Goal: Information Seeking & Learning: Learn about a topic

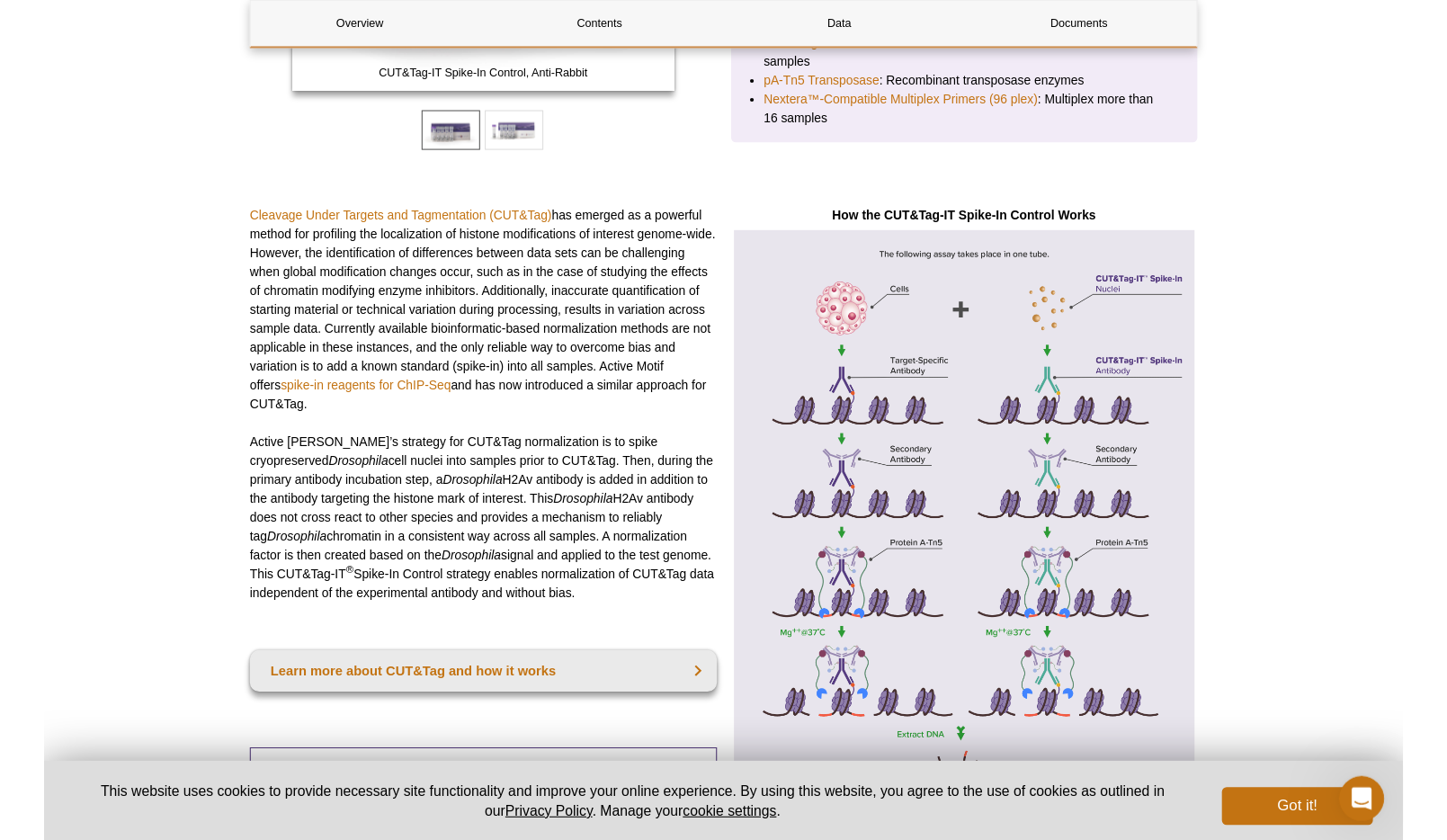
scroll to position [471, 0]
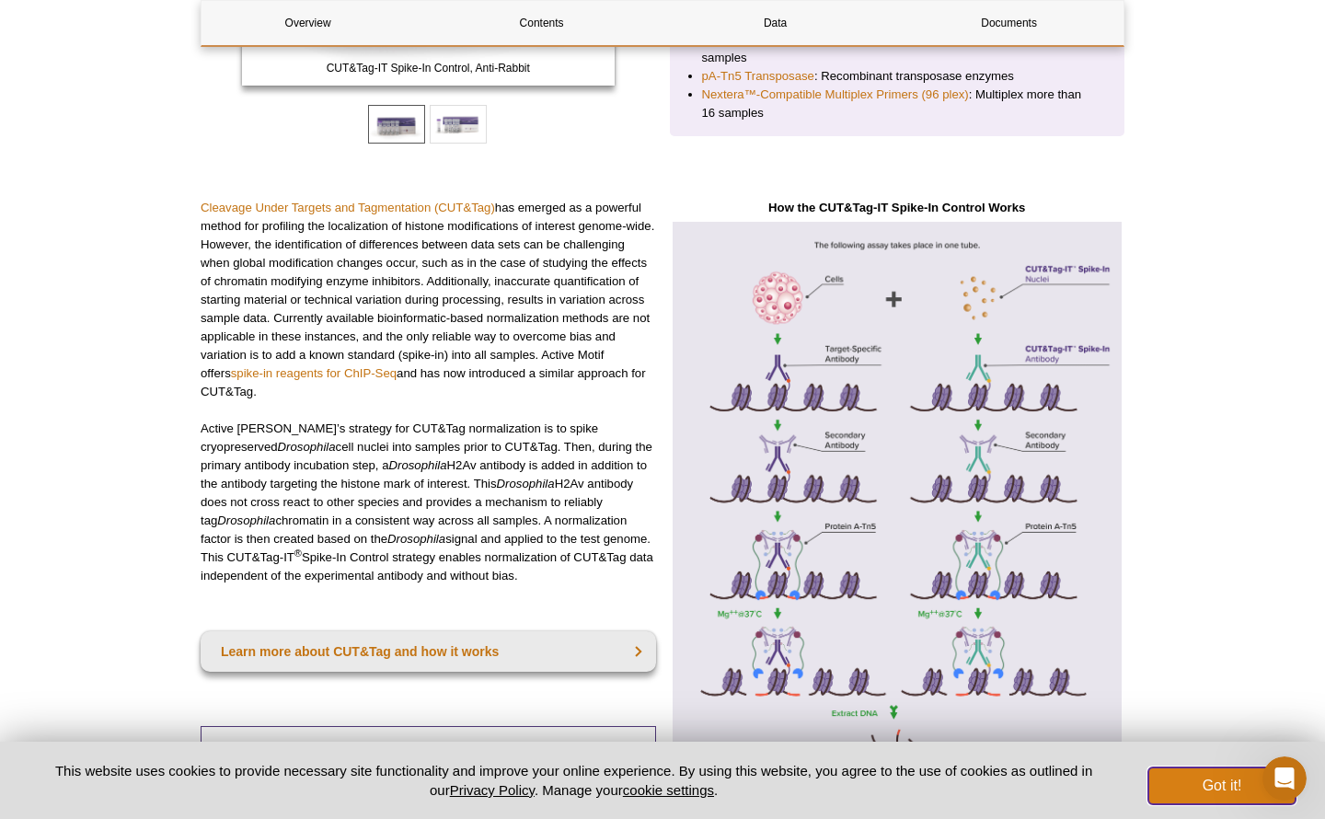
click at [1221, 787] on button "Got it!" at bounding box center [1222, 786] width 147 height 37
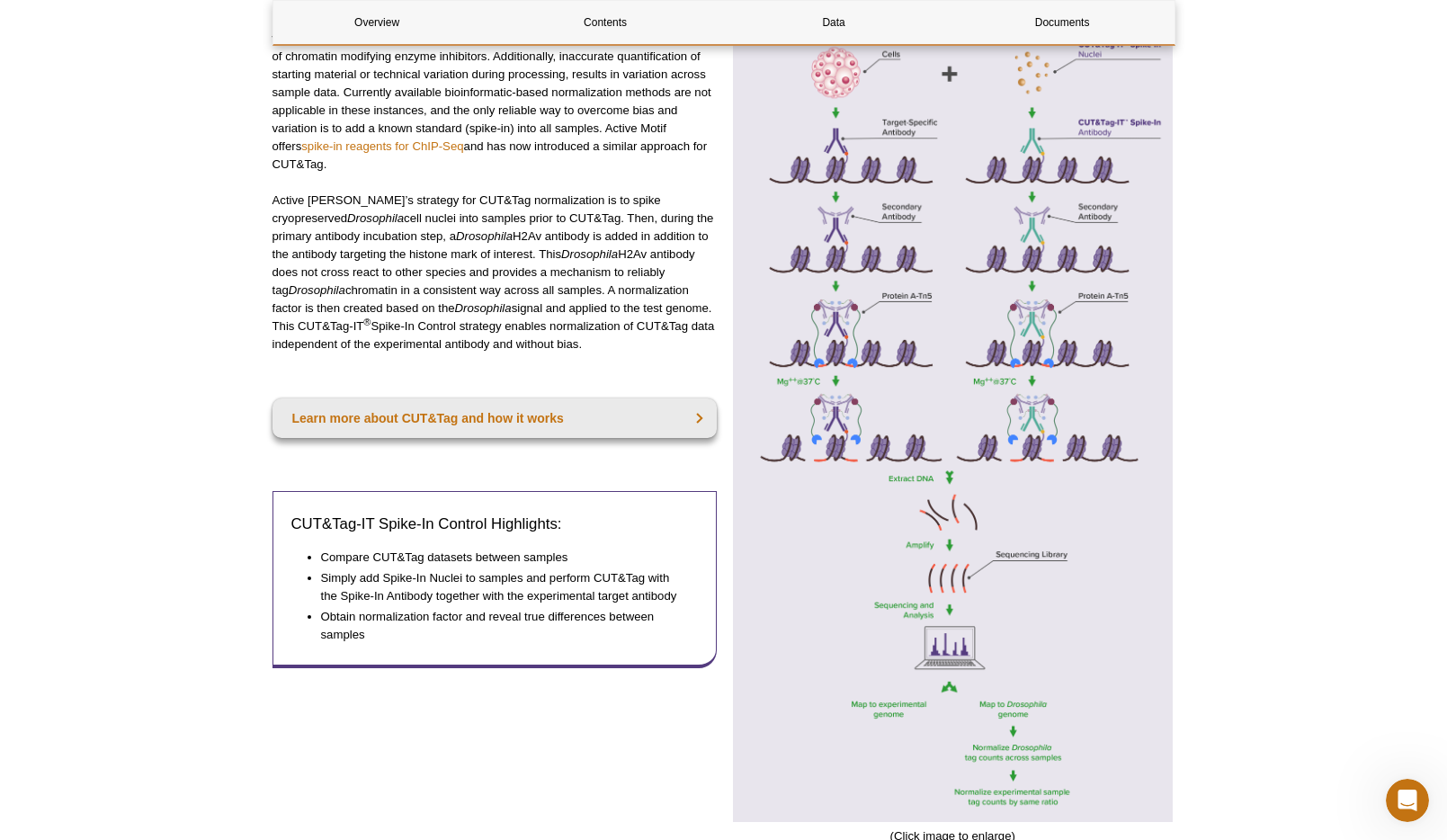
scroll to position [726, 0]
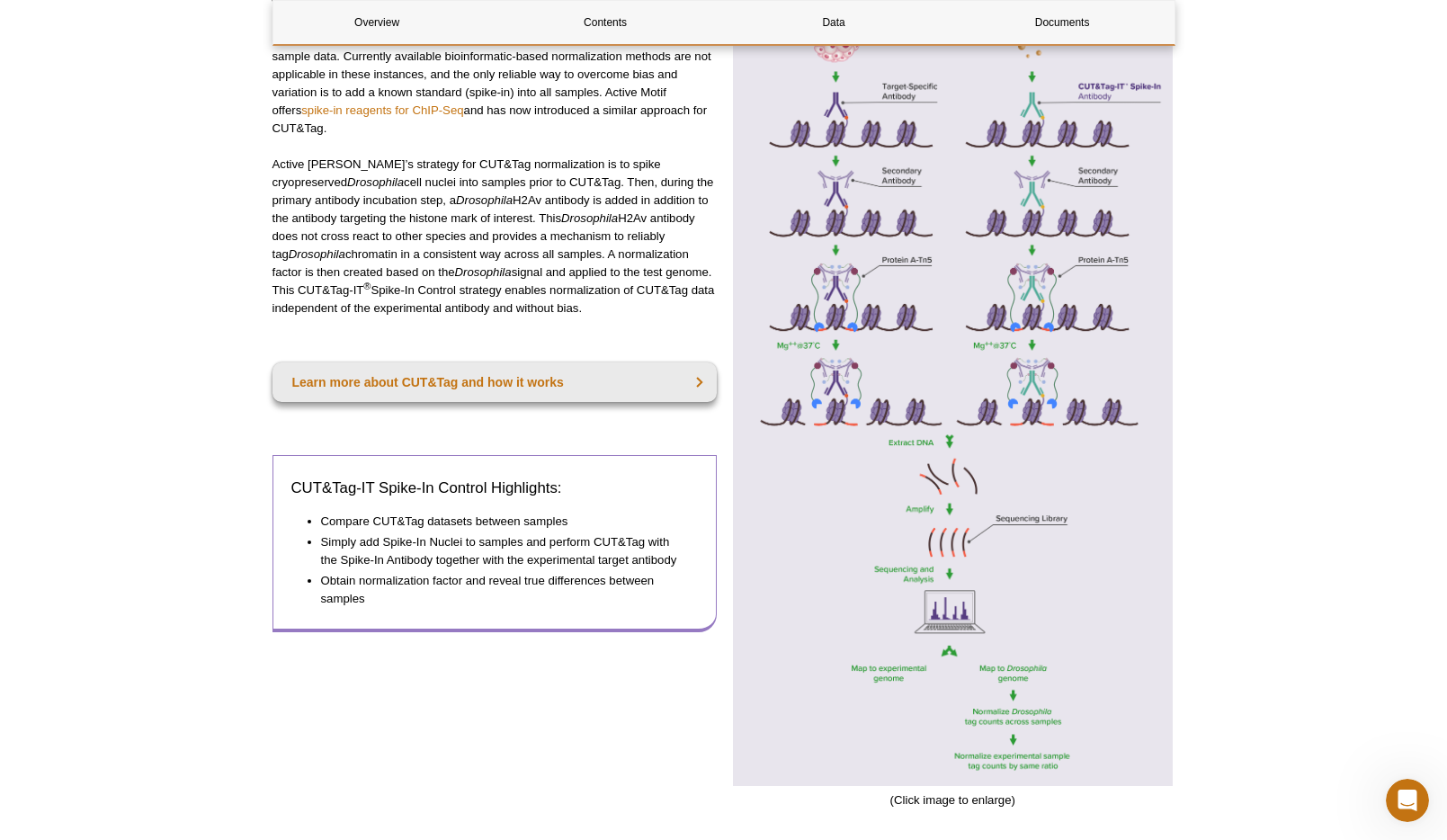
click at [321, 542] on li "Simply add Spike-In Nuclei to samples and perform CUT&Tag with the Spike-In Ant…" at bounding box center [501, 551] width 360 height 36
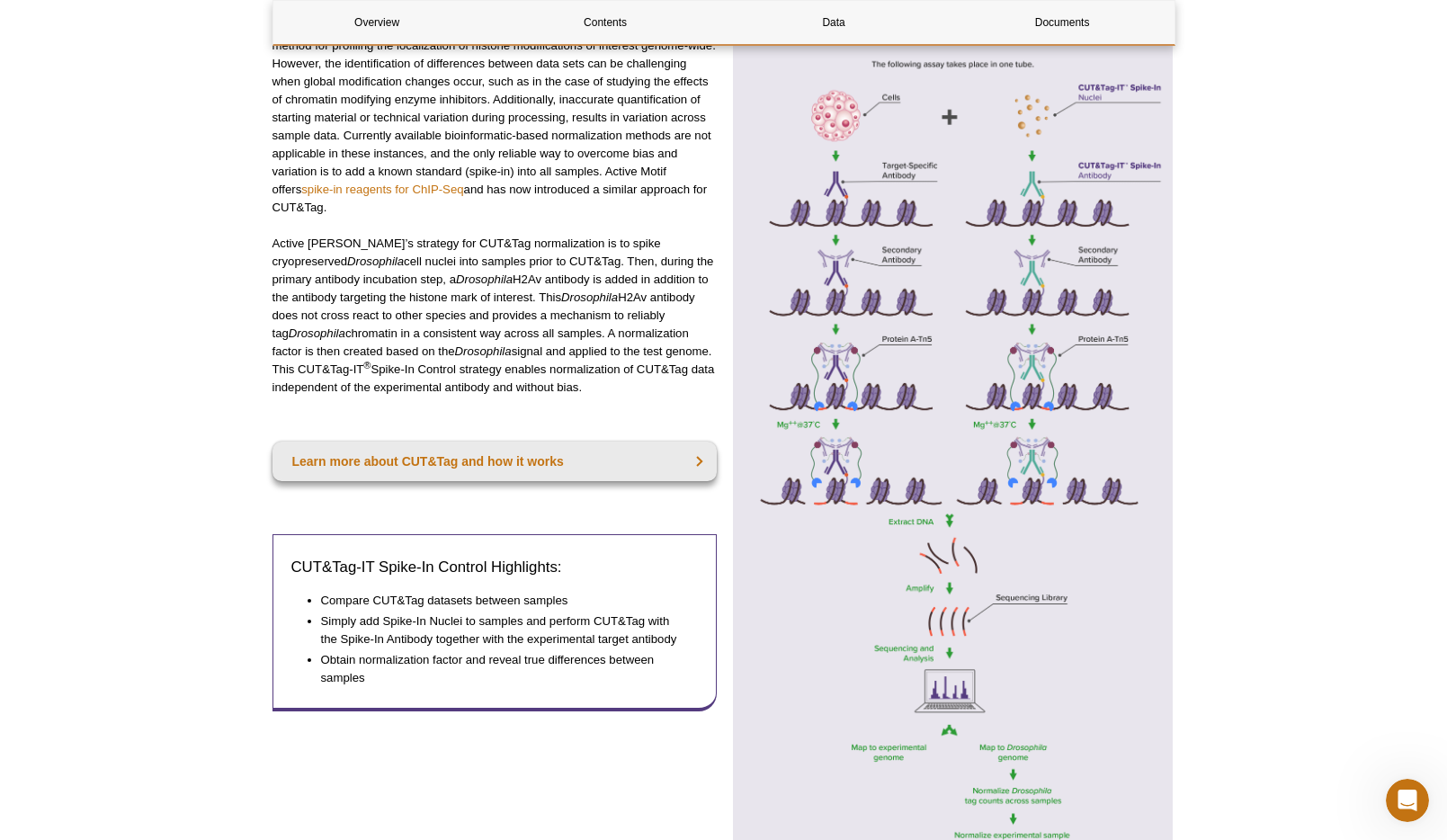
scroll to position [625, 0]
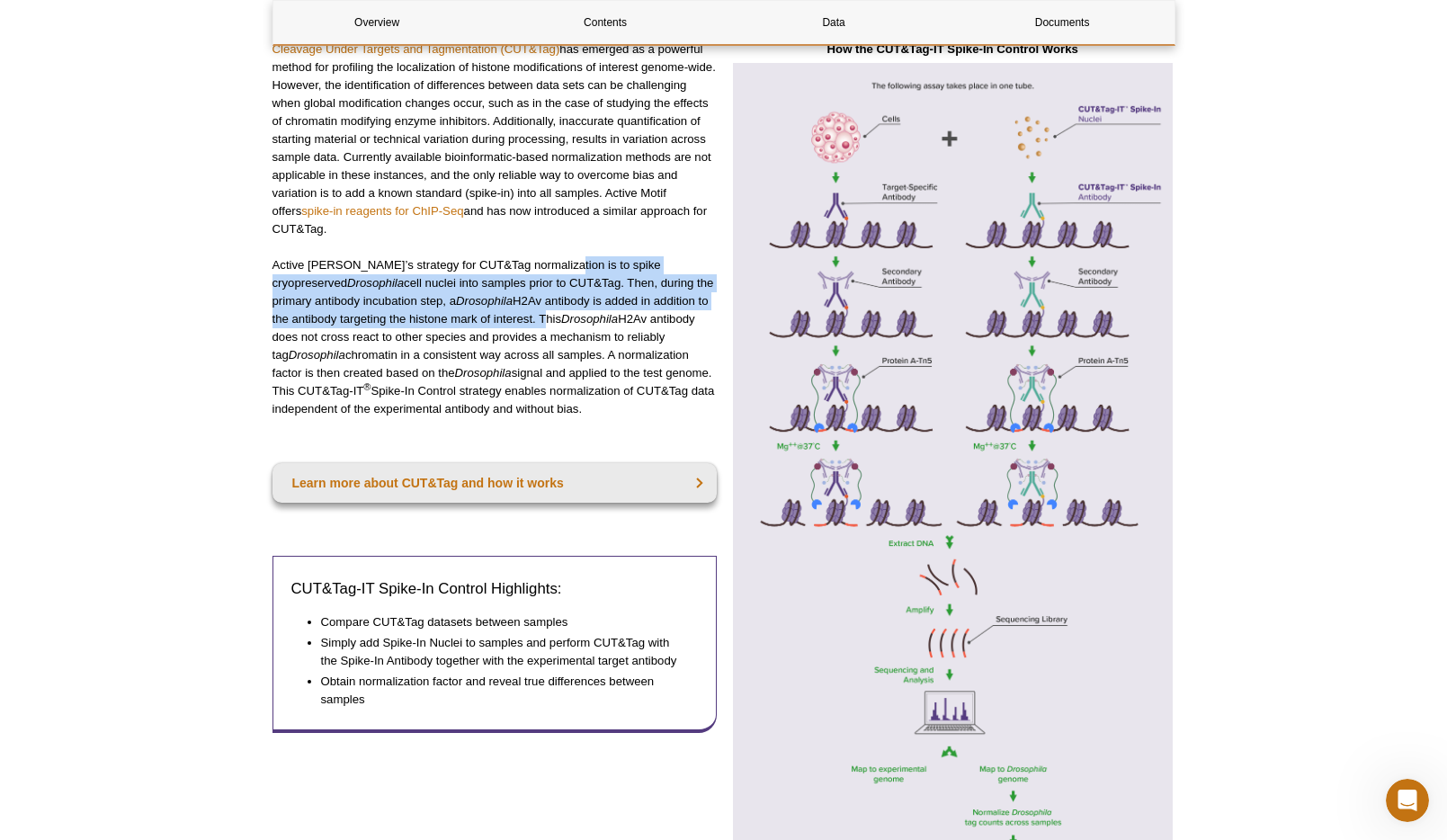
drag, startPoint x: 547, startPoint y: 266, endPoint x: 519, endPoint y: 319, distance: 59.9
click at [519, 319] on p "Active Motif’s strategy for CUT&Tag normalization is to spike cryopreserved Dro…" at bounding box center [495, 337] width 446 height 162
copy p "to spike cryopreserved Drosophila cell nuclei into samples prior to CUT&Tag. Th…"
click at [412, 205] on link "spike-in reagents for ChIP-Seq" at bounding box center [382, 211] width 162 height 14
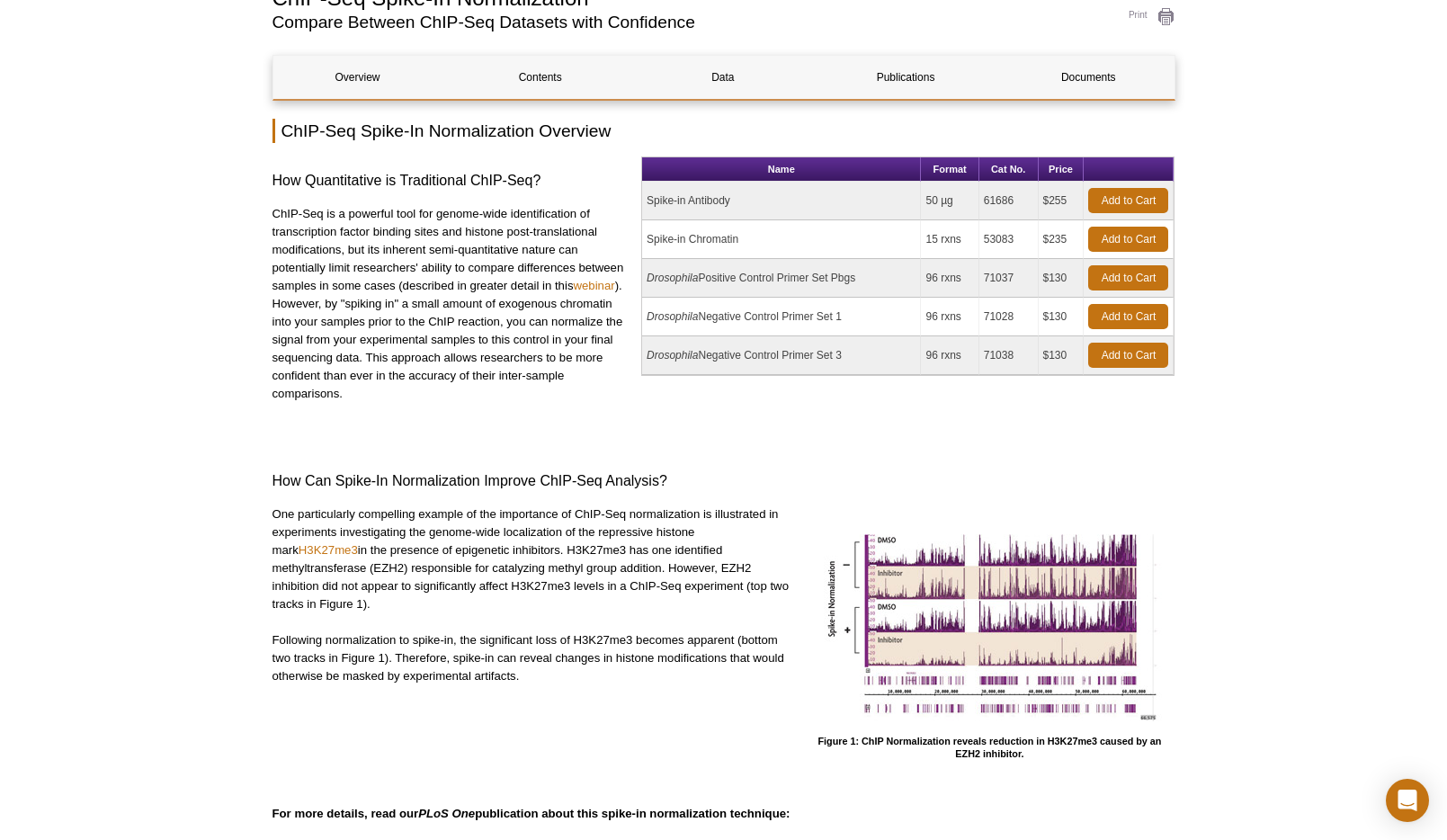
scroll to position [154, 0]
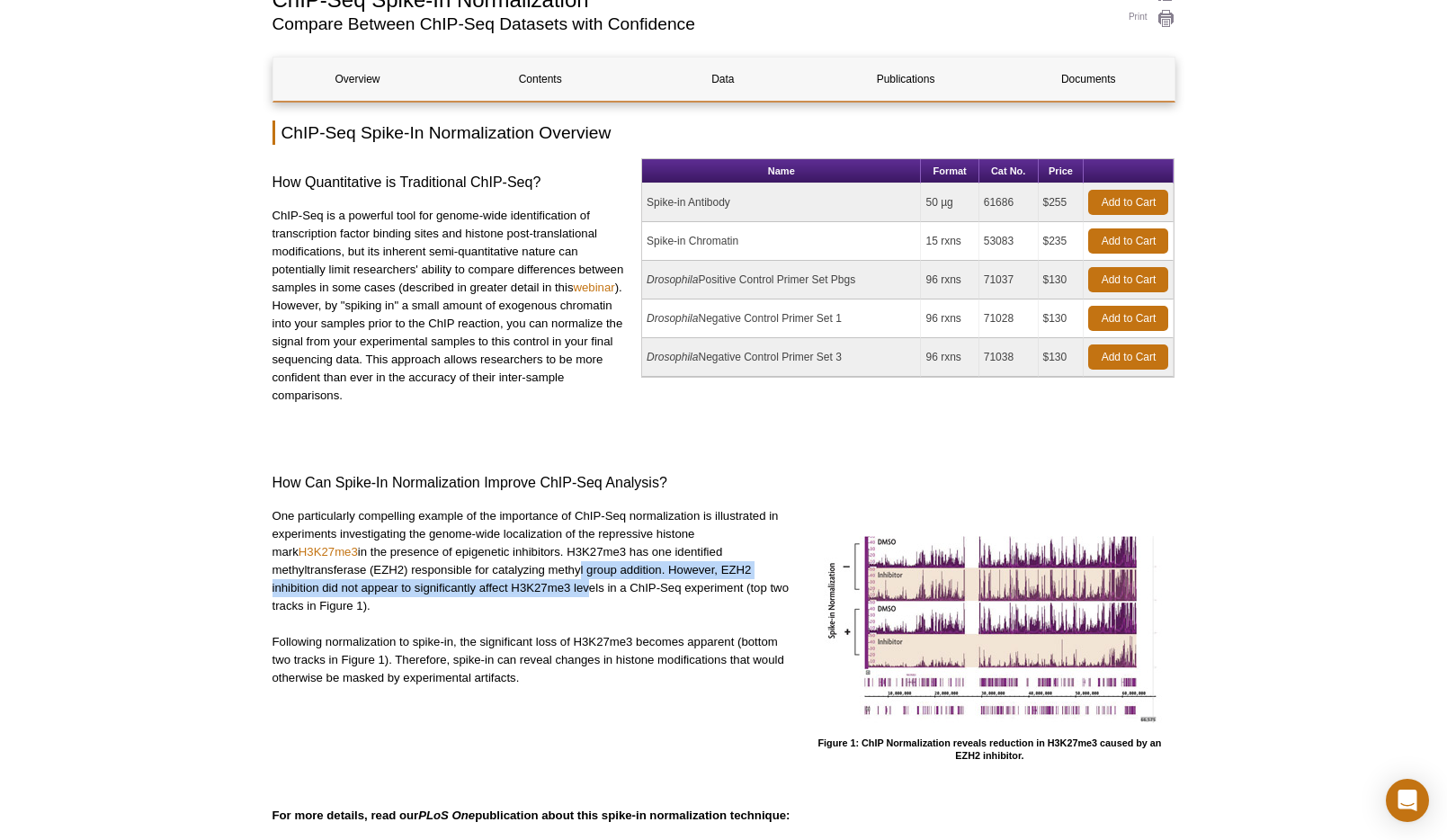
drag, startPoint x: 574, startPoint y: 574, endPoint x: 582, endPoint y: 583, distance: 12.0
click at [582, 583] on p "One particularly compelling example of the importance of ChIP-Seq normalization…" at bounding box center [532, 561] width 519 height 107
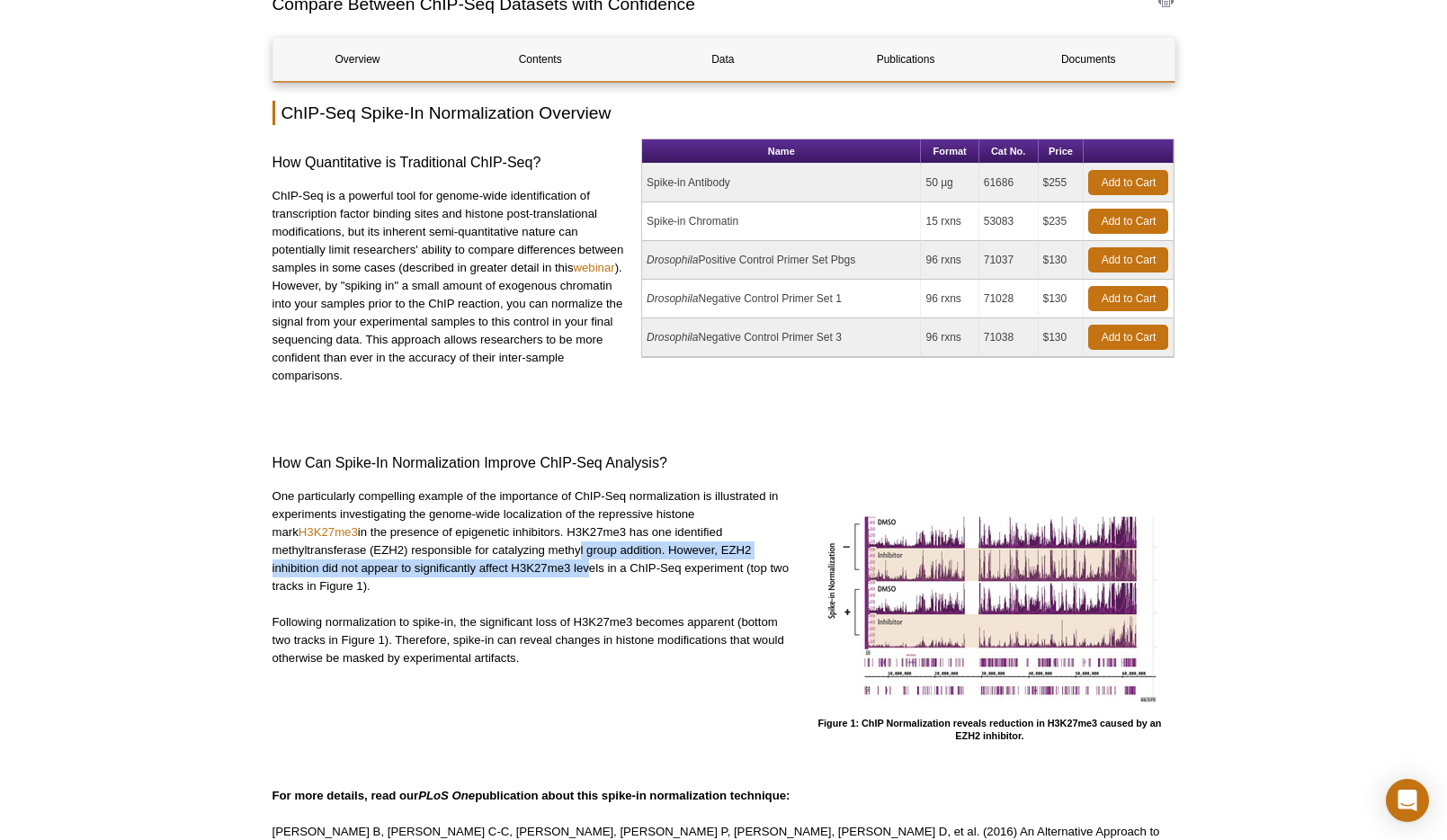
scroll to position [171, 0]
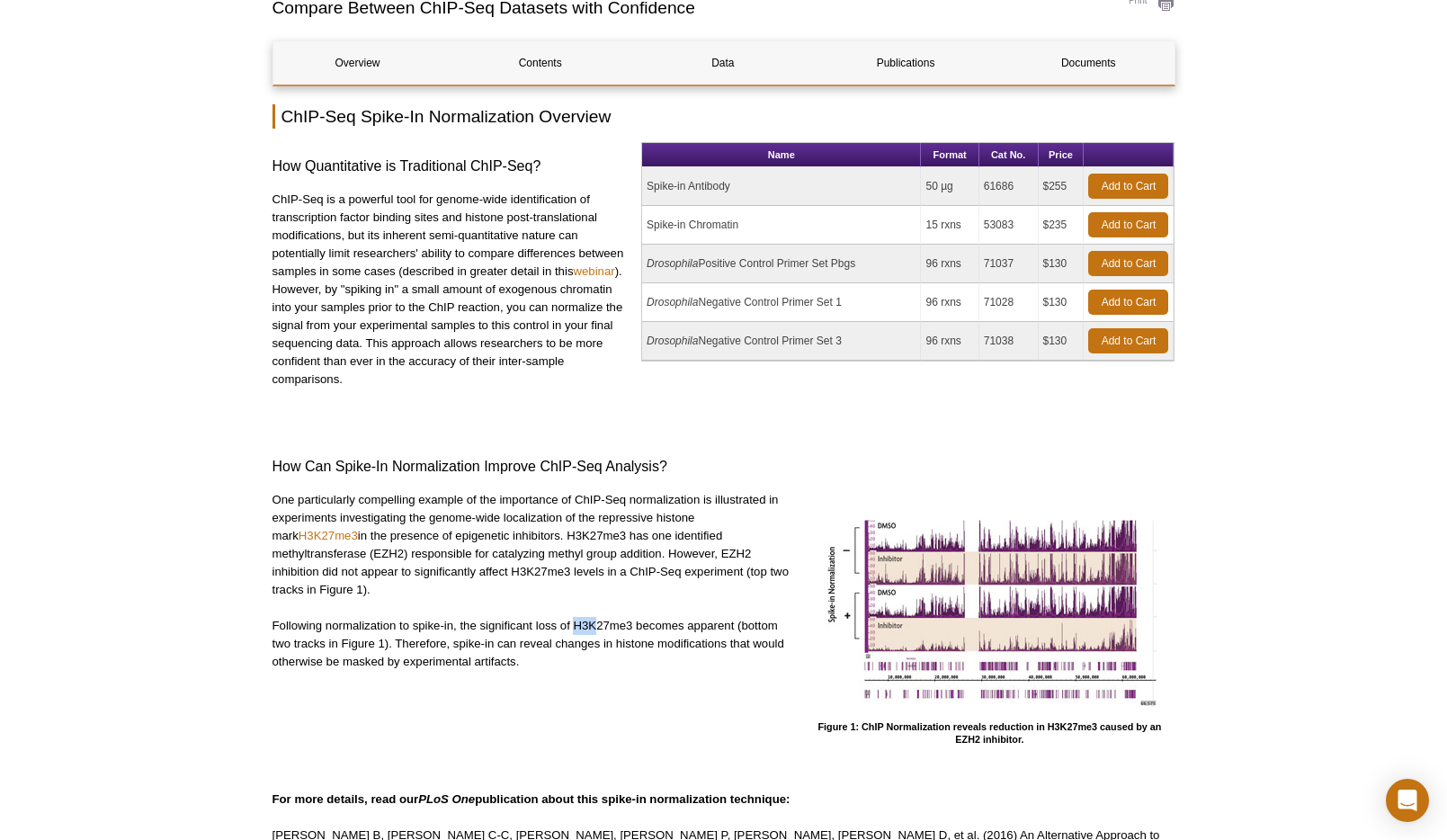
drag, startPoint x: 597, startPoint y: 626, endPoint x: 574, endPoint y: 626, distance: 23.0
click at [574, 626] on p "Following normalization to spike-in, the significant loss of H3K27me3 becomes a…" at bounding box center [532, 643] width 519 height 54
drag, startPoint x: 631, startPoint y: 624, endPoint x: 571, endPoint y: 621, distance: 60.1
click at [571, 621] on p "Following normalization to spike-in, the significant loss of H3K27me3 becomes a…" at bounding box center [532, 643] width 519 height 54
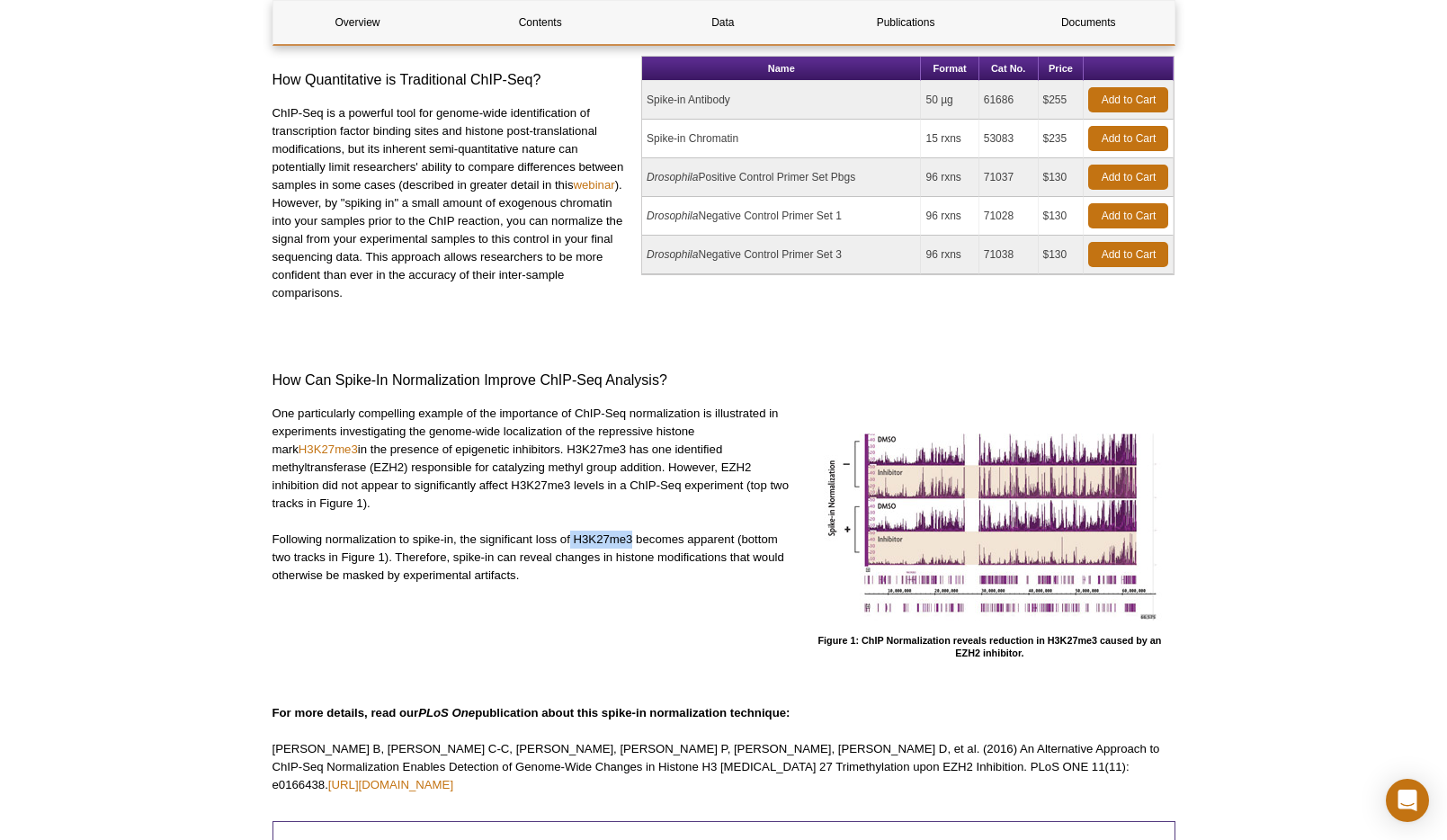
scroll to position [262, 0]
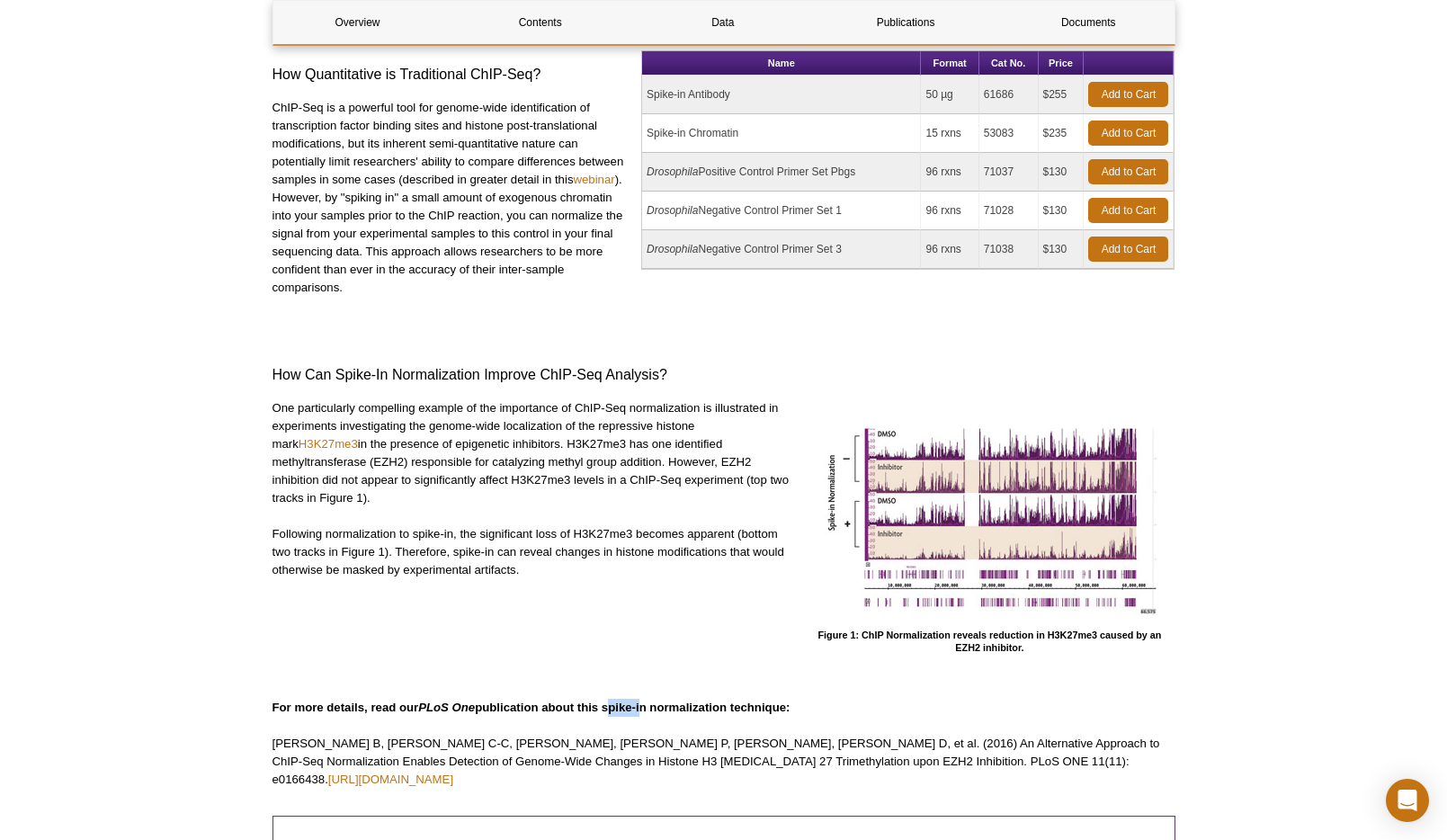
drag, startPoint x: 644, startPoint y: 715, endPoint x: 609, endPoint y: 706, distance: 36.1
click at [609, 706] on p "For more details, read our PLoS One publication about this spike-in normalizati…" at bounding box center [724, 707] width 903 height 18
drag, startPoint x: 639, startPoint y: 762, endPoint x: 559, endPoint y: 752, distance: 80.6
click at [559, 752] on p "Egan B, Yuan C-C, Craske ML, Labhart P, Guler GD, Arnott D, et al. (2016) An Al…" at bounding box center [724, 761] width 903 height 54
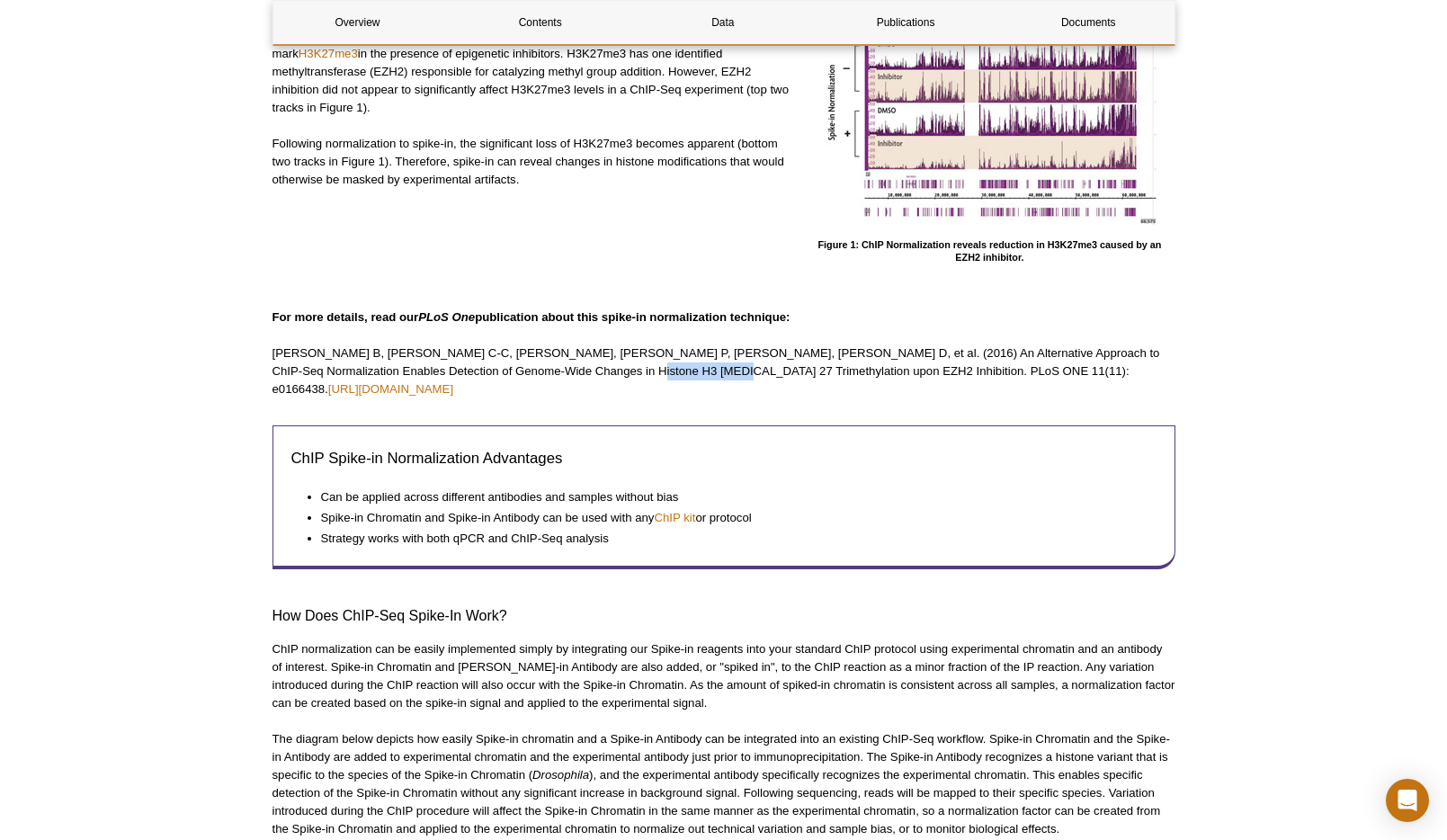
scroll to position [656, 0]
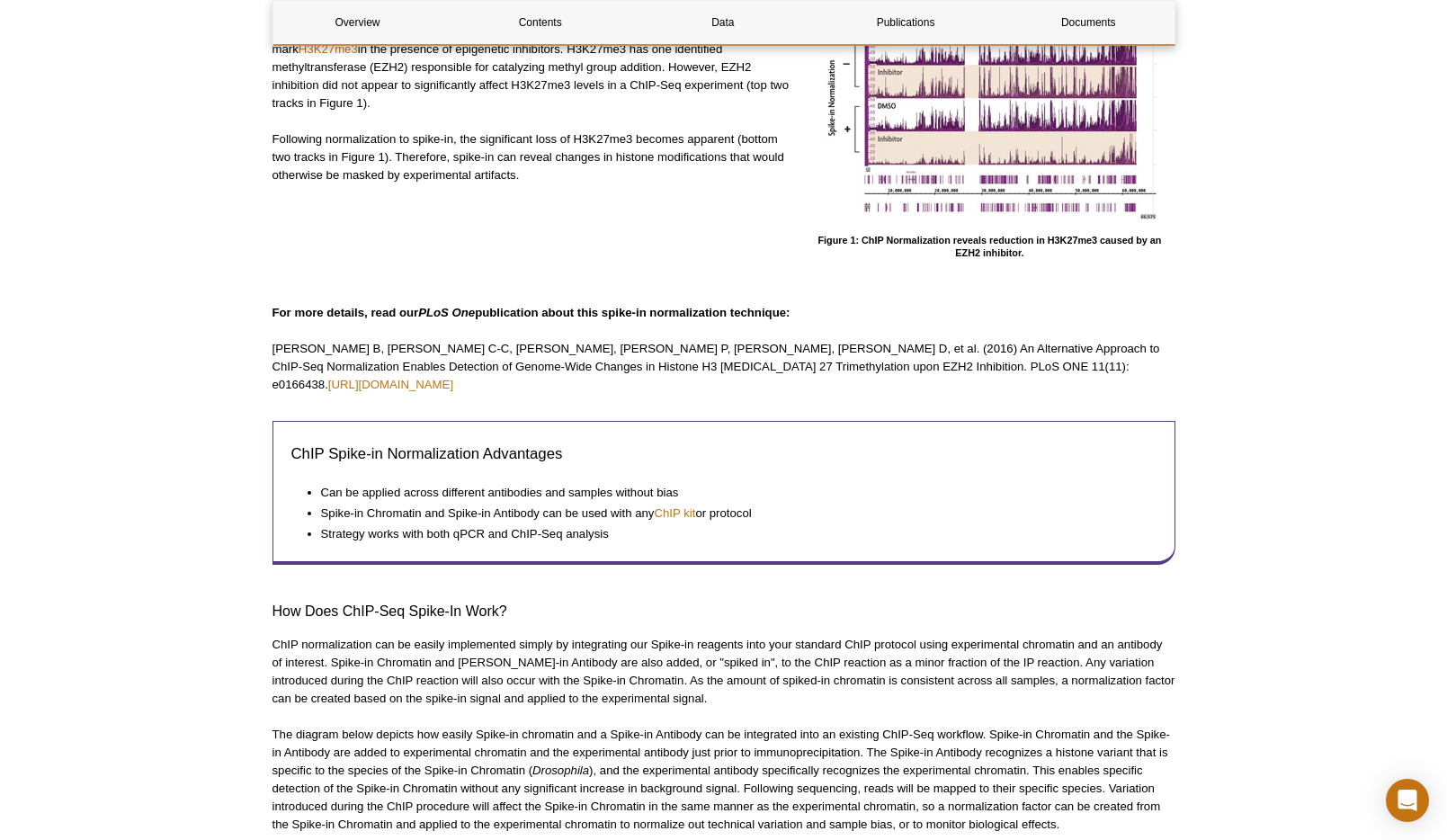
click at [530, 649] on p "ChIP normalization can be easily implemented simply by integrating our Spike-in…" at bounding box center [724, 672] width 903 height 72
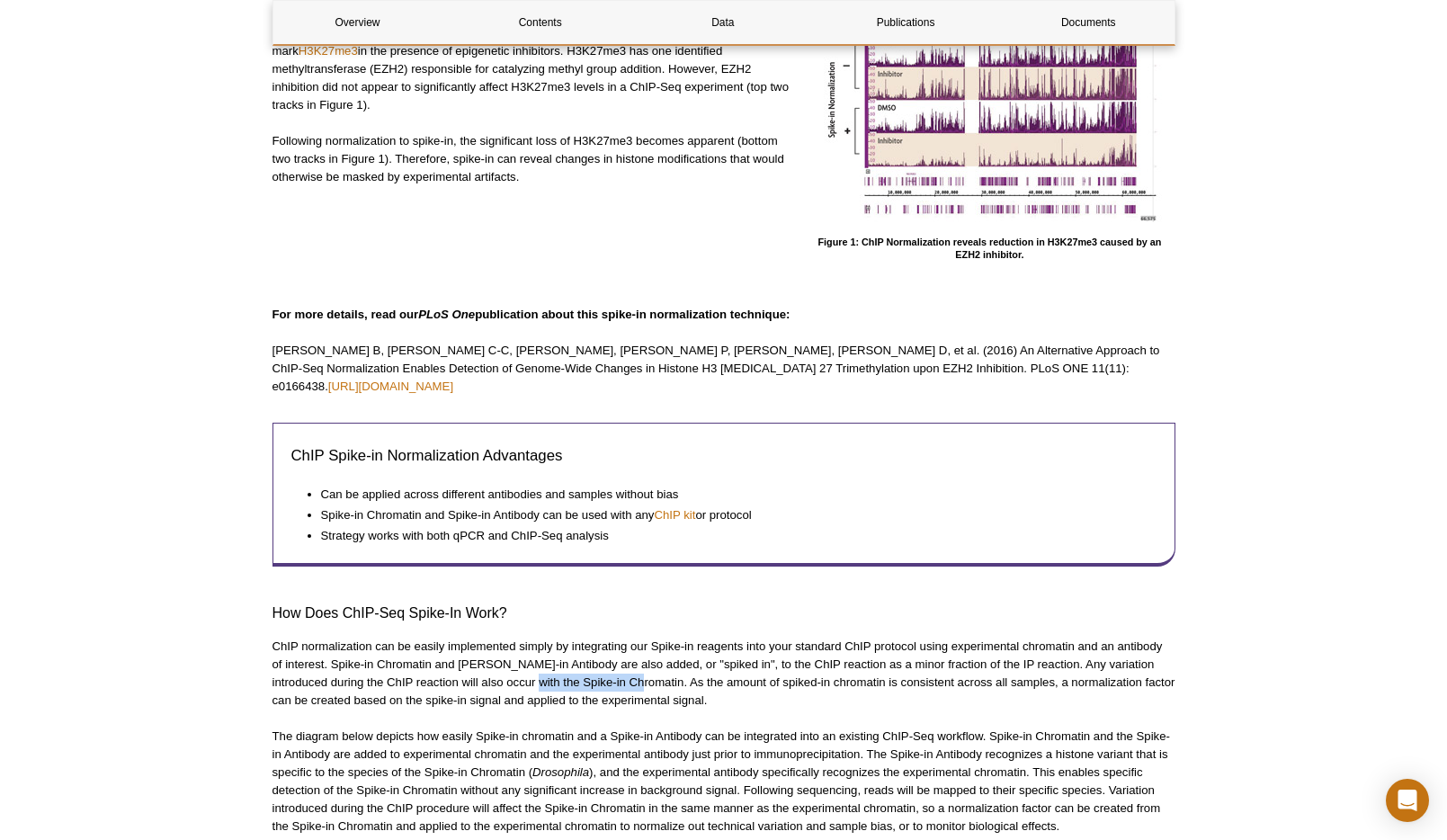
drag, startPoint x: 518, startPoint y: 658, endPoint x: 629, endPoint y: 664, distance: 111.2
click at [629, 664] on p "ChIP normalization can be easily implemented simply by integrating our Spike-in…" at bounding box center [724, 674] width 903 height 72
drag, startPoint x: 638, startPoint y: 666, endPoint x: 705, endPoint y: 669, distance: 67.1
click at [705, 669] on p "ChIP normalization can be easily implemented simply by integrating our Spike-in…" at bounding box center [724, 674] width 903 height 72
click at [704, 668] on p "ChIP normalization can be easily implemented simply by integrating our Spike-in…" at bounding box center [724, 674] width 903 height 72
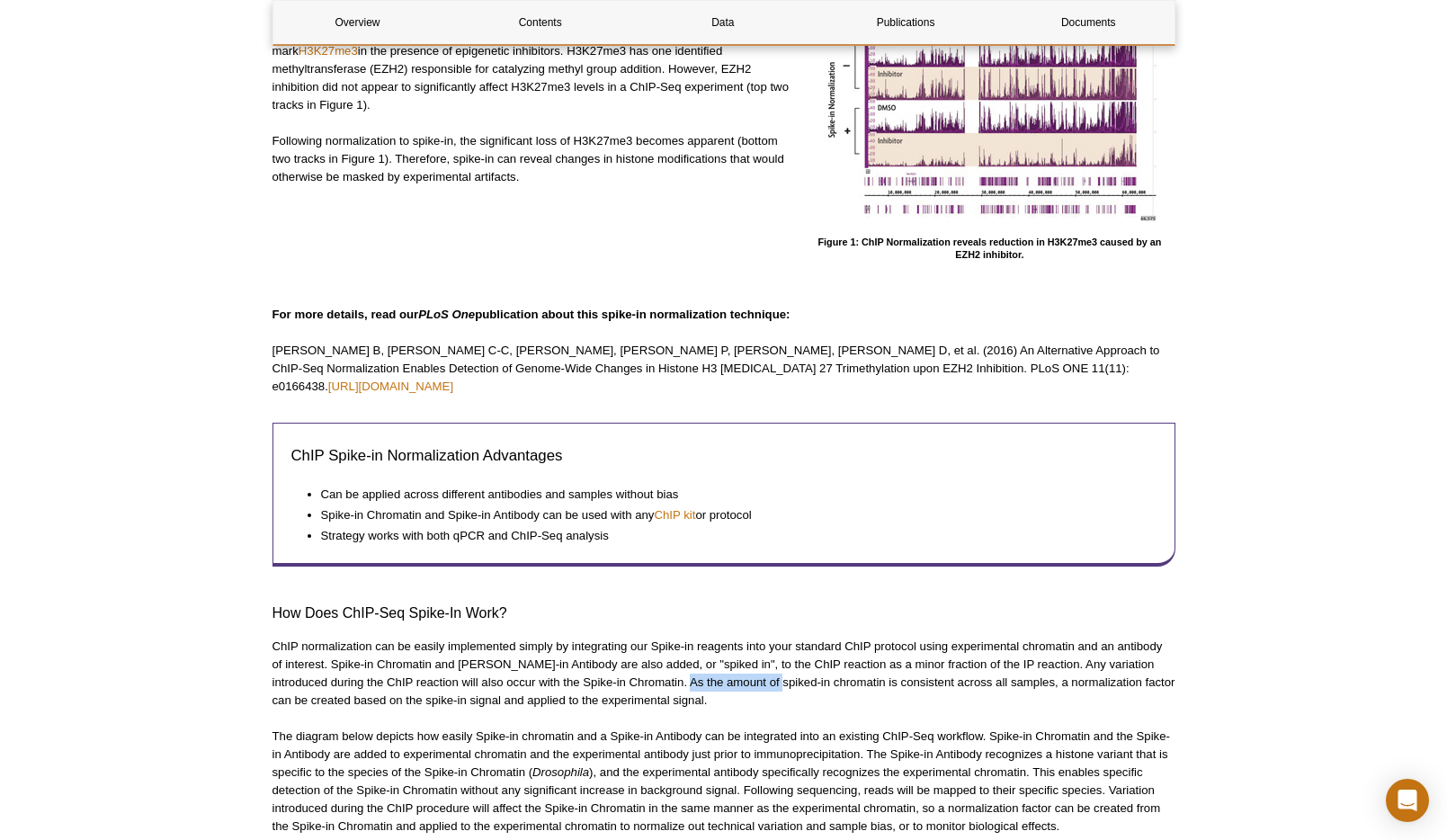
drag, startPoint x: 764, startPoint y: 668, endPoint x: 675, endPoint y: 658, distance: 89.6
click at [675, 658] on p "ChIP normalization can be easily implemented simply by integrating our Spike-in…" at bounding box center [724, 674] width 903 height 72
drag, startPoint x: 482, startPoint y: 686, endPoint x: 565, endPoint y: 682, distance: 83.1
click at [565, 682] on p "ChIP normalization can be easily implemented simply by integrating our Spike-in…" at bounding box center [724, 674] width 903 height 72
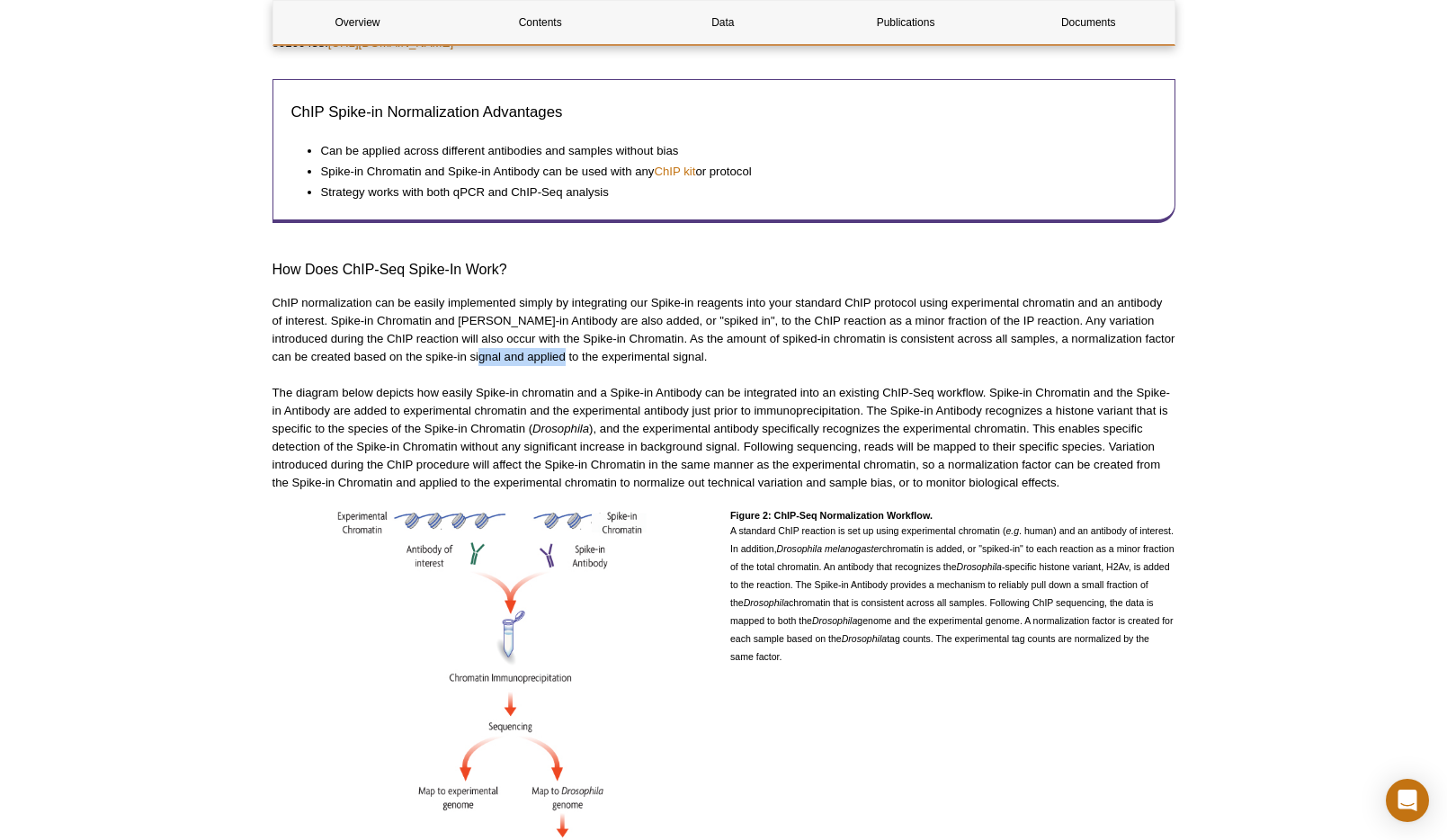
scroll to position [1015, 0]
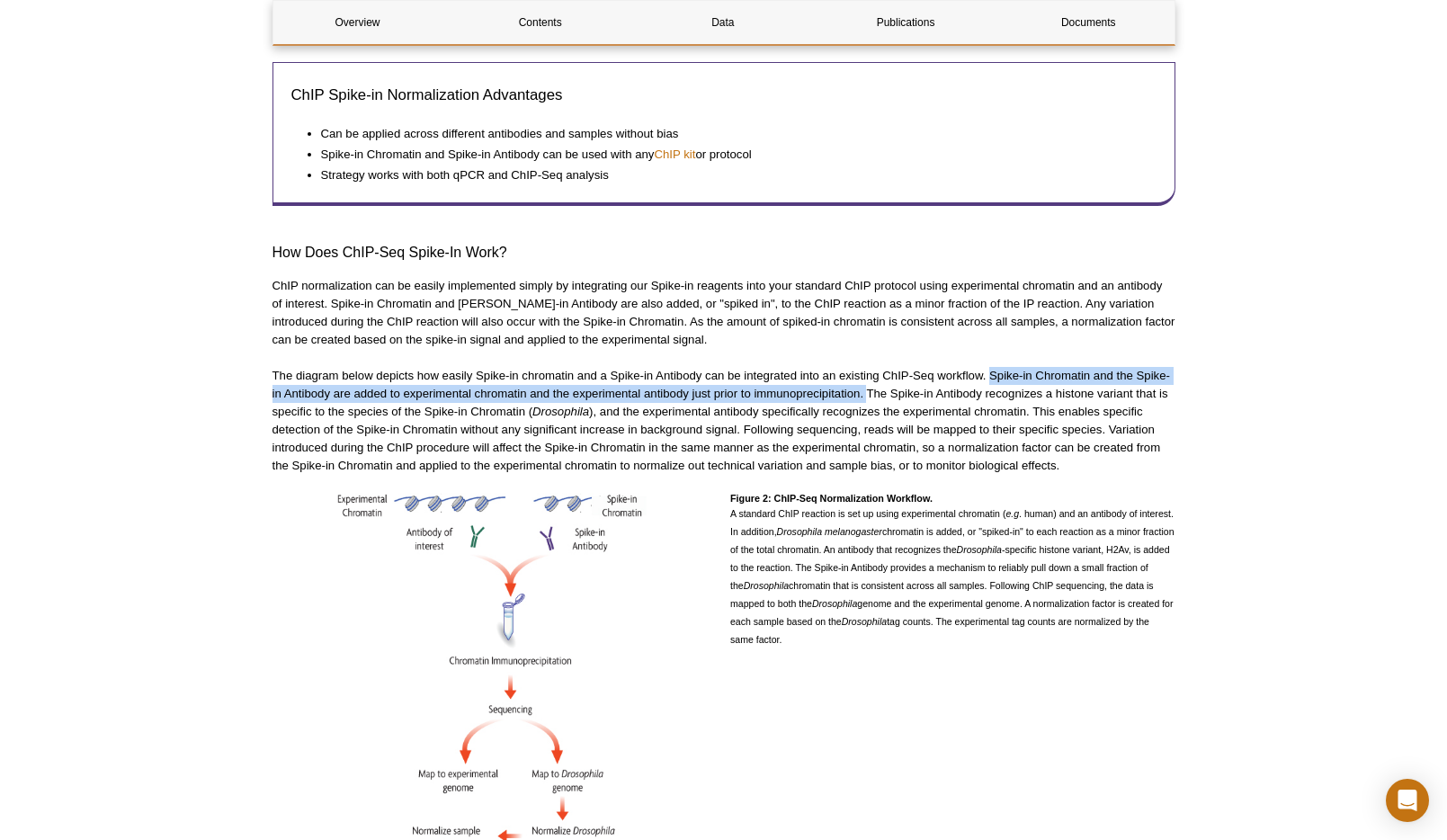
drag, startPoint x: 868, startPoint y: 376, endPoint x: 989, endPoint y: 359, distance: 122.2
click at [989, 366] on p "The diagram below depicts how easily Spike-in chromatin and a Spike-in Antibody…" at bounding box center [724, 420] width 903 height 107
copy p "Spike-in Chromatin and the Spike-in Antibody are added to experimental chromati…"
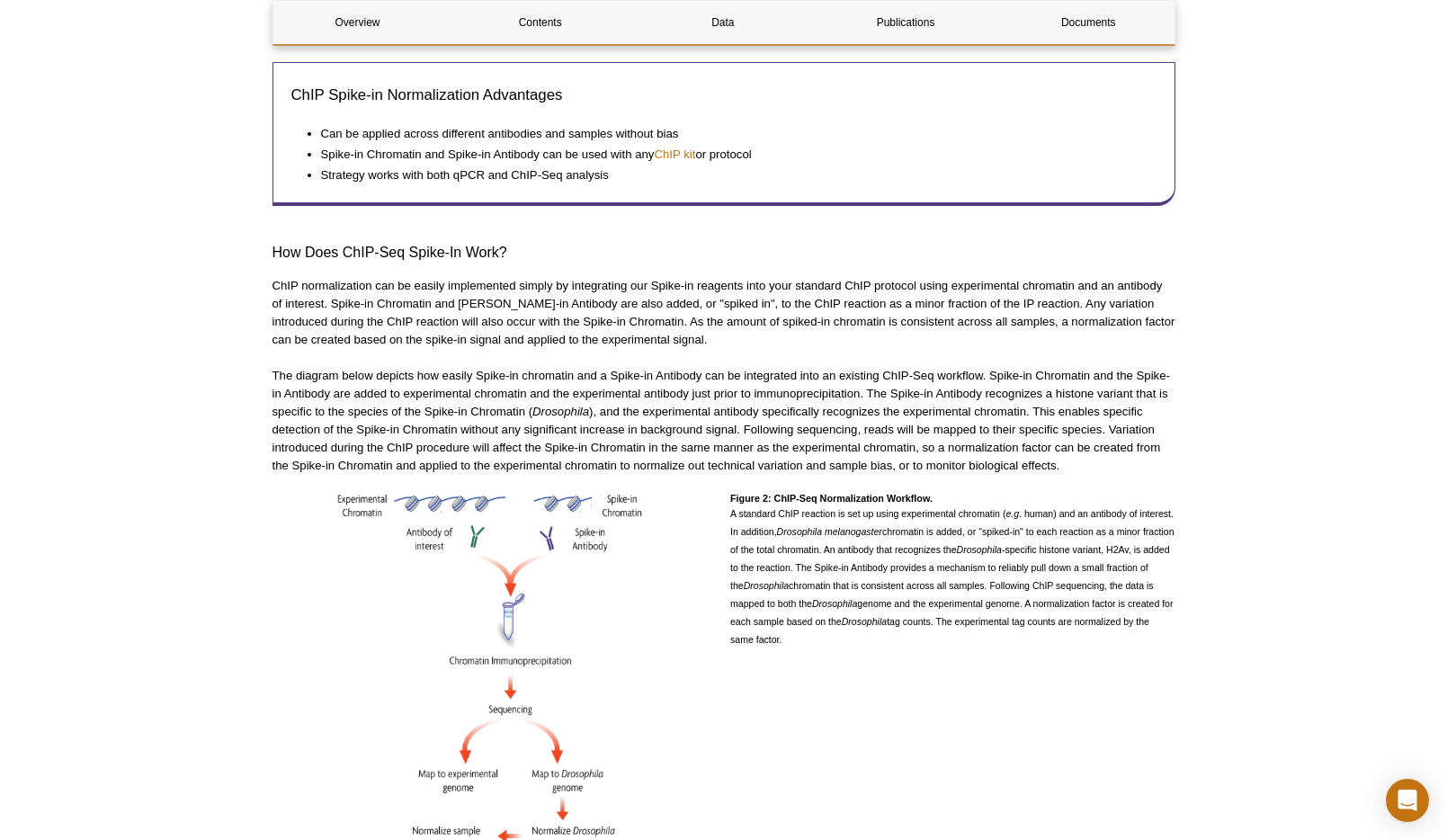
click at [936, 377] on p "The diagram below depicts how easily Spike-in chromatin and a Spike-in Antibody…" at bounding box center [724, 420] width 903 height 107
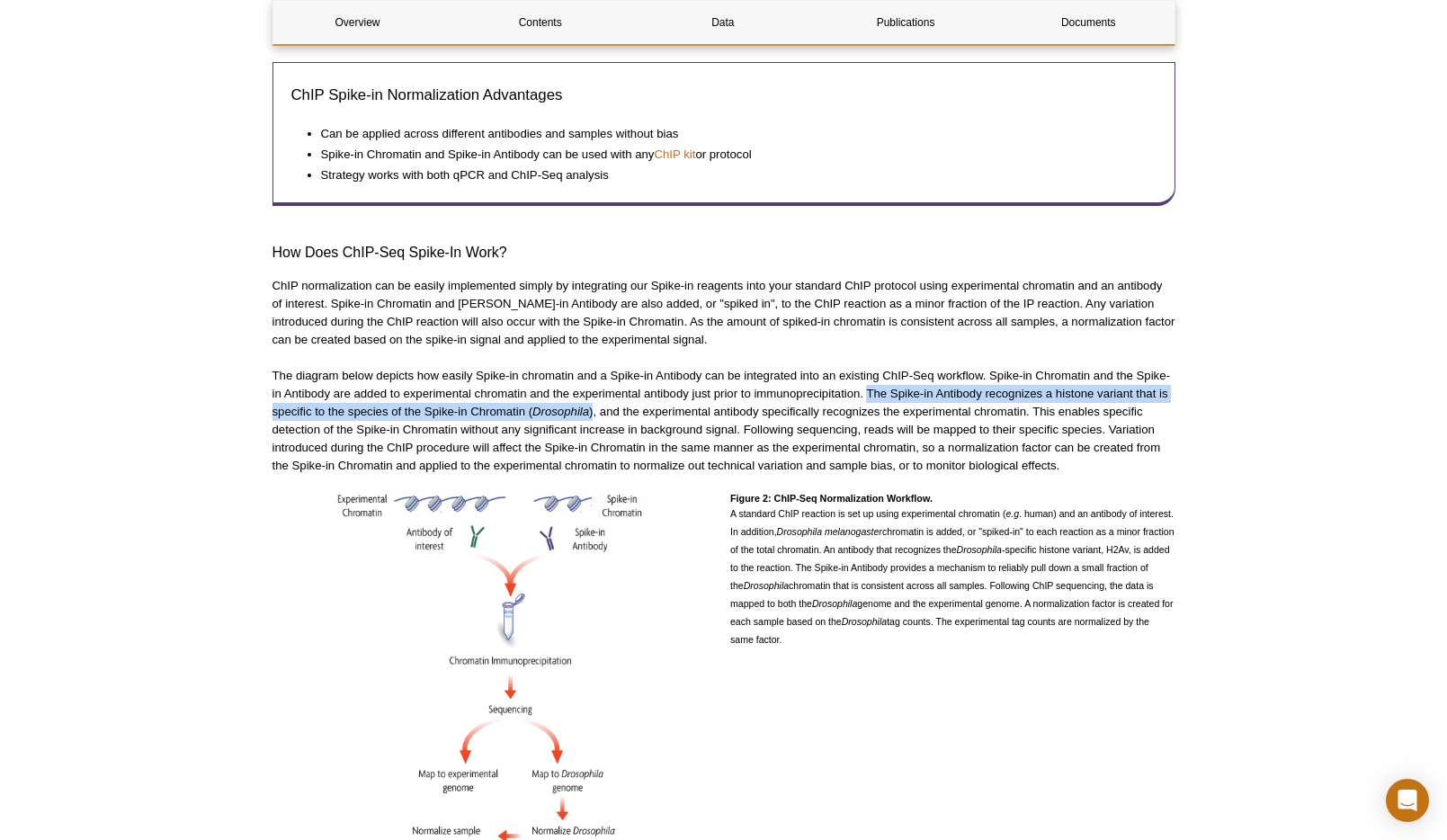
drag, startPoint x: 868, startPoint y: 374, endPoint x: 594, endPoint y: 397, distance: 275.0
click at [594, 397] on p "The diagram below depicts how easily Spike-in chromatin and a Spike-in Antibody…" at bounding box center [724, 420] width 903 height 107
copy p "The Spike-in Antibody recognizes a histone variant that is specific to the spec…"
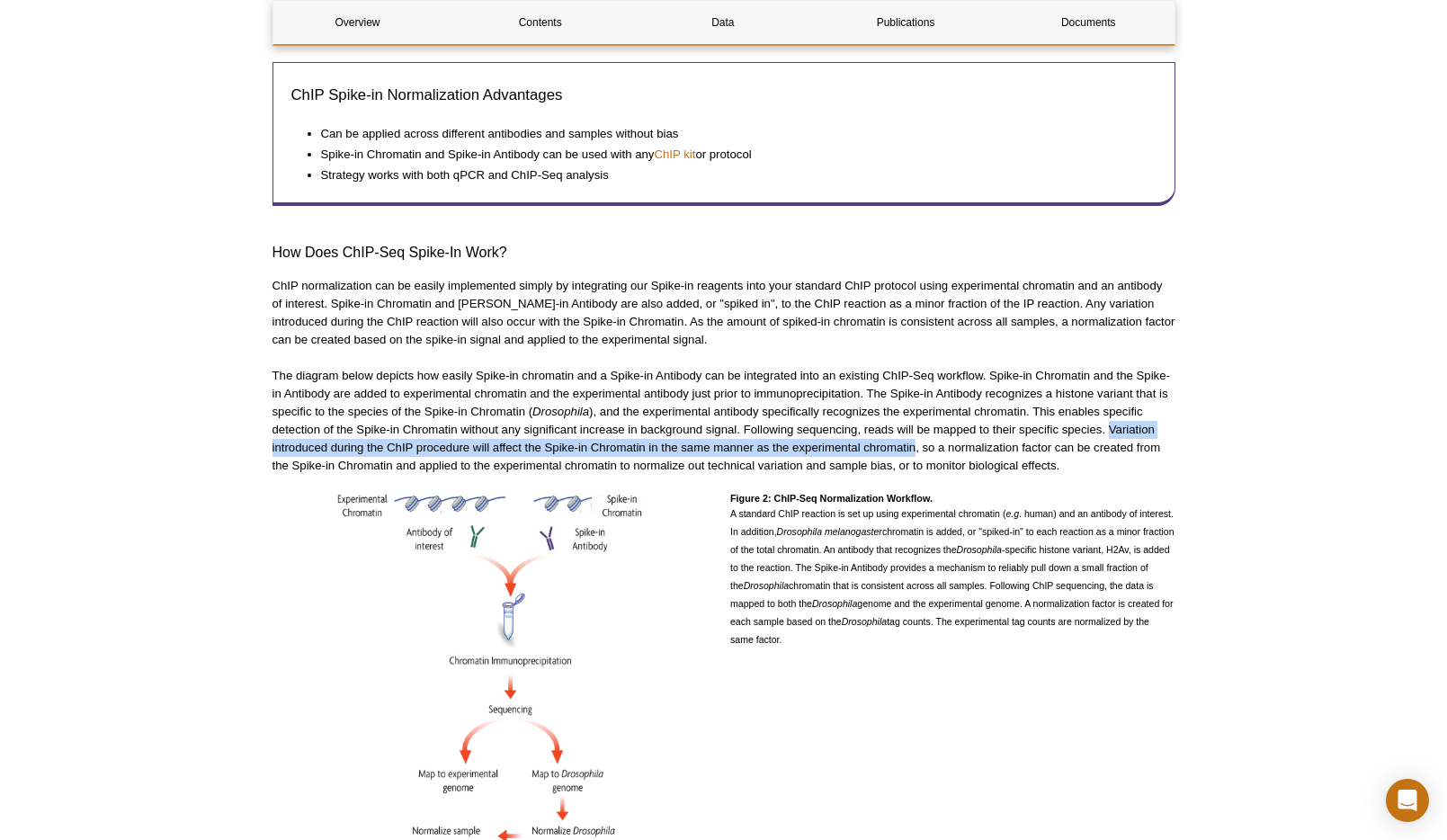
drag, startPoint x: 1112, startPoint y: 414, endPoint x: 914, endPoint y: 435, distance: 199.1
click at [914, 435] on p "The diagram below depicts how easily Spike-in chromatin and a Spike-in Antibody…" at bounding box center [724, 420] width 903 height 107
copy p "Variation introduced during the ChIP procedure will affect the Spike-in Chromat…"
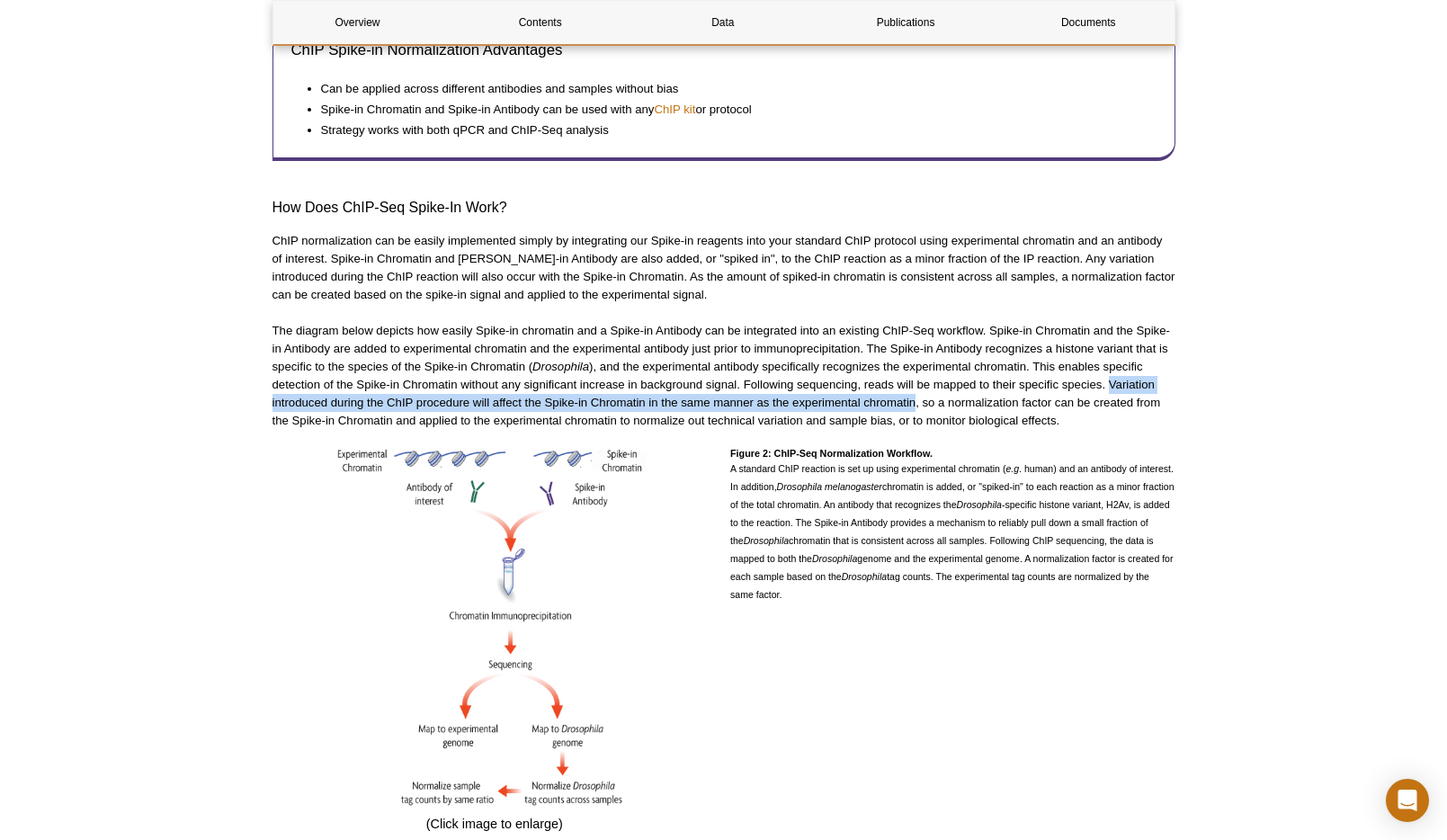
scroll to position [1063, 0]
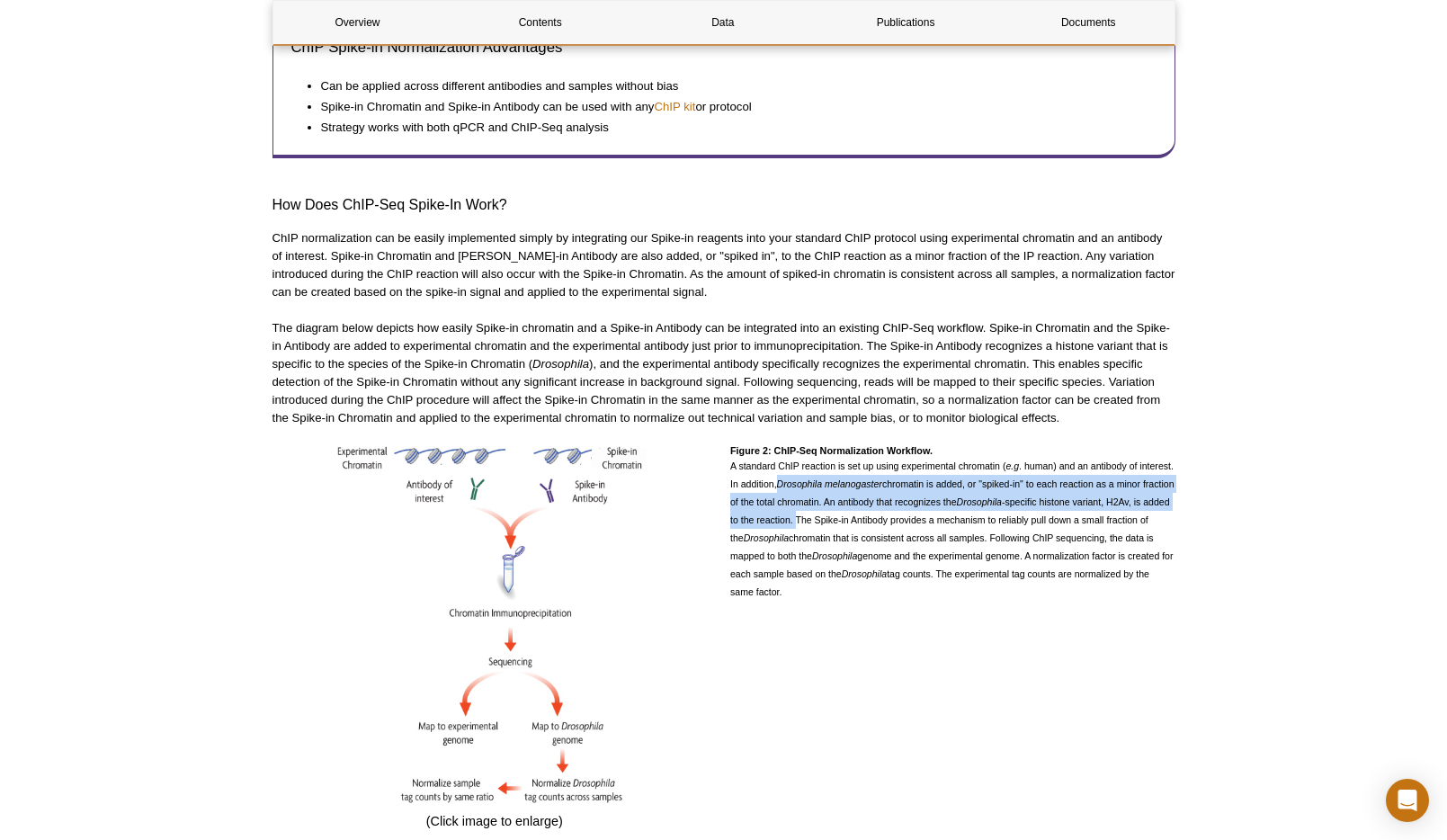
drag, startPoint x: 780, startPoint y: 468, endPoint x: 834, endPoint y: 506, distance: 66.0
click at [834, 506] on span "A standard ChIP reaction is set up using experimental chromatin ( e.g . human) …" at bounding box center [952, 528] width 445 height 137
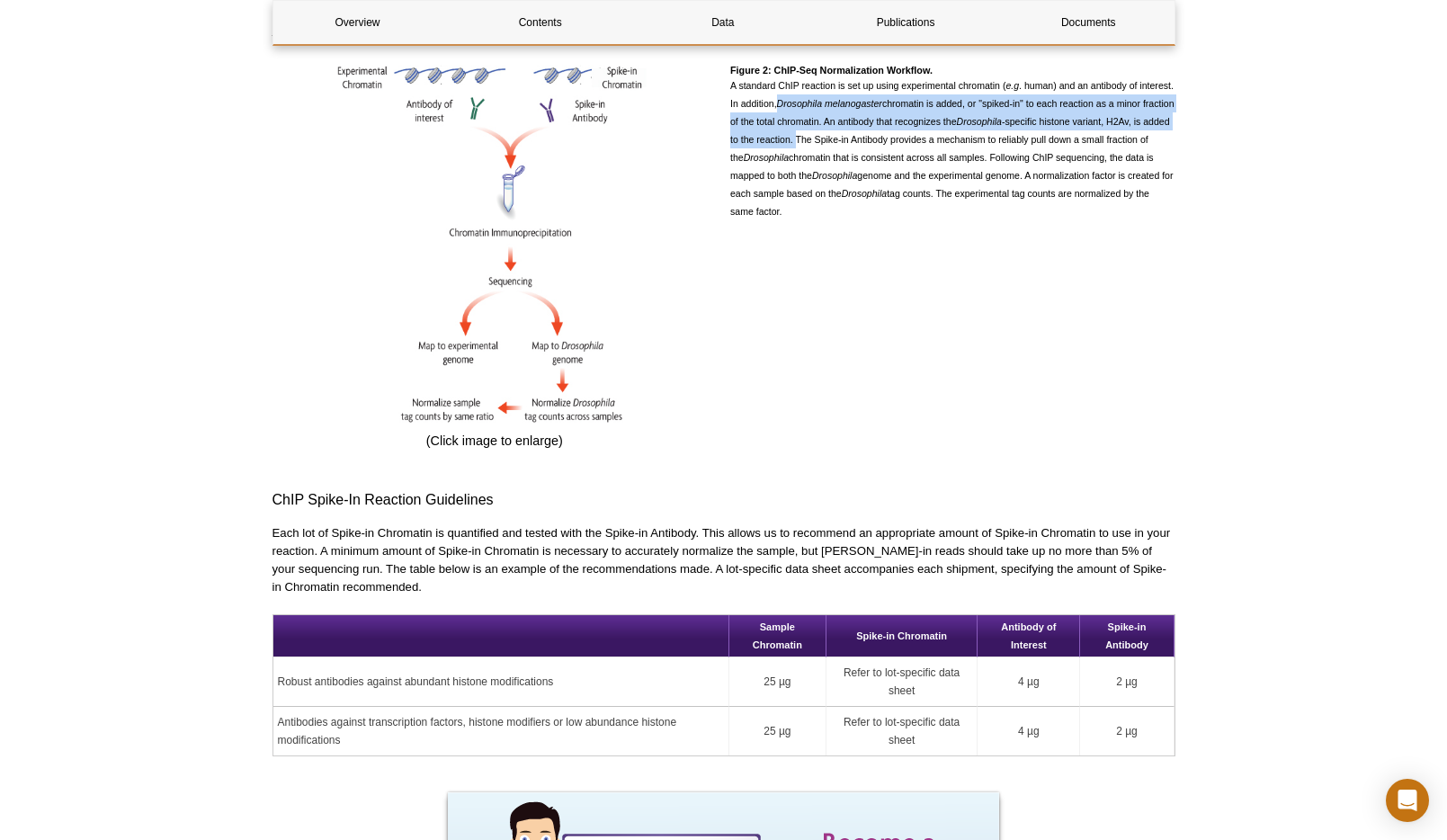
scroll to position [1447, 0]
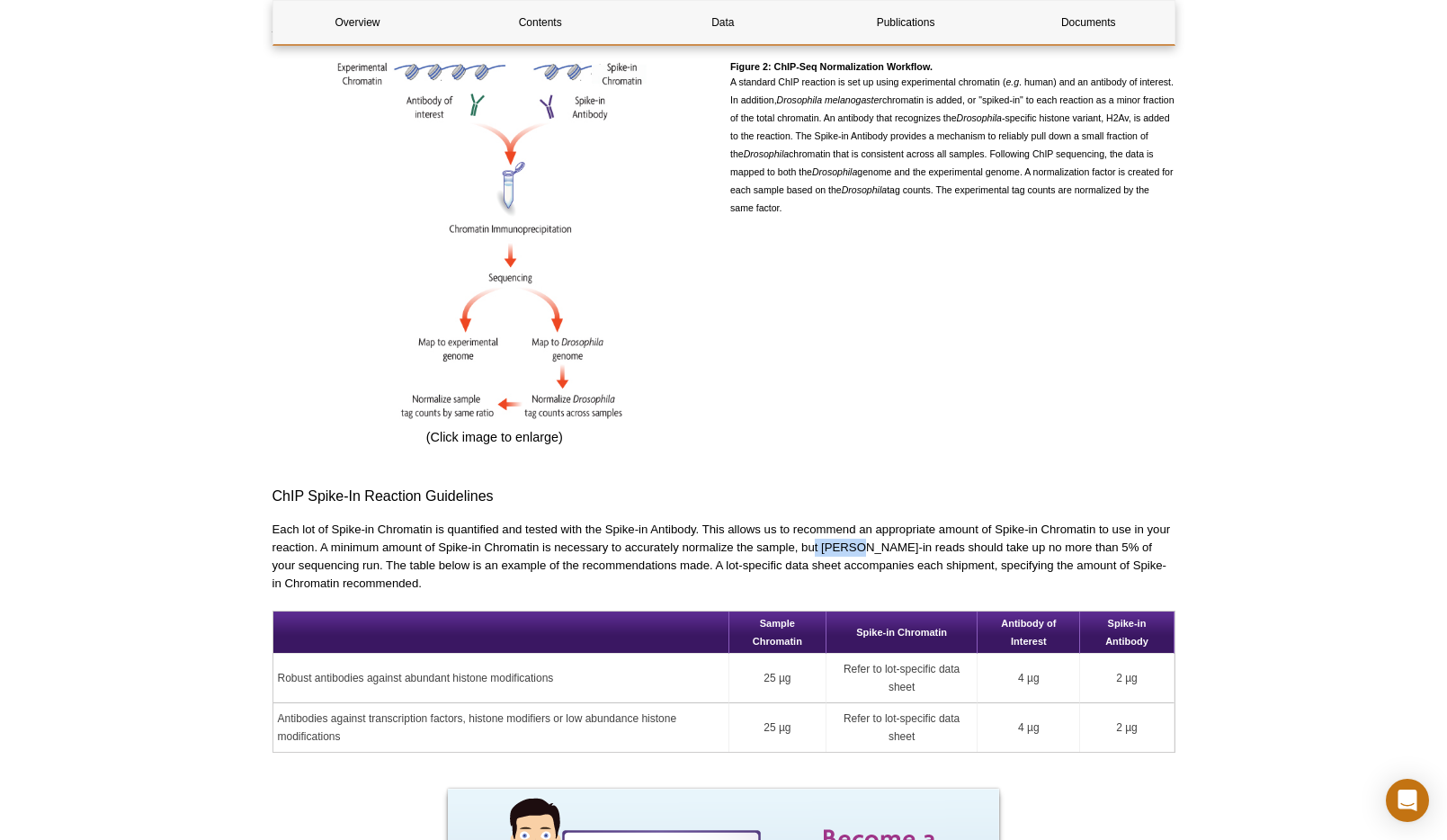
drag, startPoint x: 855, startPoint y: 533, endPoint x: 814, endPoint y: 526, distance: 41.6
click at [814, 526] on p "Each lot of Spike-in Chromatin is quantified and tested with the Spike-in Antib…" at bounding box center [724, 557] width 903 height 72
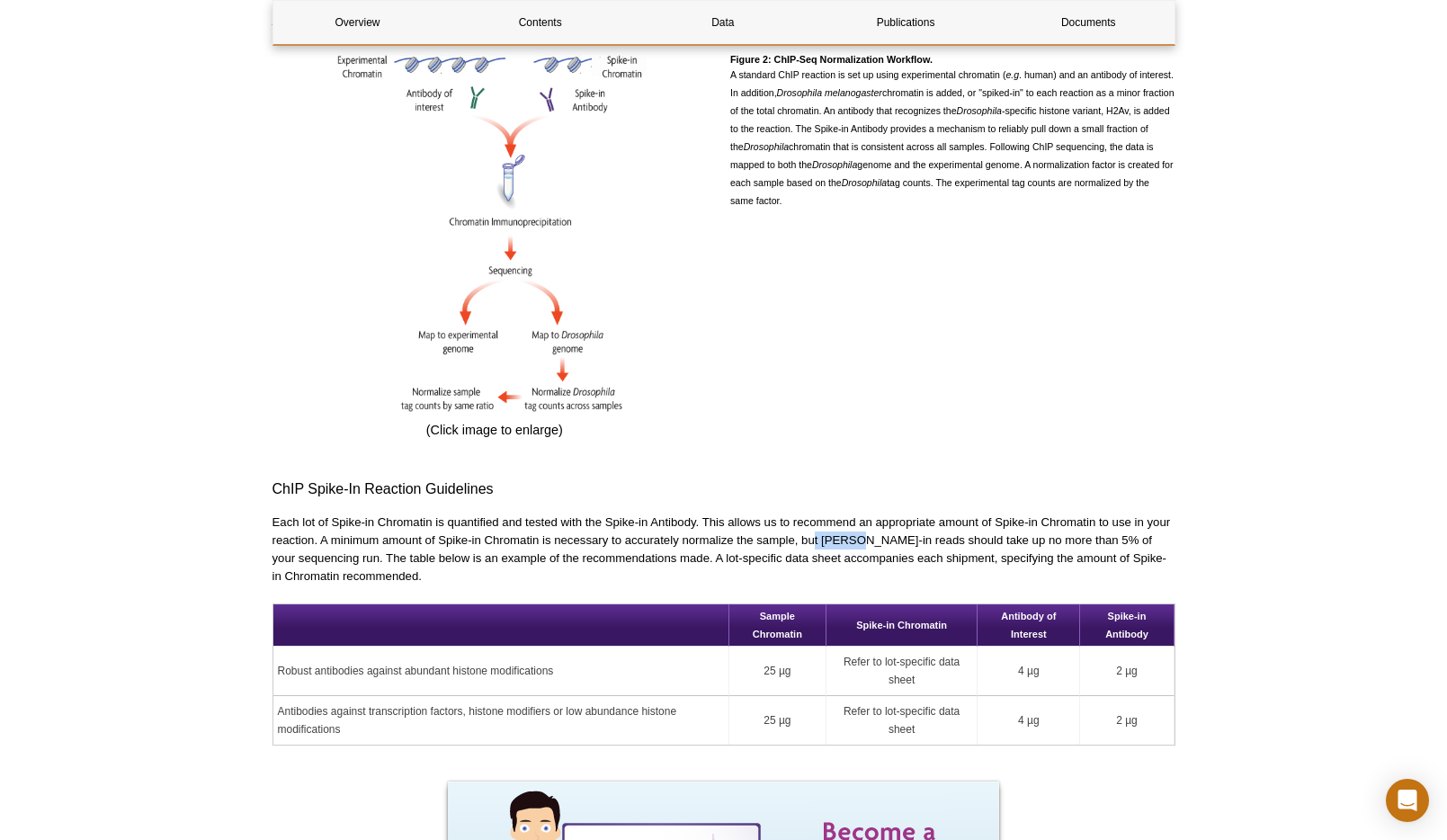
scroll to position [1460, 0]
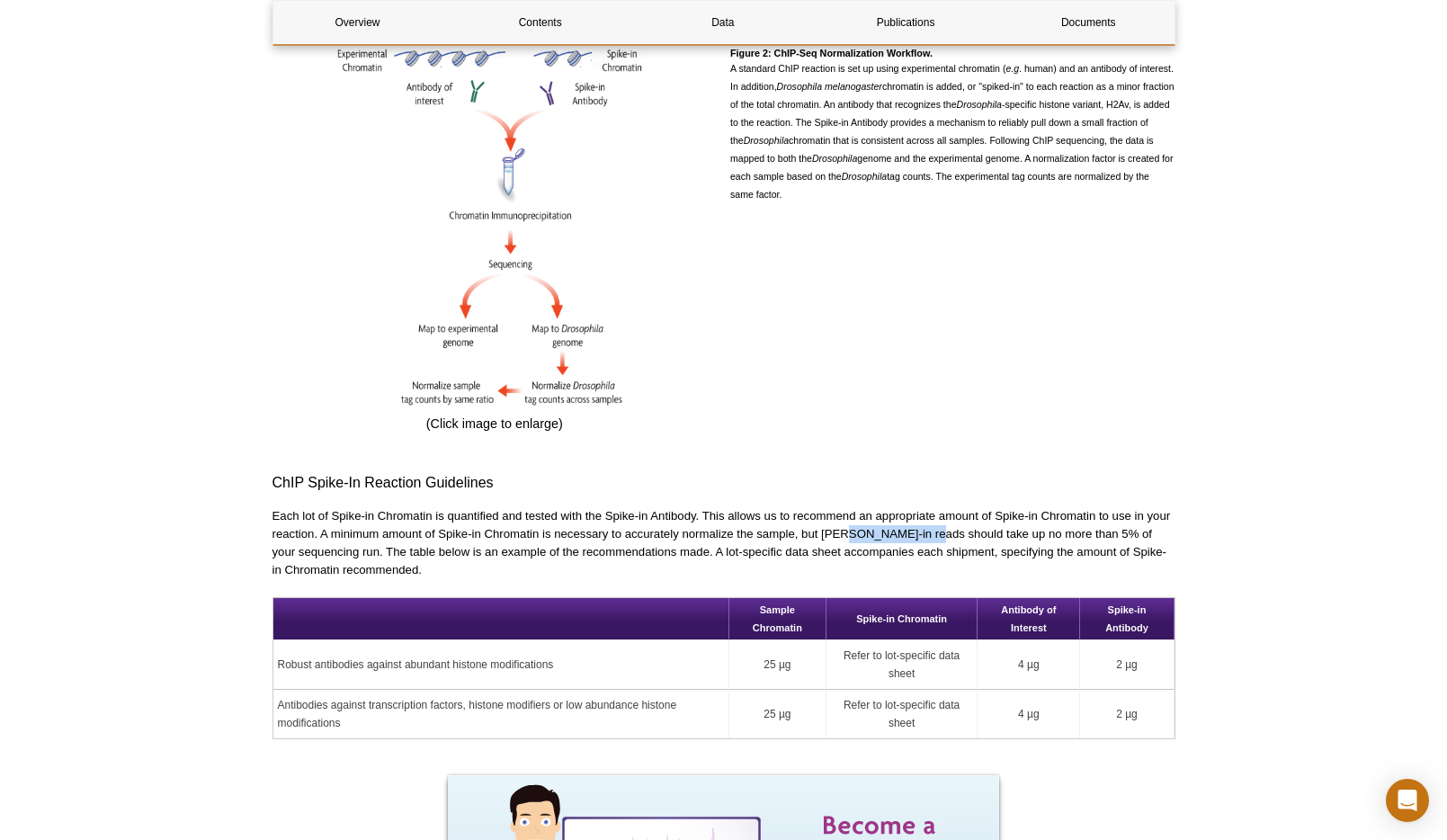
drag, startPoint x: 923, startPoint y: 514, endPoint x: 842, endPoint y: 516, distance: 81.0
click at [842, 516] on p "Each lot of Spike-in Chromatin is quantified and tested with the Spike-in Antib…" at bounding box center [724, 543] width 903 height 72
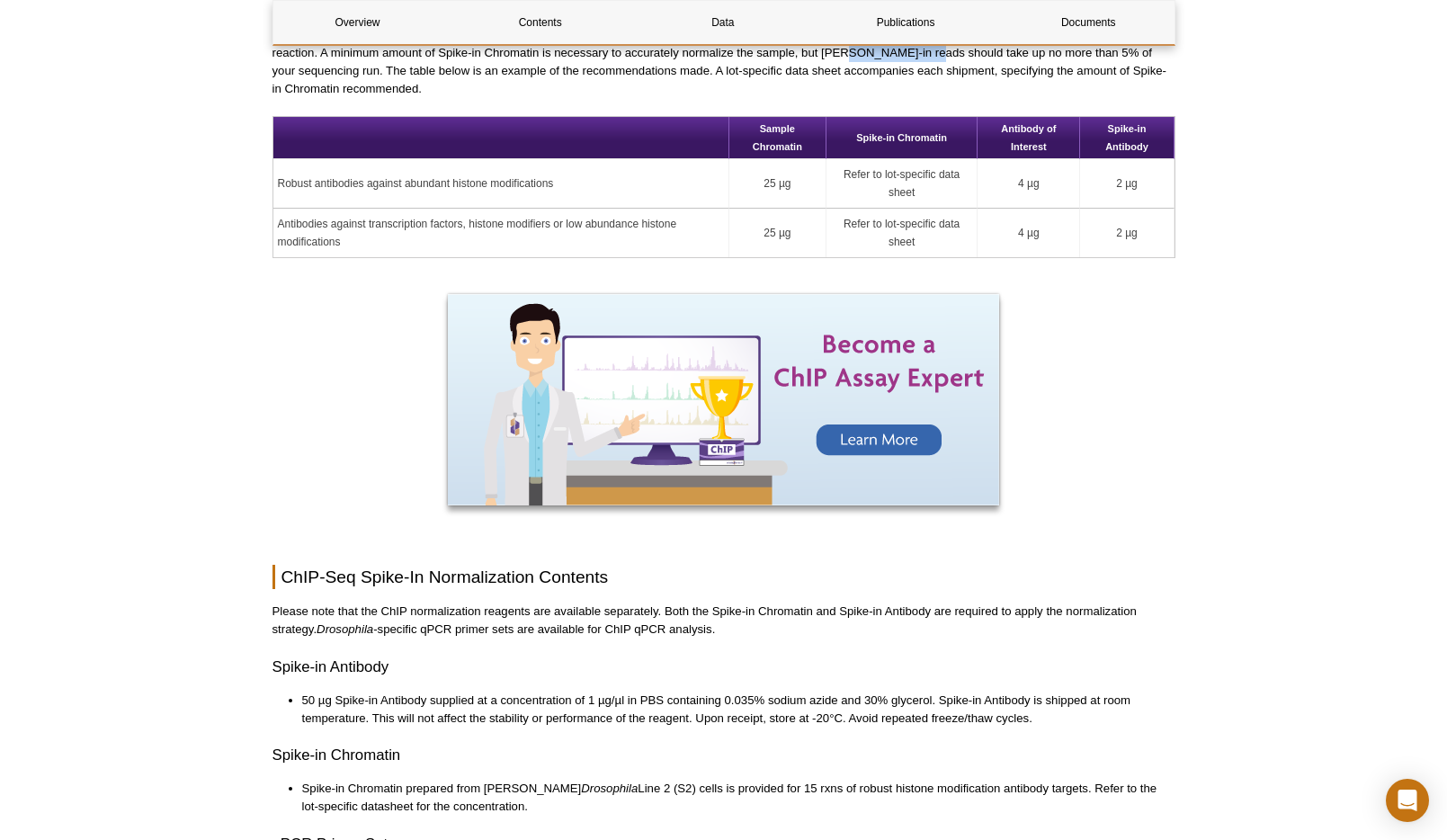
scroll to position [2028, 0]
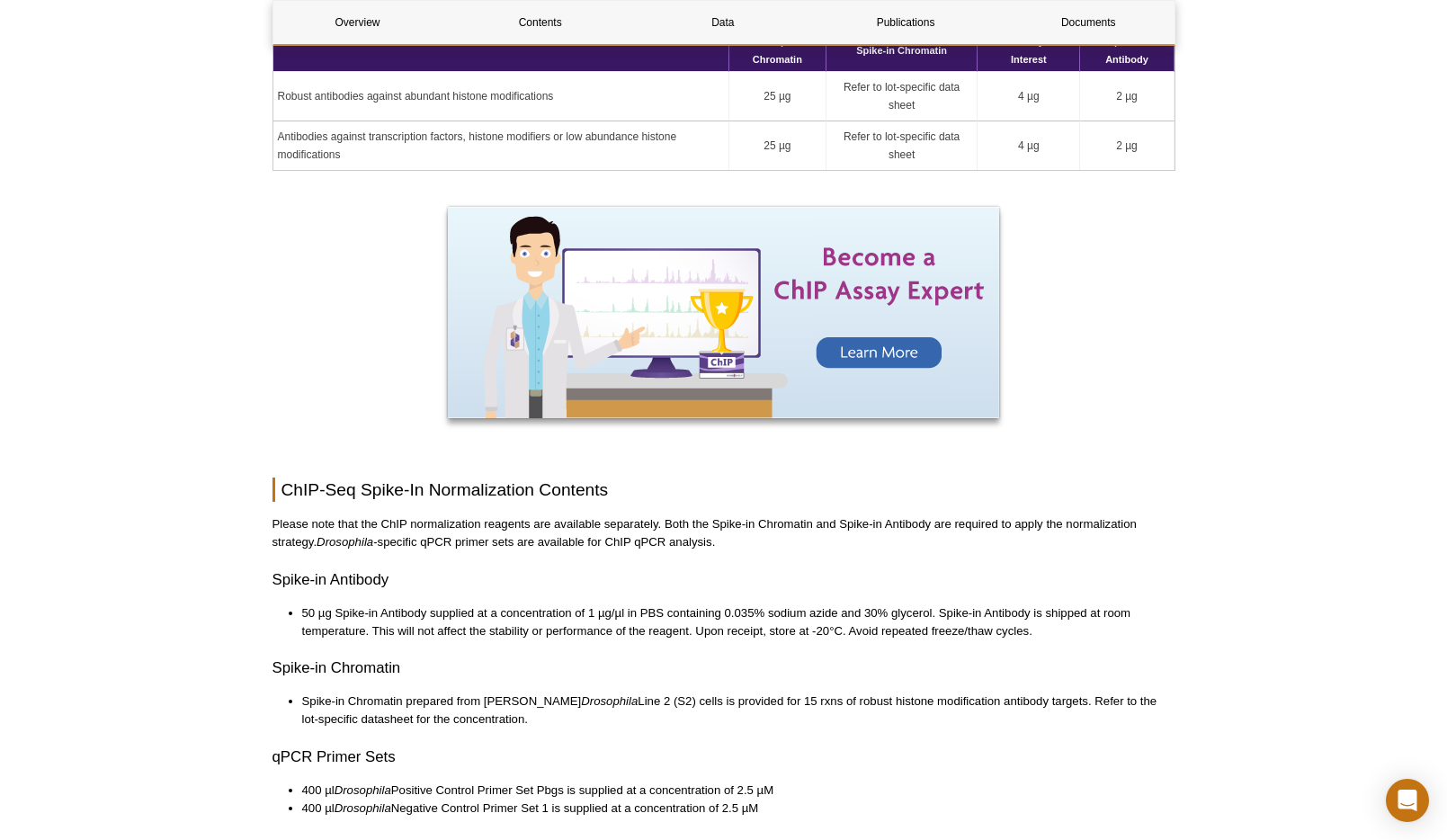
drag, startPoint x: 584, startPoint y: 529, endPoint x: 695, endPoint y: 523, distance: 111.2
click at [695, 524] on p "Please note that the ChIP normalization reagents are available separately. Both…" at bounding box center [724, 532] width 903 height 36
drag, startPoint x: 695, startPoint y: 523, endPoint x: 564, endPoint y: 520, distance: 131.0
click at [564, 520] on p "Please note that the ChIP normalization reagents are available separately. Both…" at bounding box center [724, 532] width 903 height 36
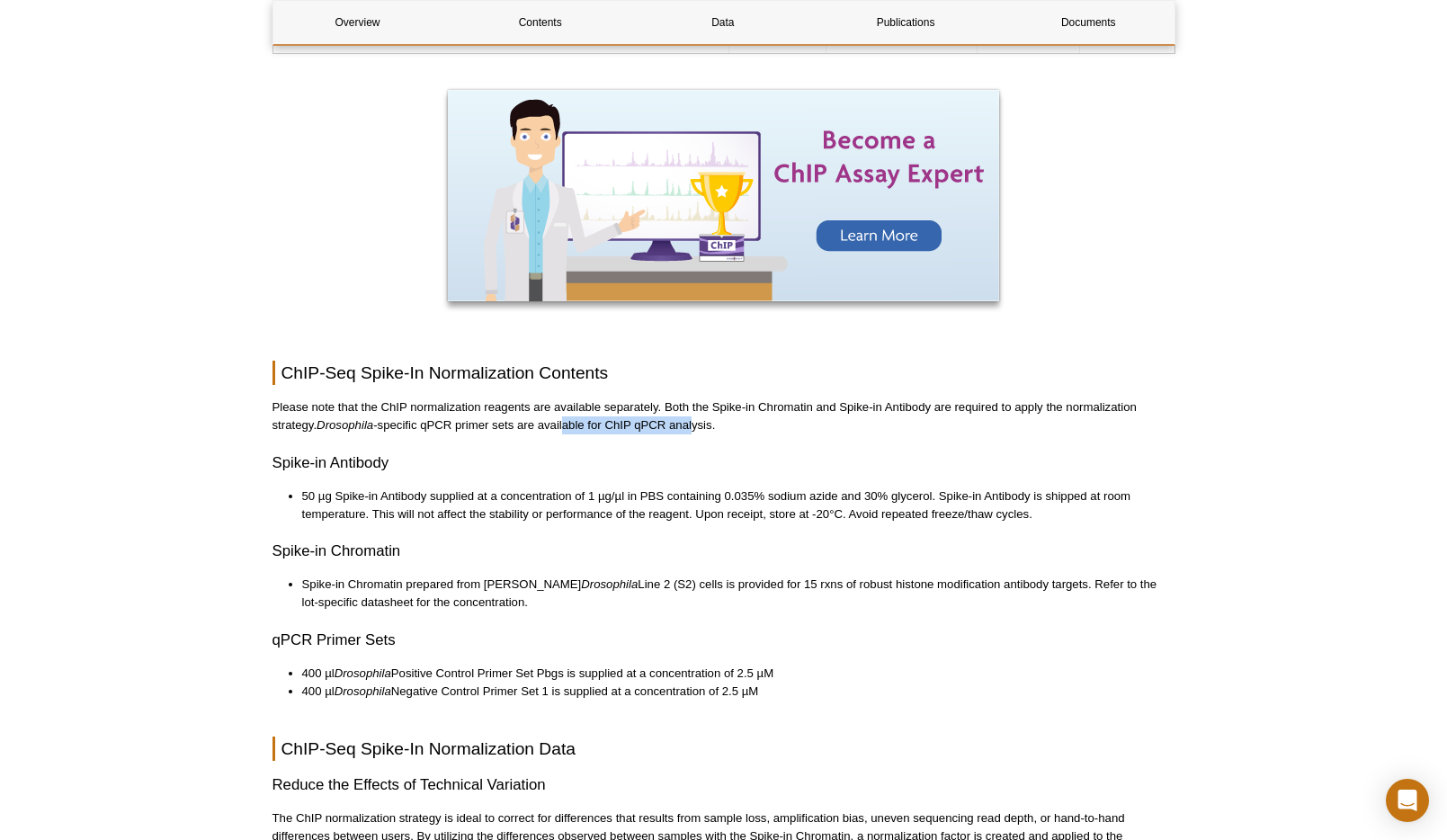
scroll to position [2198, 0]
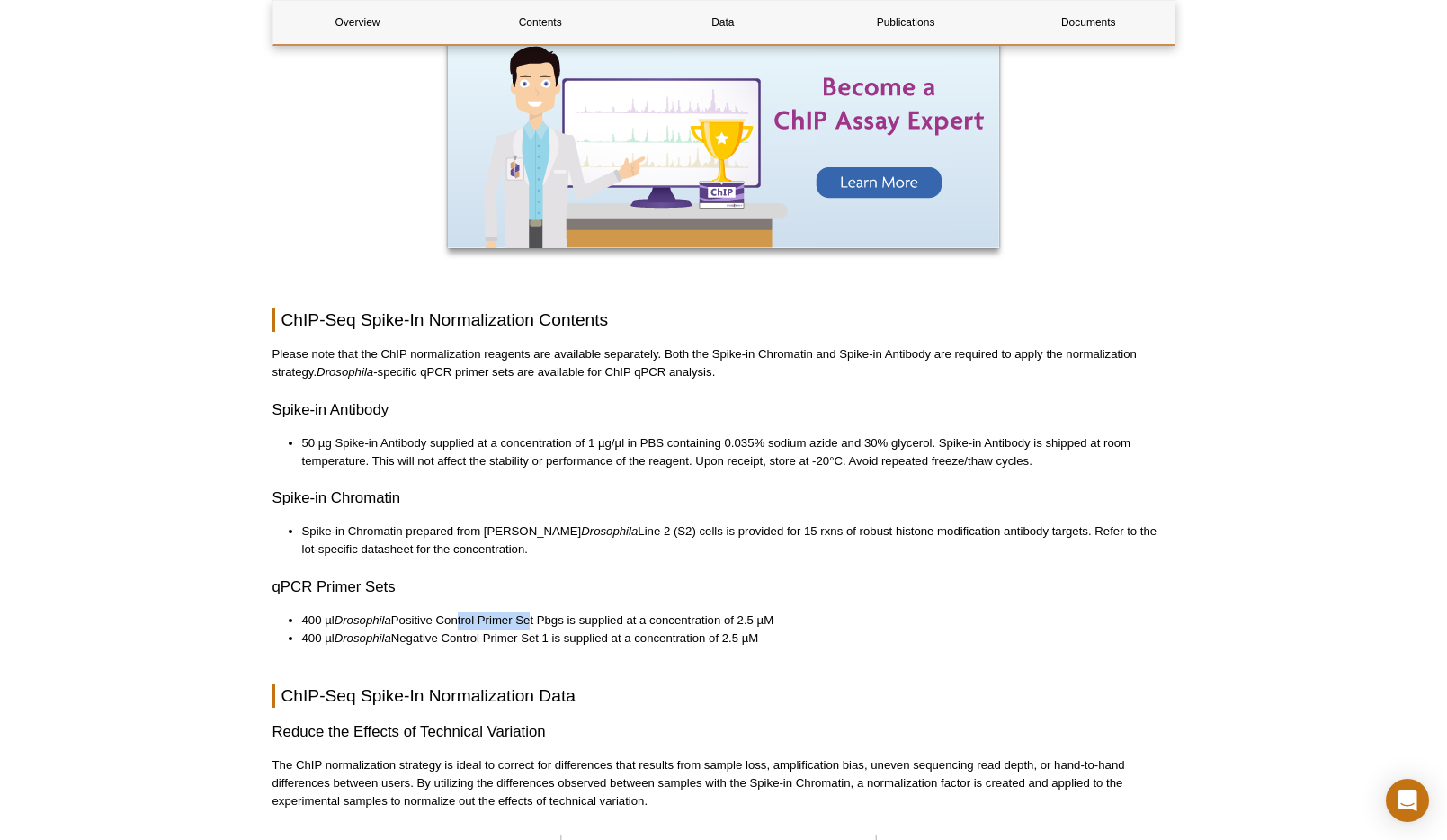
drag, startPoint x: 457, startPoint y: 604, endPoint x: 531, endPoint y: 606, distance: 74.0
click at [531, 611] on li "400 µl Drosophila Positive Control Primer Set Pbgs is supplied at a concentrati…" at bounding box center [729, 620] width 855 height 18
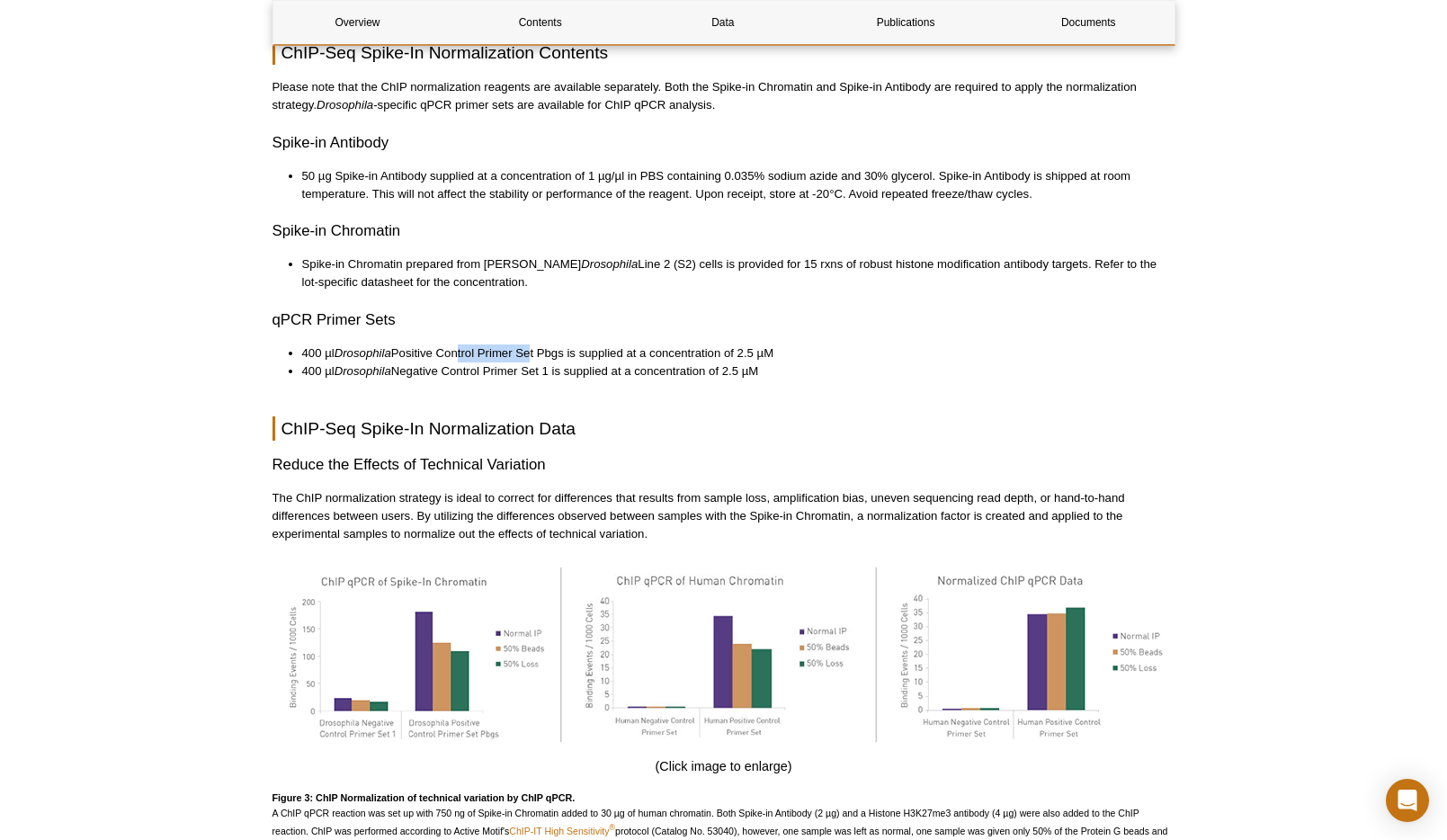
scroll to position [2492, 0]
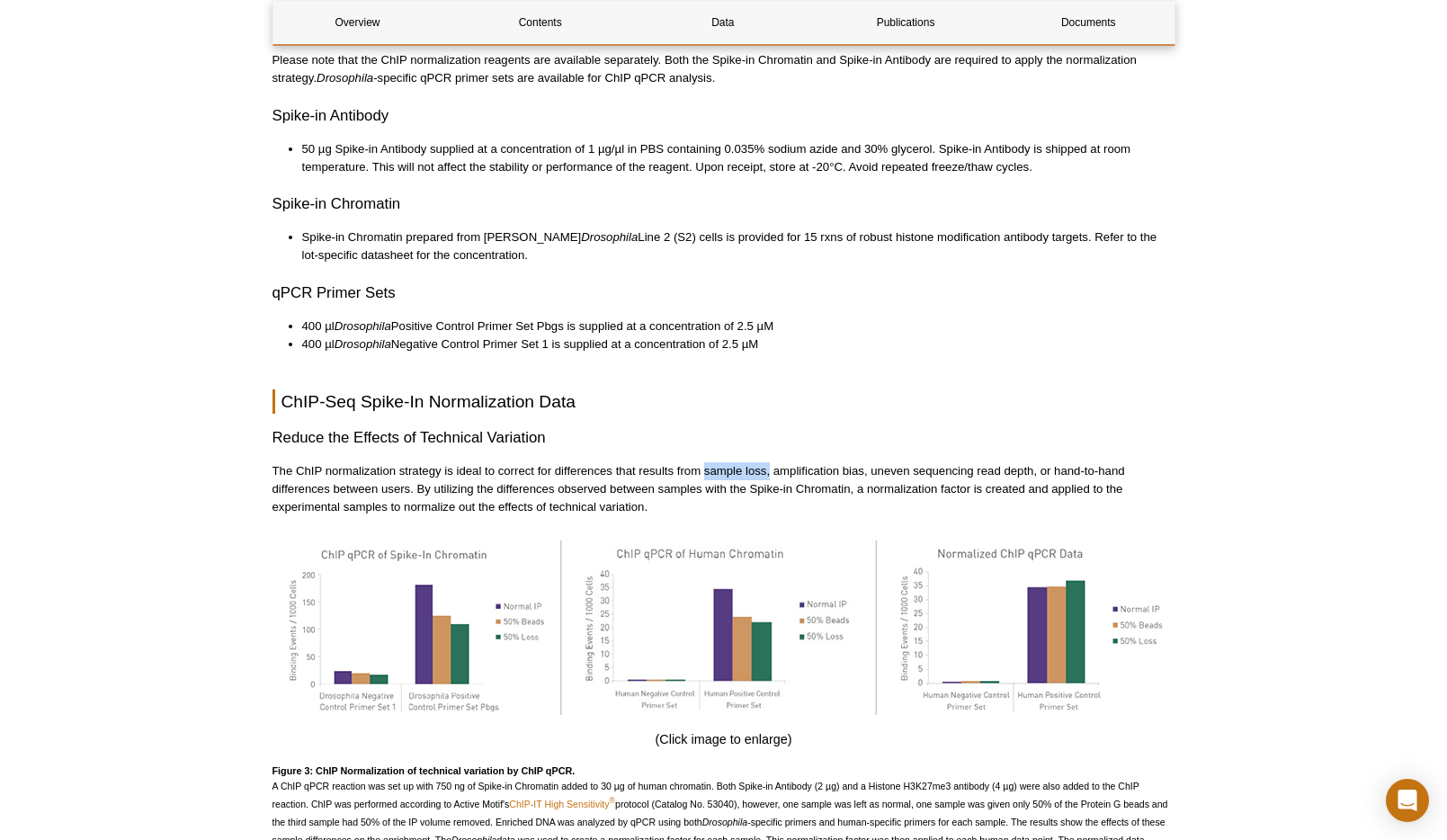
drag, startPoint x: 771, startPoint y: 455, endPoint x: 703, endPoint y: 456, distance: 68.0
click at [703, 462] on p "The ChIP normalization strategy is ideal to correct for differences that result…" at bounding box center [724, 488] width 903 height 54
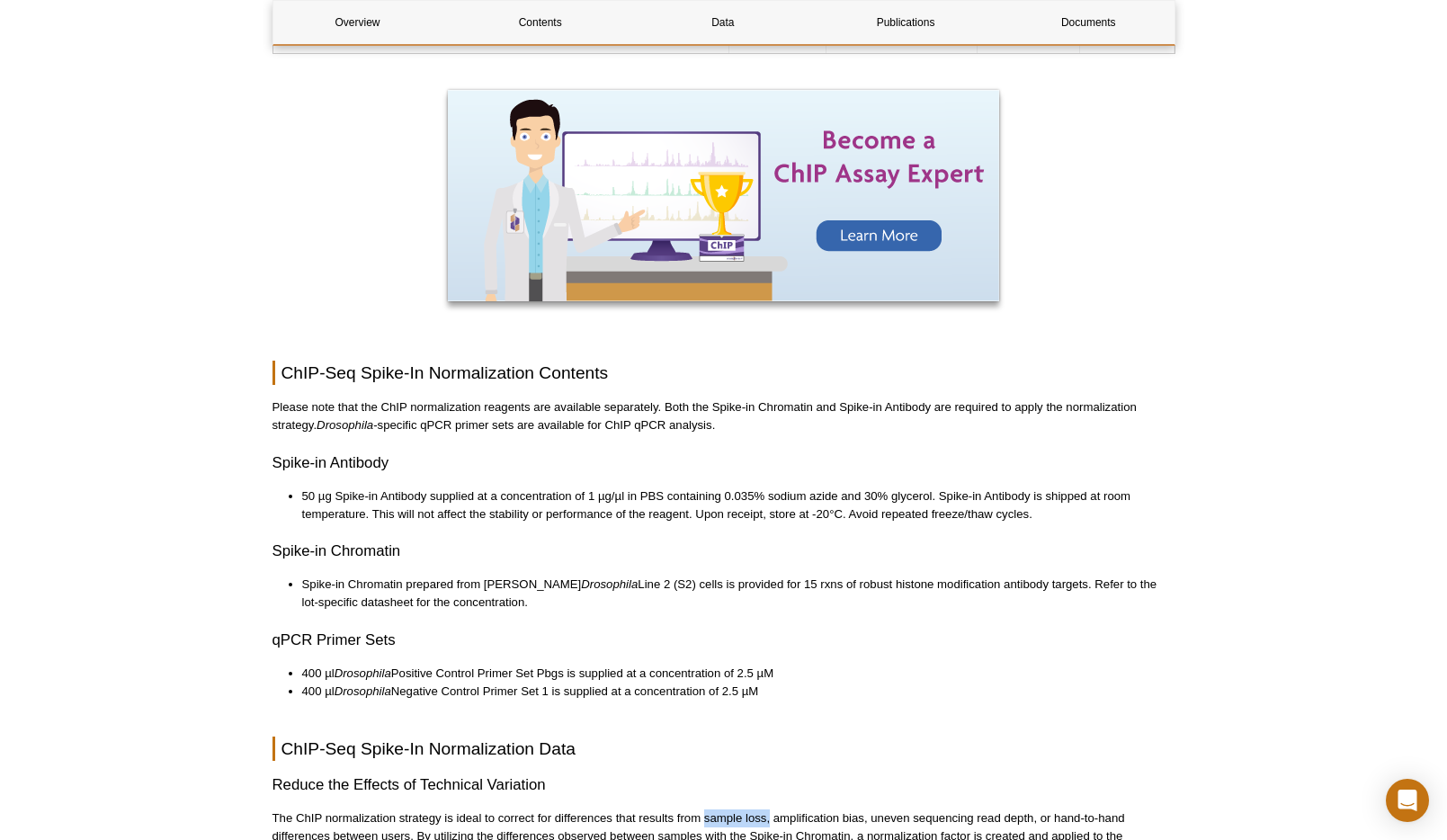
scroll to position [2127, 0]
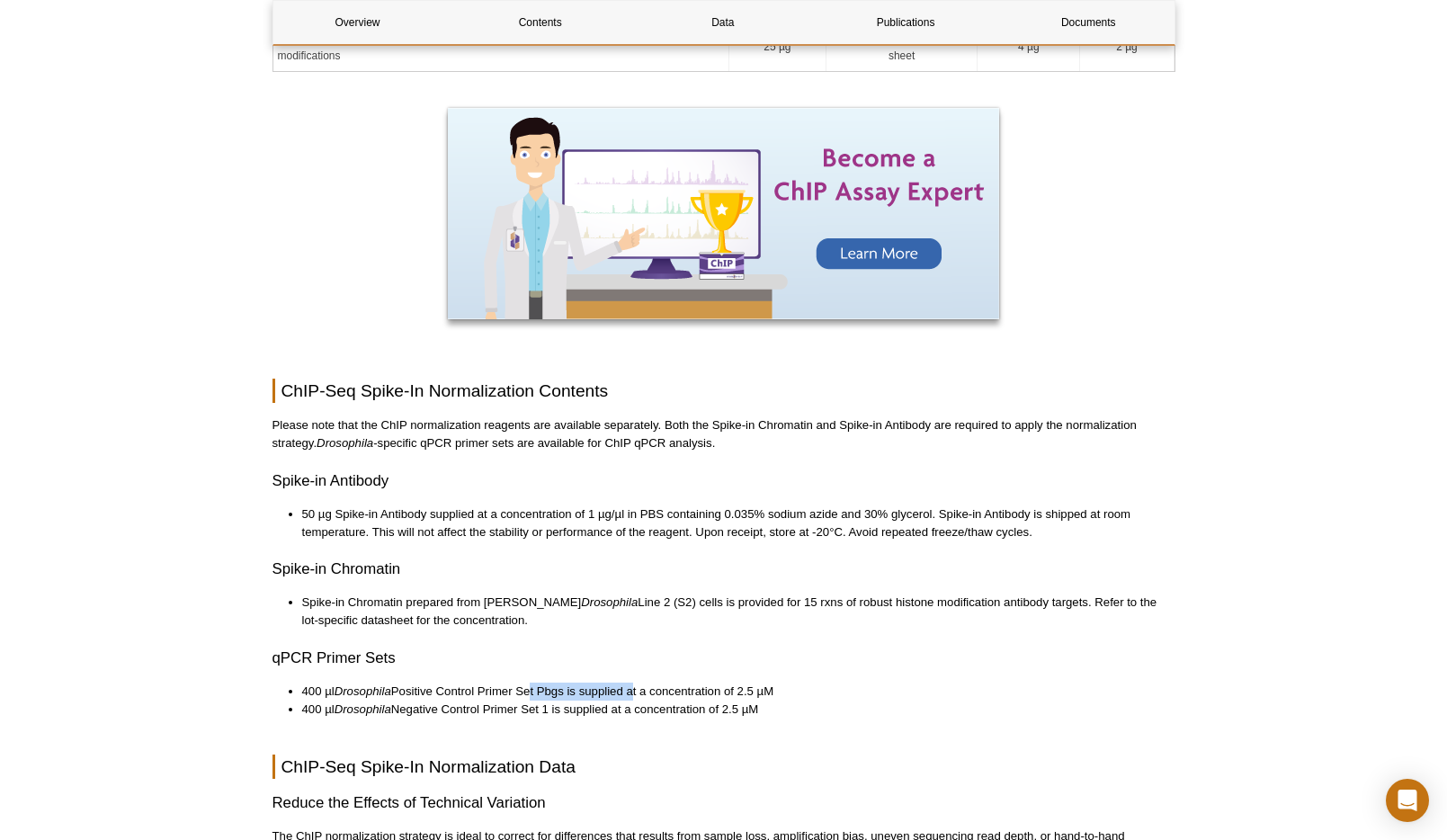
drag, startPoint x: 632, startPoint y: 669, endPoint x: 527, endPoint y: 668, distance: 105.0
click at [527, 683] on li "400 µl Drosophila Positive Control Primer Set Pbgs is supplied at a concentrati…" at bounding box center [729, 692] width 855 height 18
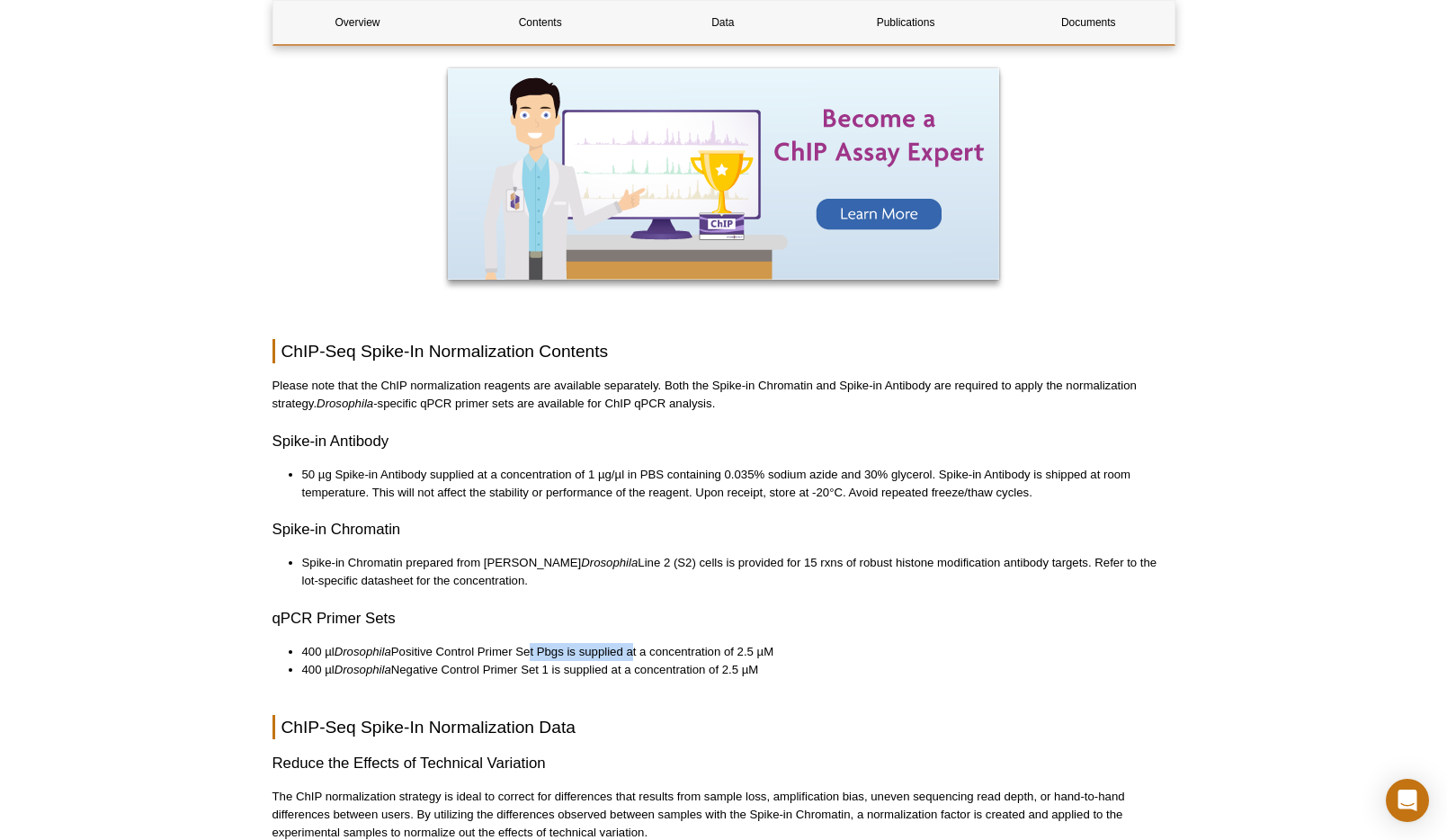
scroll to position [2171, 0]
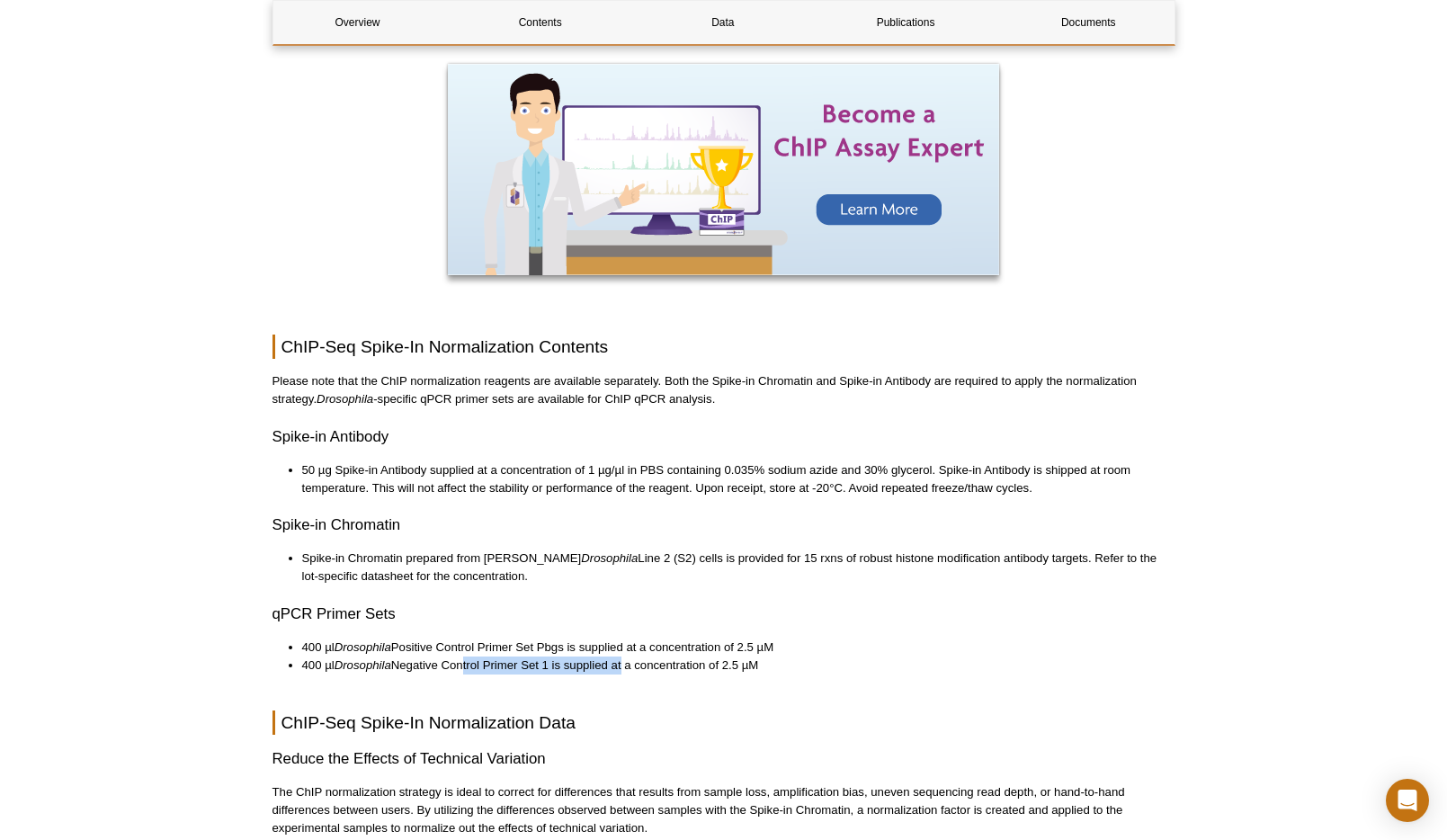
drag, startPoint x: 623, startPoint y: 651, endPoint x: 463, endPoint y: 647, distance: 160.0
click at [463, 656] on li "400 µl Drosophila Negative Control Primer Set 1 is supplied at a concentration …" at bounding box center [729, 665] width 855 height 18
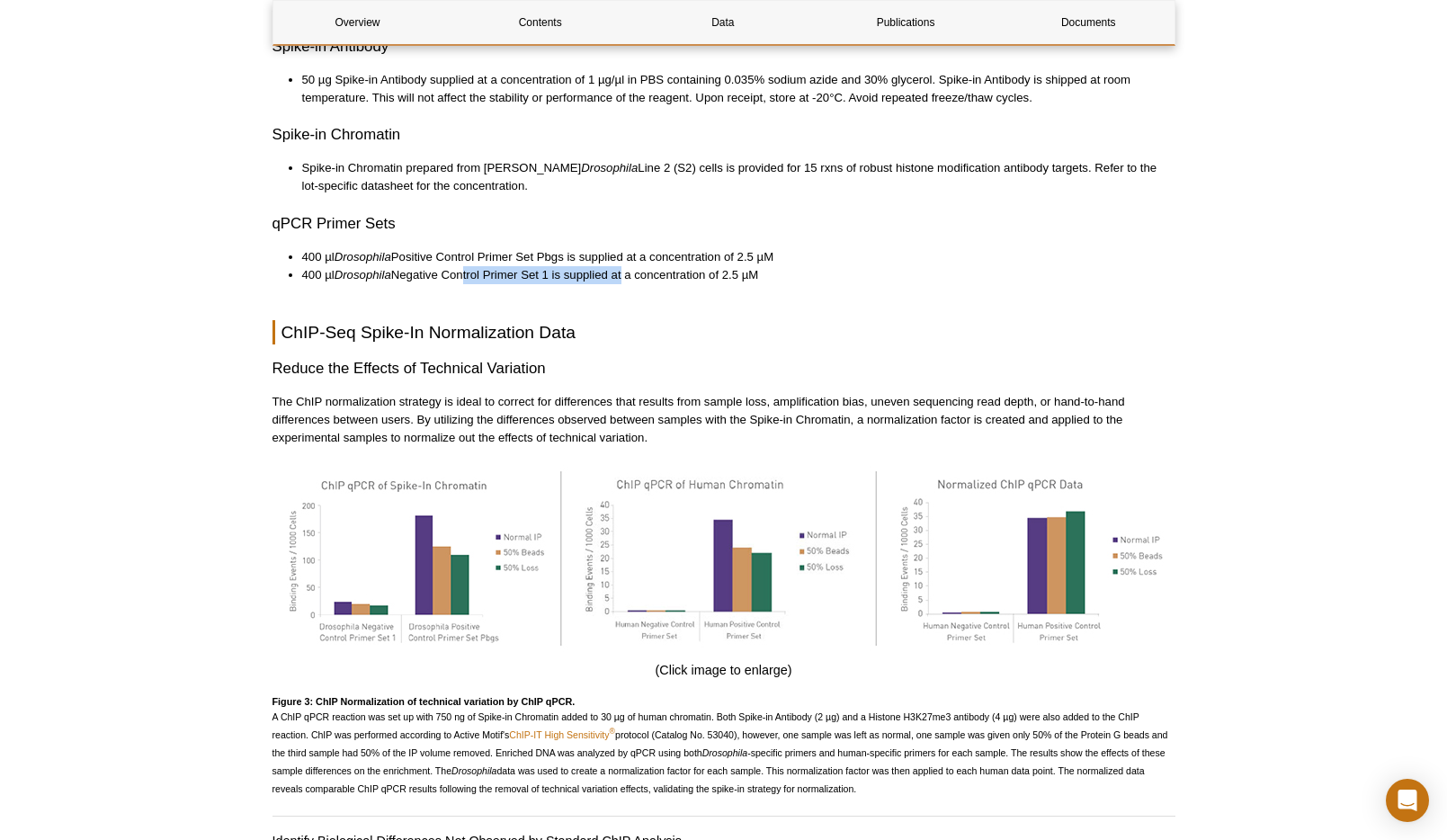
scroll to position [2566, 0]
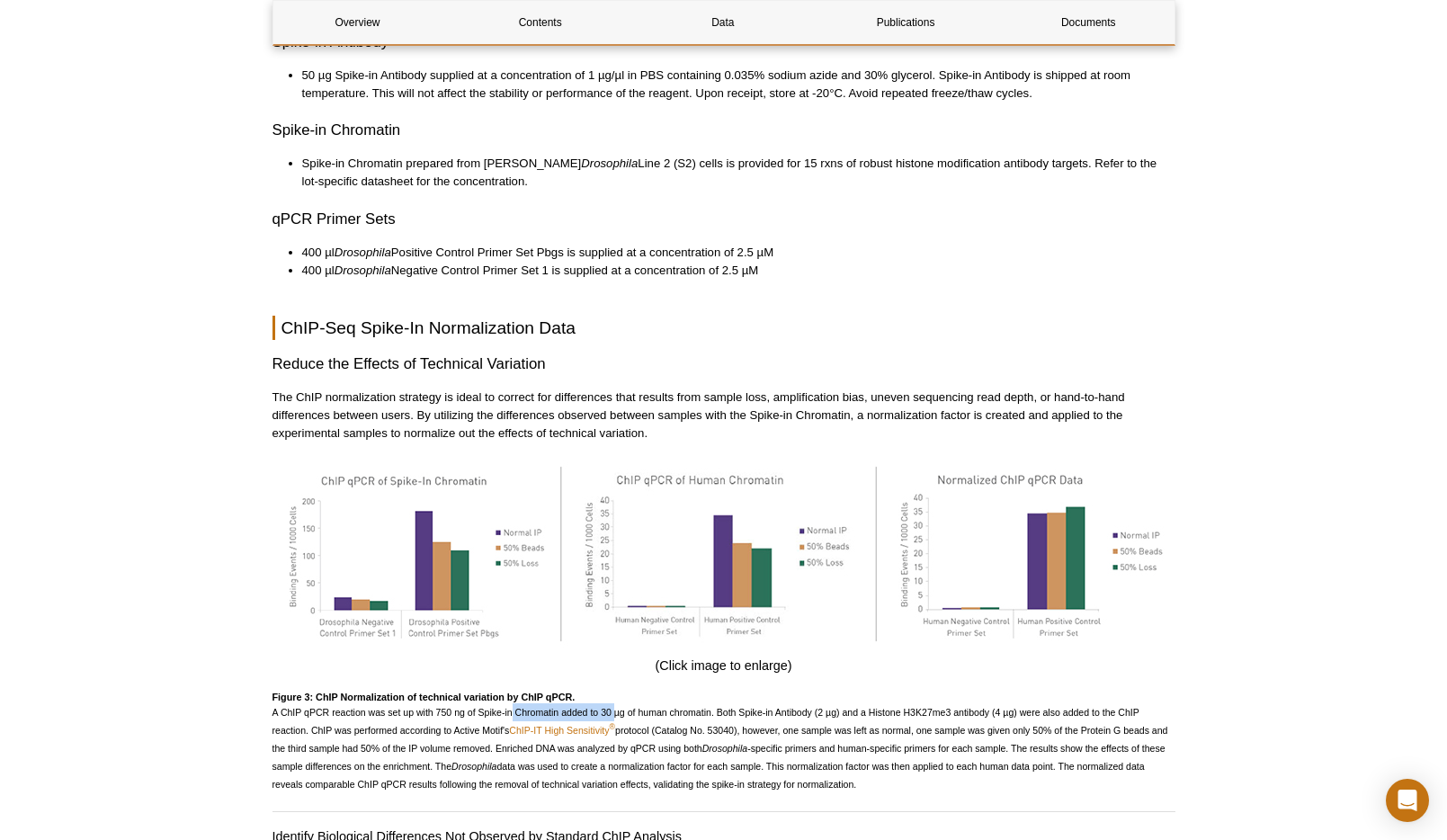
drag, startPoint x: 615, startPoint y: 692, endPoint x: 513, endPoint y: 691, distance: 102.0
click at [513, 706] on span "A ChIP qPCR reaction was set up with 750 ng of Spike-in Chromatin added to 30 µ…" at bounding box center [720, 747] width 896 height 83
drag, startPoint x: 841, startPoint y: 693, endPoint x: 754, endPoint y: 688, distance: 87.1
click at [754, 703] on p "A ChIP qPCR reaction was set up with 750 ng of Spike-in Chromatin added to 30 µ…" at bounding box center [724, 748] width 903 height 90
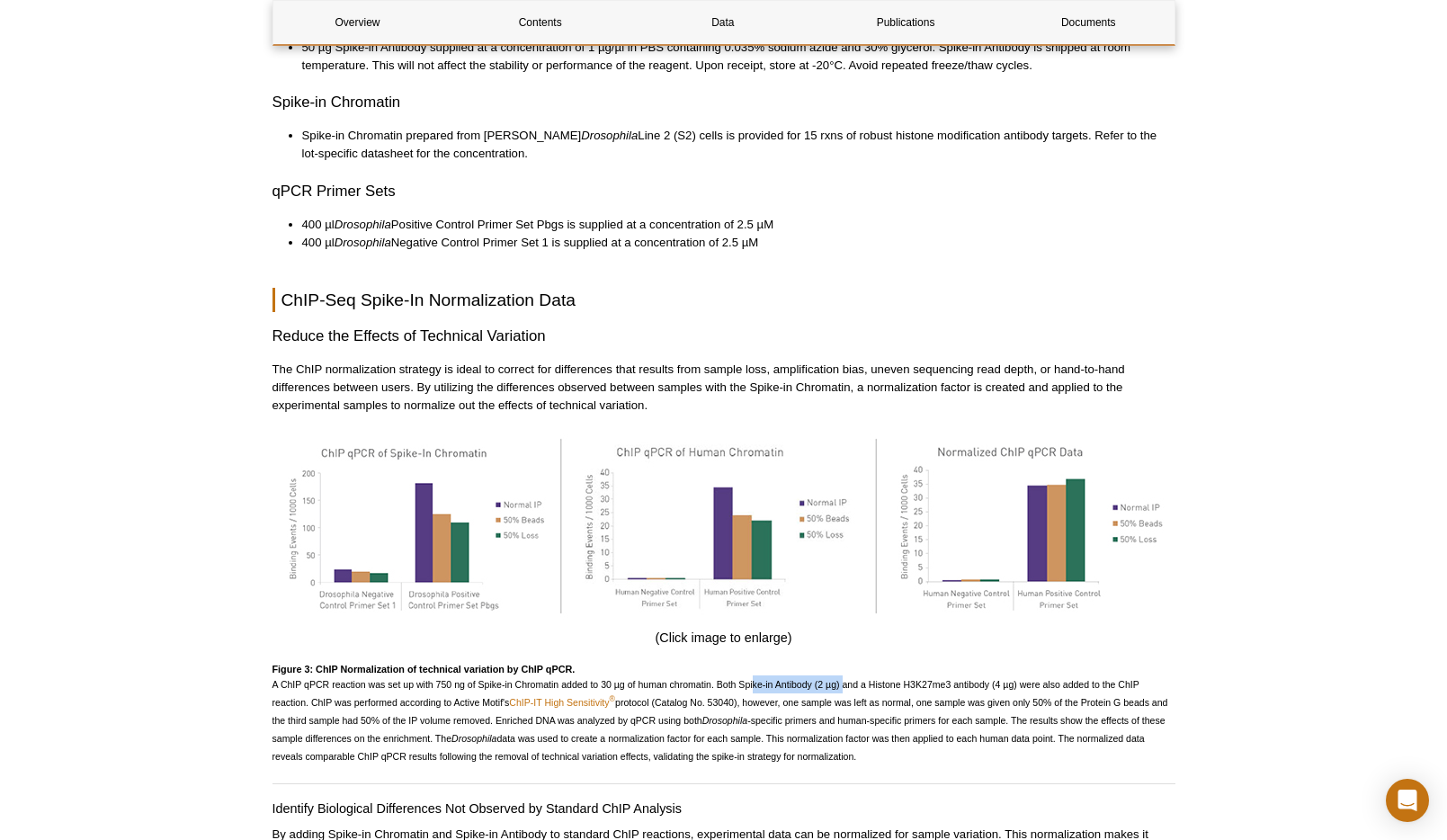
scroll to position [2601, 0]
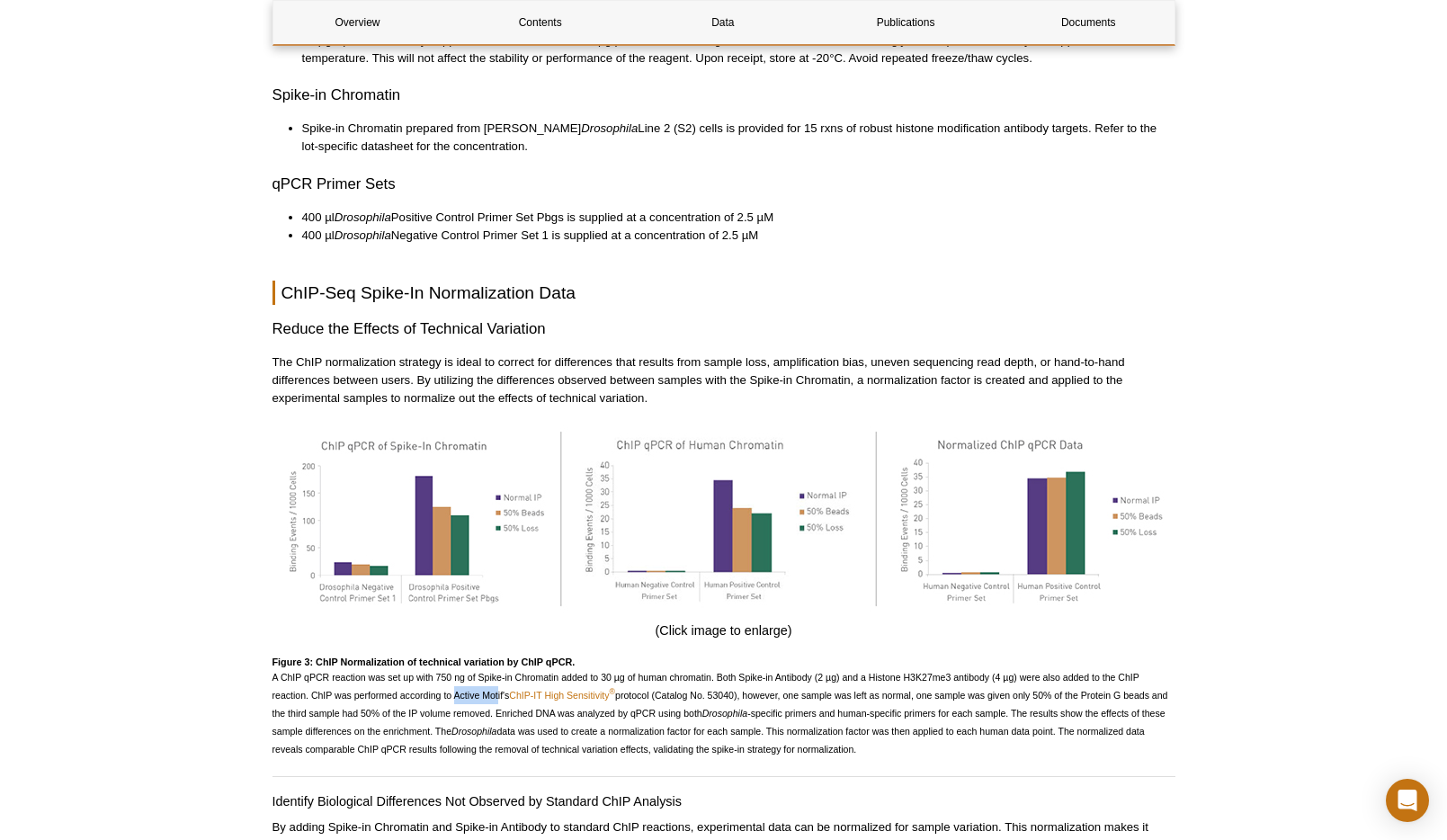
drag, startPoint x: 454, startPoint y: 683, endPoint x: 499, endPoint y: 680, distance: 45.1
click at [499, 680] on span "A ChIP qPCR reaction was set up with 750 ng of Spike-in Chromatin added to 30 µ…" at bounding box center [720, 712] width 896 height 83
drag, startPoint x: 803, startPoint y: 683, endPoint x: 769, endPoint y: 682, distance: 34.0
click at [769, 682] on span "A ChIP qPCR reaction was set up with 750 ng of Spike-in Chromatin added to 30 µ…" at bounding box center [720, 712] width 896 height 83
drag, startPoint x: 965, startPoint y: 683, endPoint x: 921, endPoint y: 681, distance: 44.0
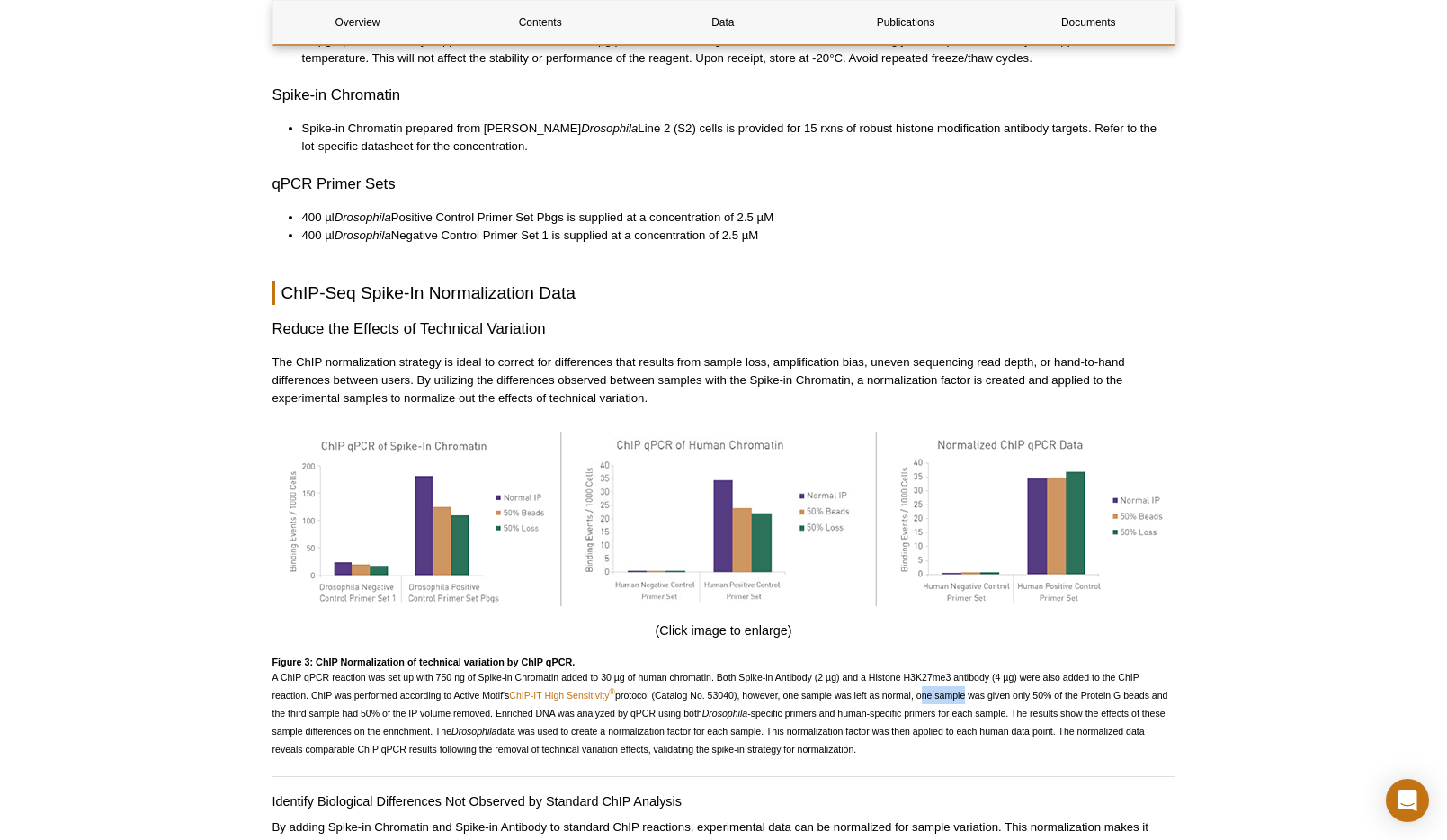
click at [921, 681] on span "A ChIP qPCR reaction was set up with 750 ng of Spike-in Chromatin added to 30 µ…" at bounding box center [720, 712] width 896 height 83
drag, startPoint x: 468, startPoint y: 702, endPoint x: 446, endPoint y: 701, distance: 22.0
click at [446, 701] on span "A ChIP qPCR reaction was set up with 750 ng of Spike-in Chromatin added to 30 µ…" at bounding box center [720, 712] width 896 height 83
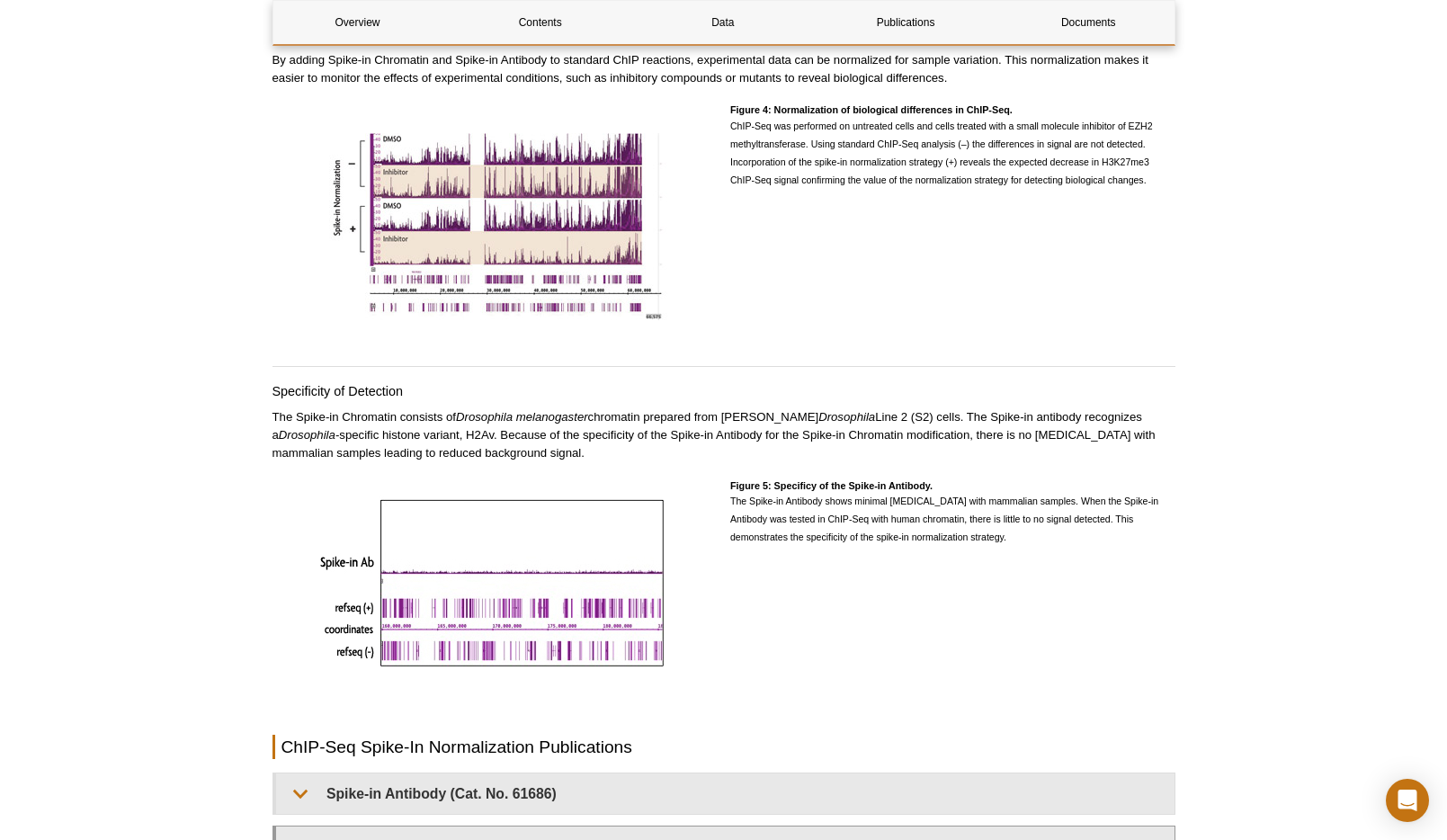
scroll to position [3132, 0]
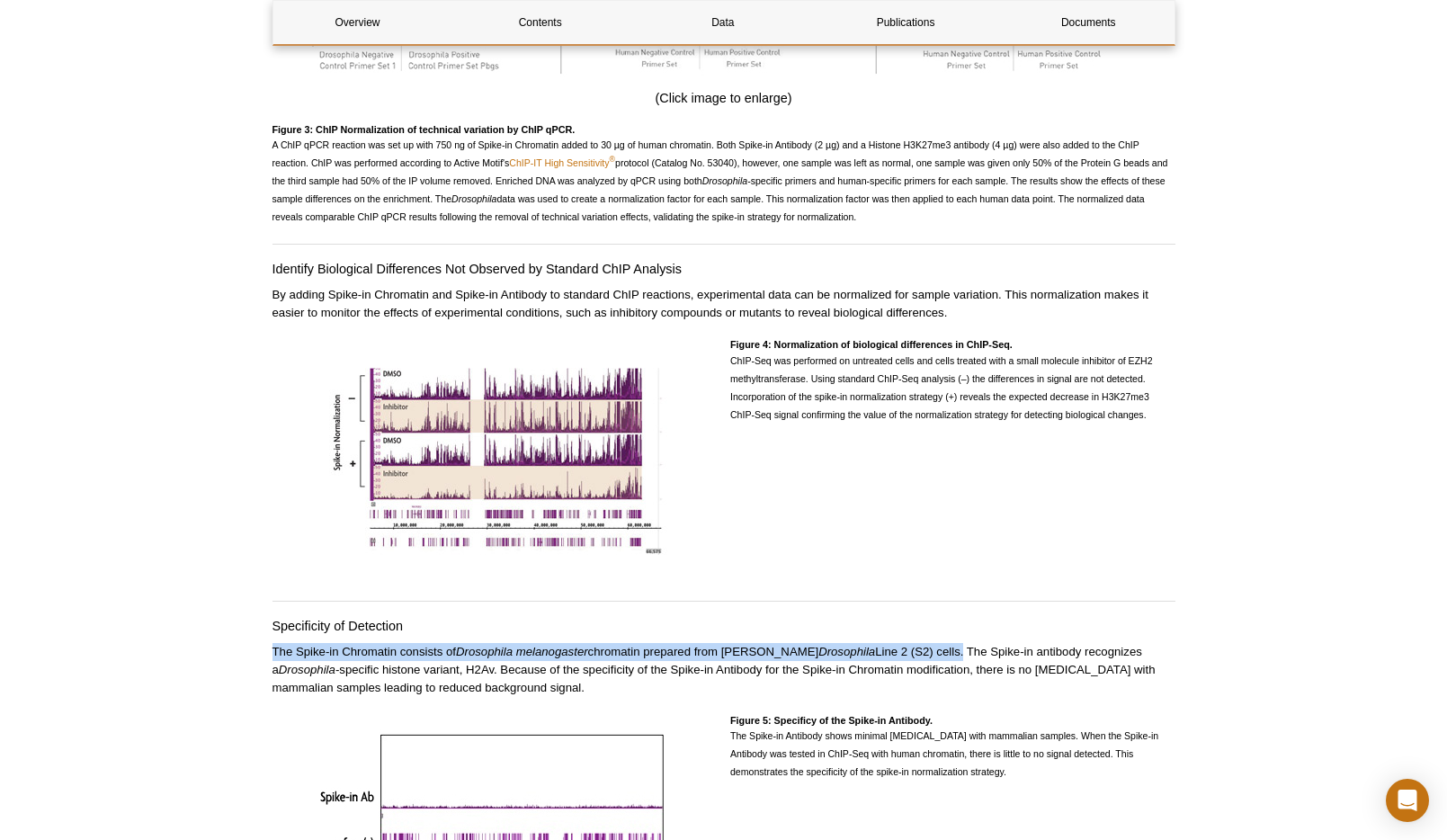
drag, startPoint x: 939, startPoint y: 639, endPoint x: 276, endPoint y: 634, distance: 663.0
click at [276, 643] on p "The Spike-in Chromatin consists of Drosophila melanogaster chromatin prepared f…" at bounding box center [724, 669] width 903 height 54
copy p "The Spike-in Chromatin consists of Drosophila melanogaster chromatin prepared f…"
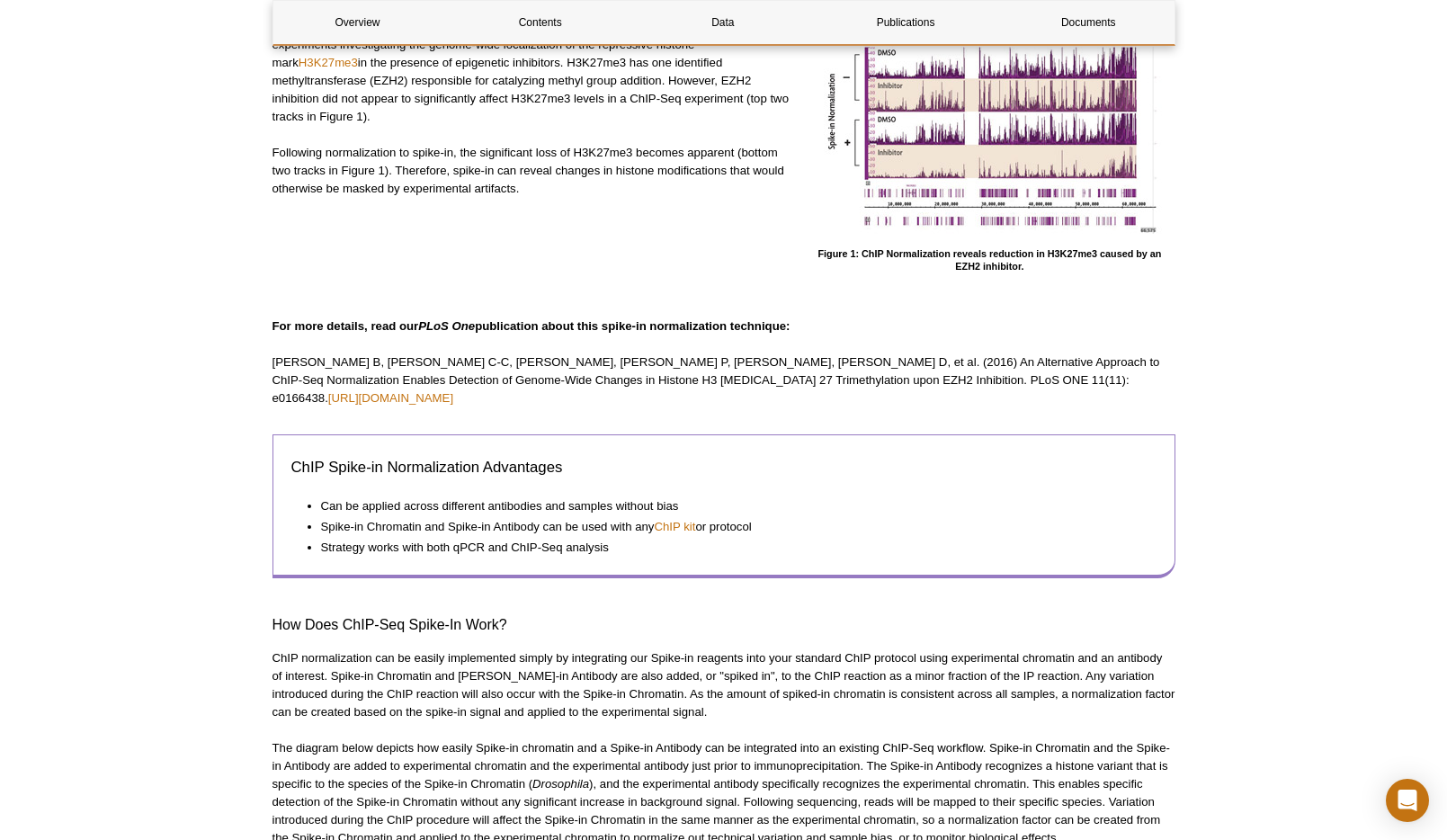
scroll to position [635, 0]
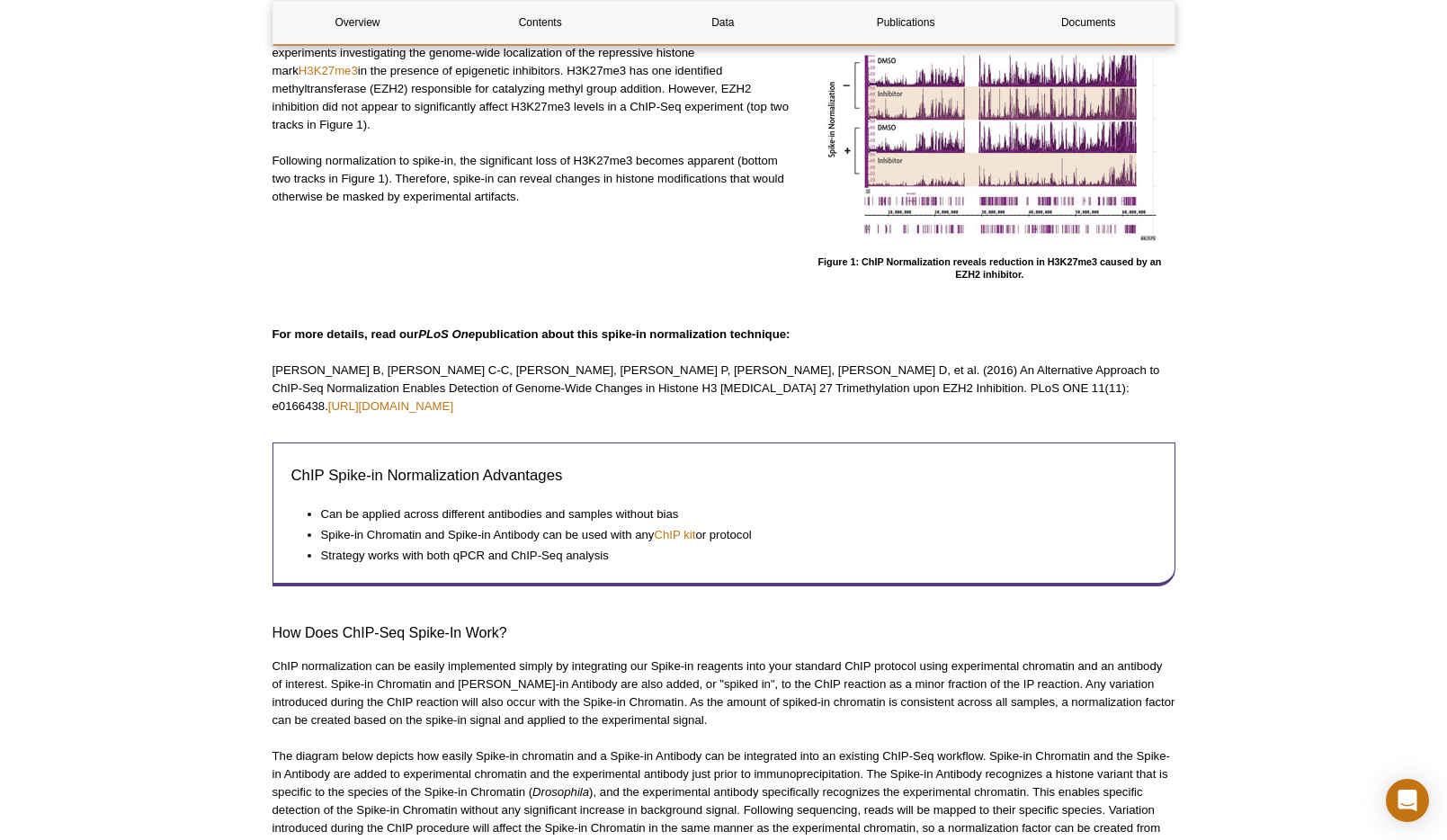
click at [680, 379] on p "Egan B, Yuan C-C, Craske ML, Labhart P, Guler GD, Arnott D, et al. (2016) An Al…" at bounding box center [724, 388] width 903 height 54
drag, startPoint x: 666, startPoint y: 371, endPoint x: 908, endPoint y: 361, distance: 242.2
click at [908, 361] on p "Egan B, Yuan C-C, Craske ML, Labhart P, Guler GD, Arnott D, et al. (2016) An Al…" at bounding box center [724, 388] width 903 height 54
drag, startPoint x: 671, startPoint y: 372, endPoint x: 1045, endPoint y: 384, distance: 374.2
click at [1045, 384] on p "Egan B, Yuan C-C, Craske ML, Labhart P, Guler GD, Arnott D, et al. (2016) An Al…" at bounding box center [724, 388] width 903 height 54
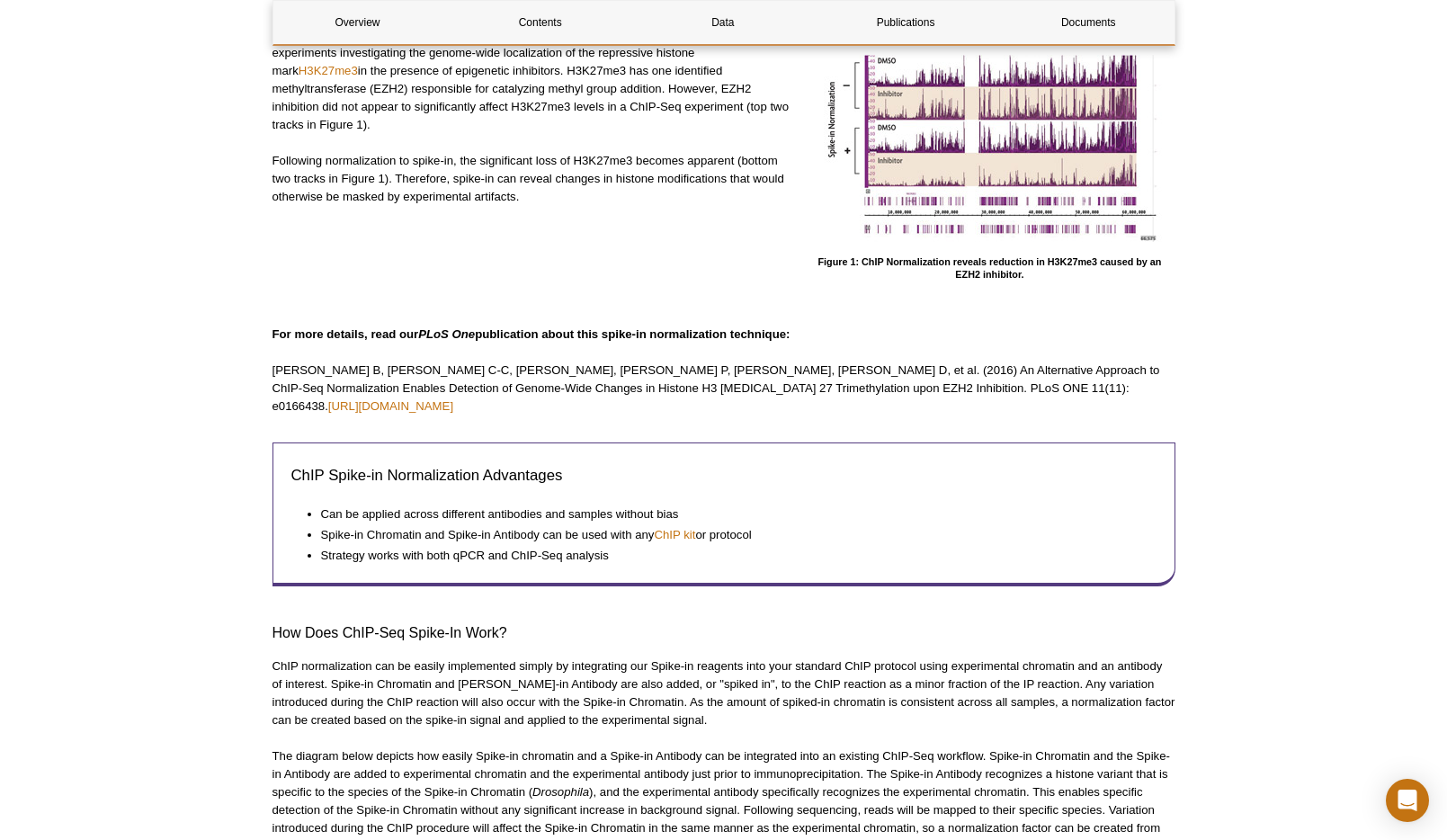
copy p "An Alternative Approach to ChIP-Seq Normalization Enables Detection of Genome-W…"
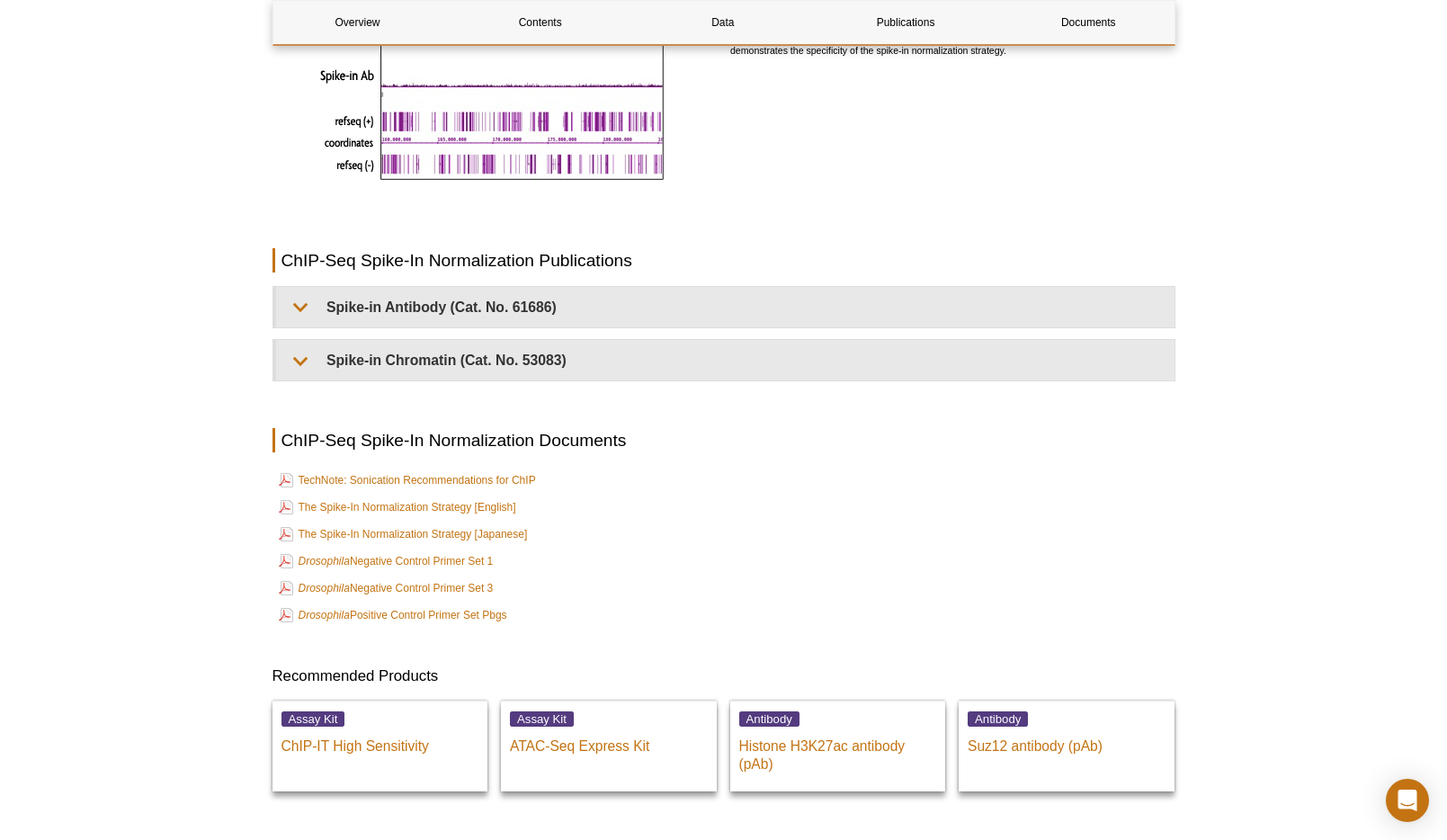
scroll to position [3881, 0]
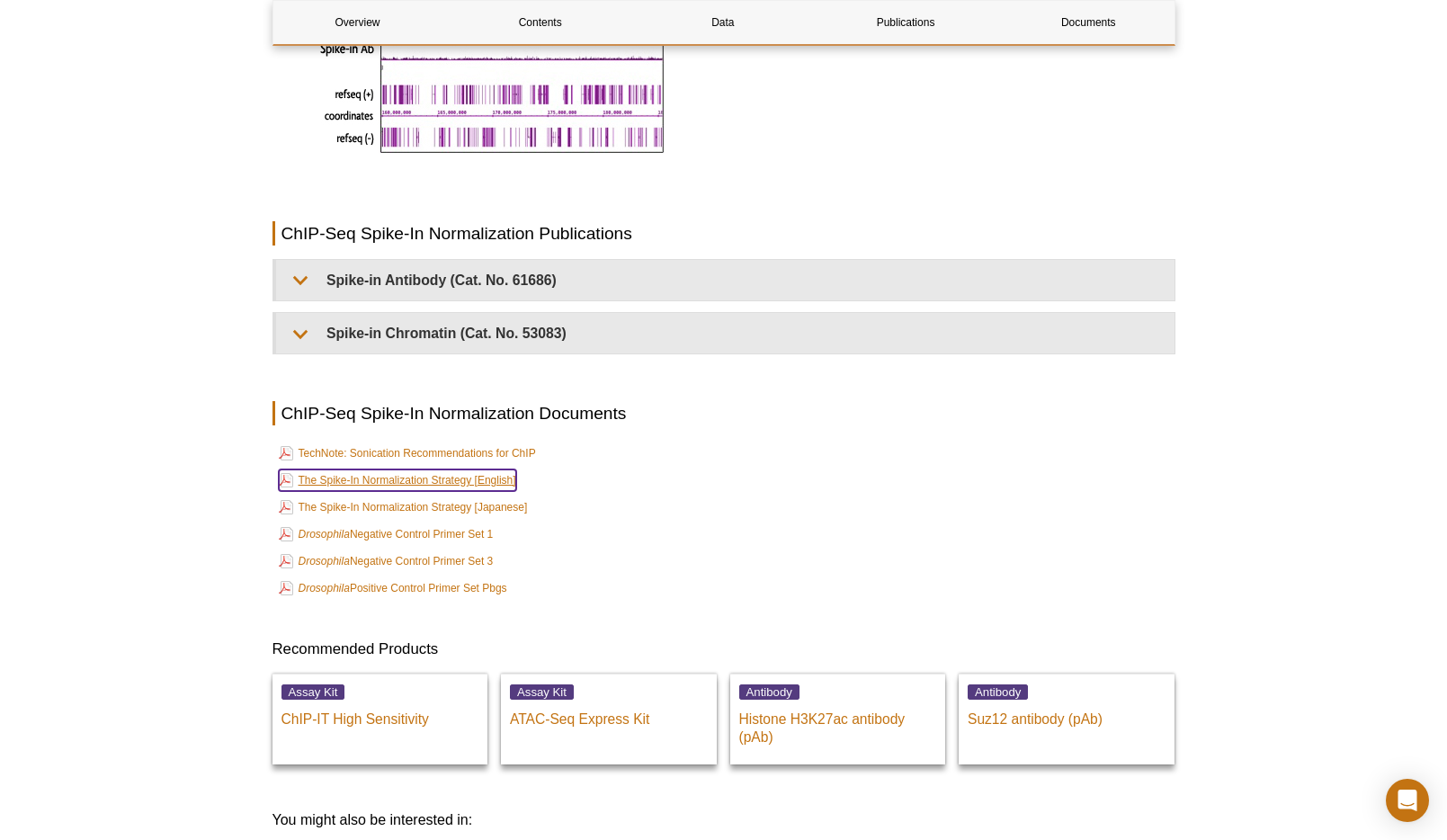
click at [460, 469] on link "The Spike-In Normalization Strategy [English]" at bounding box center [397, 480] width 237 height 21
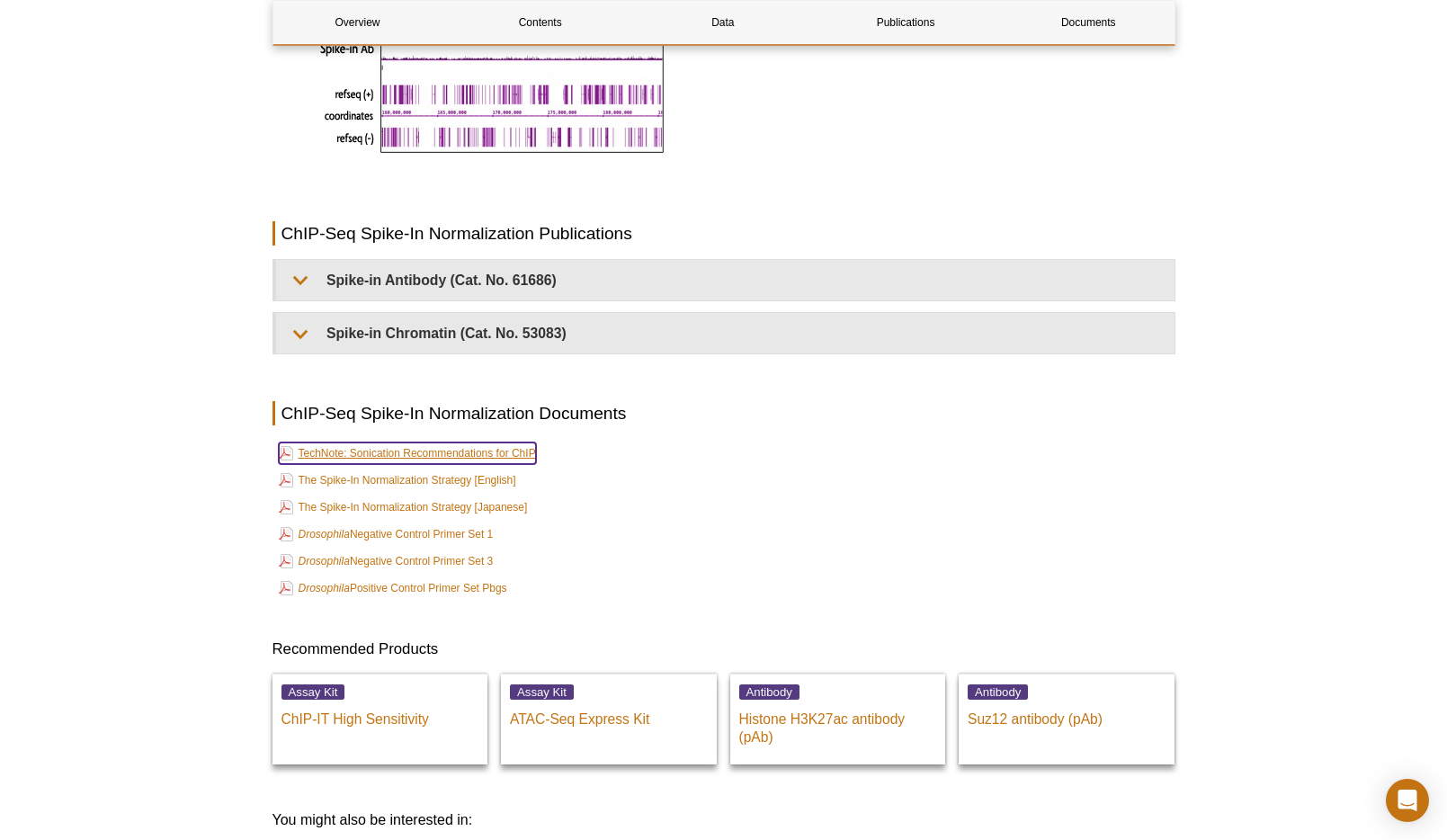
click at [439, 445] on link "TechNote: Sonication Recommendations for ChIP" at bounding box center [406, 453] width 257 height 21
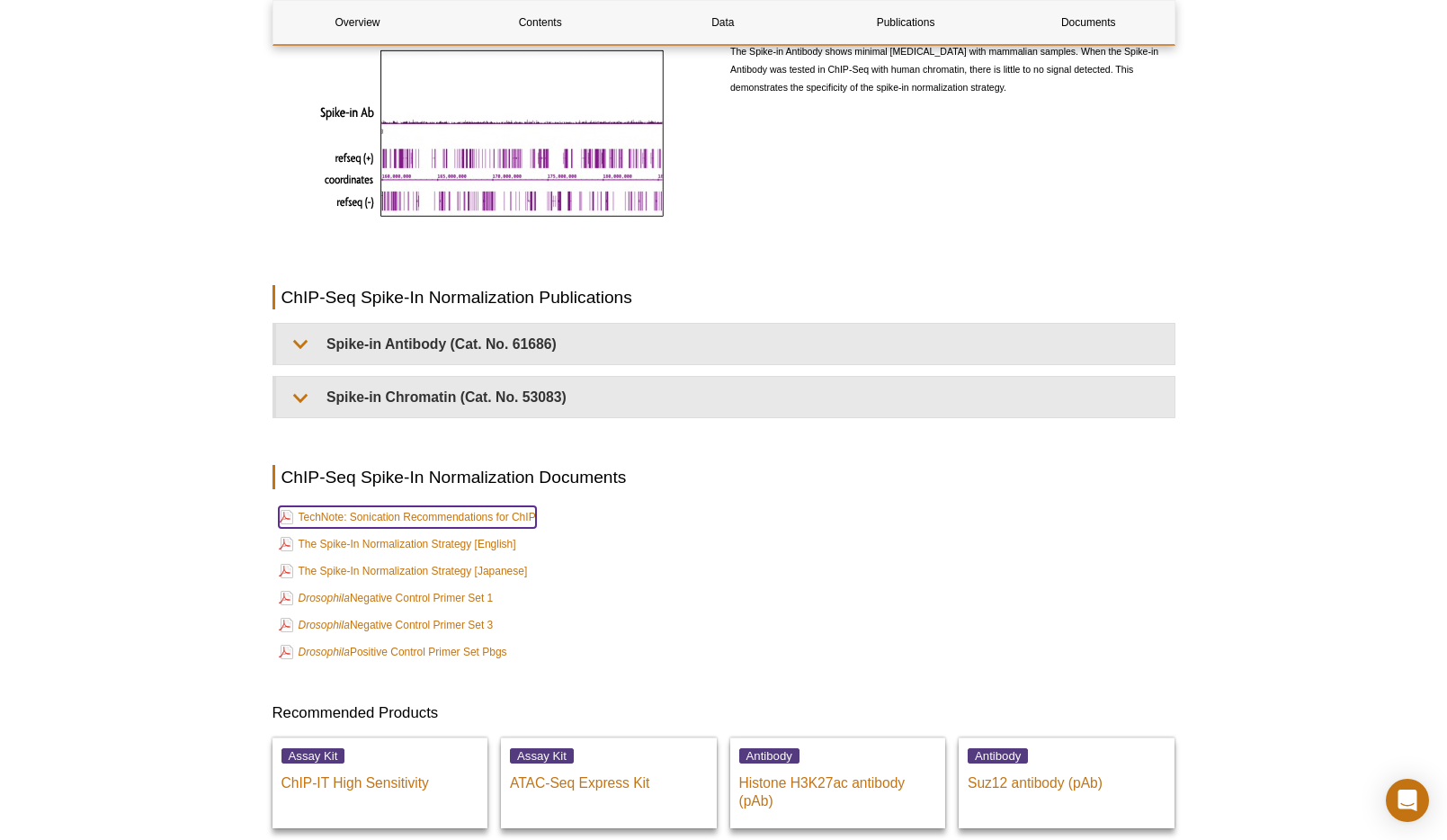
scroll to position [3809, 0]
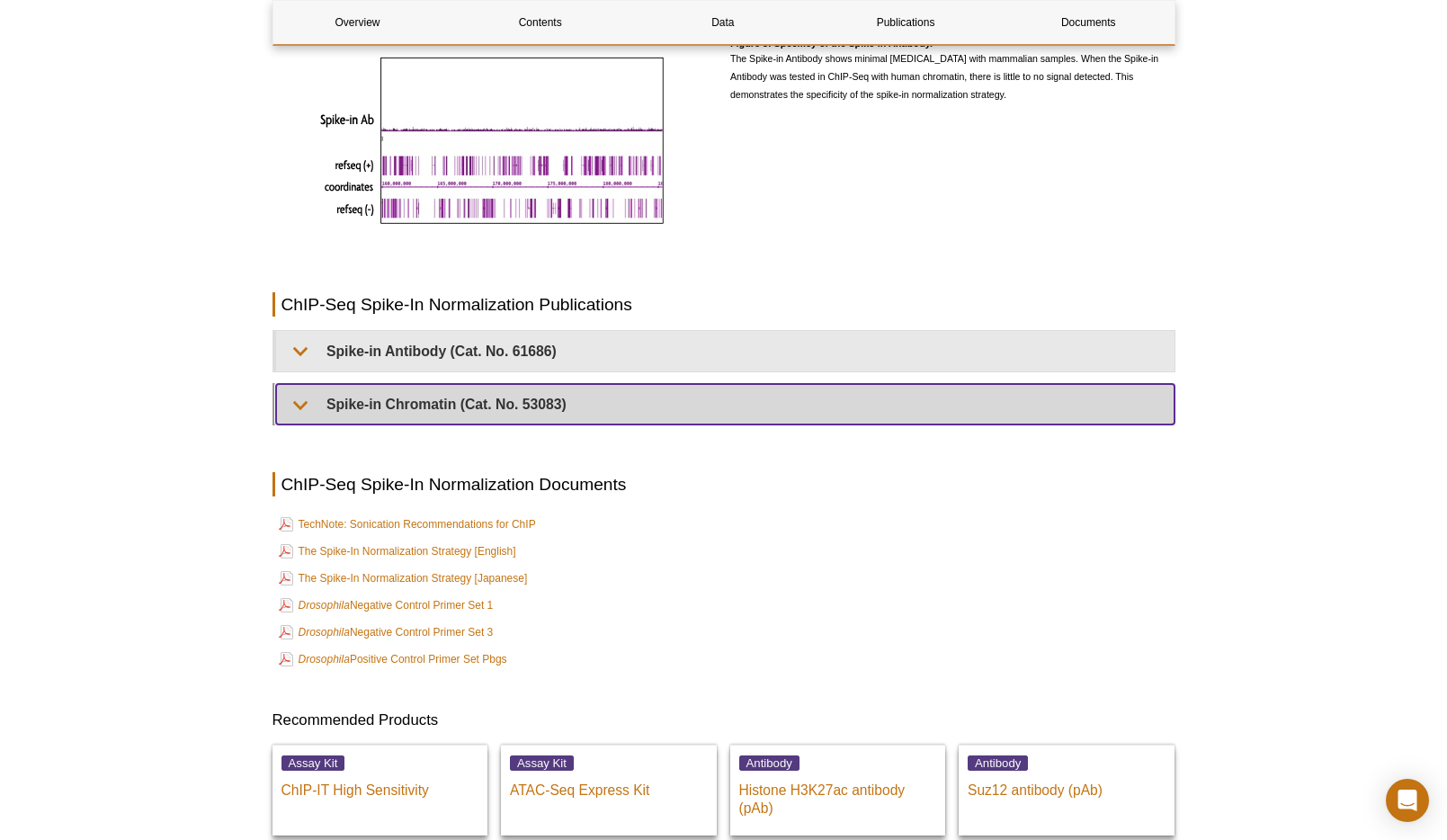
click at [787, 395] on summary "Spike-in Chromatin (Cat. No. 53083)" at bounding box center [725, 403] width 898 height 40
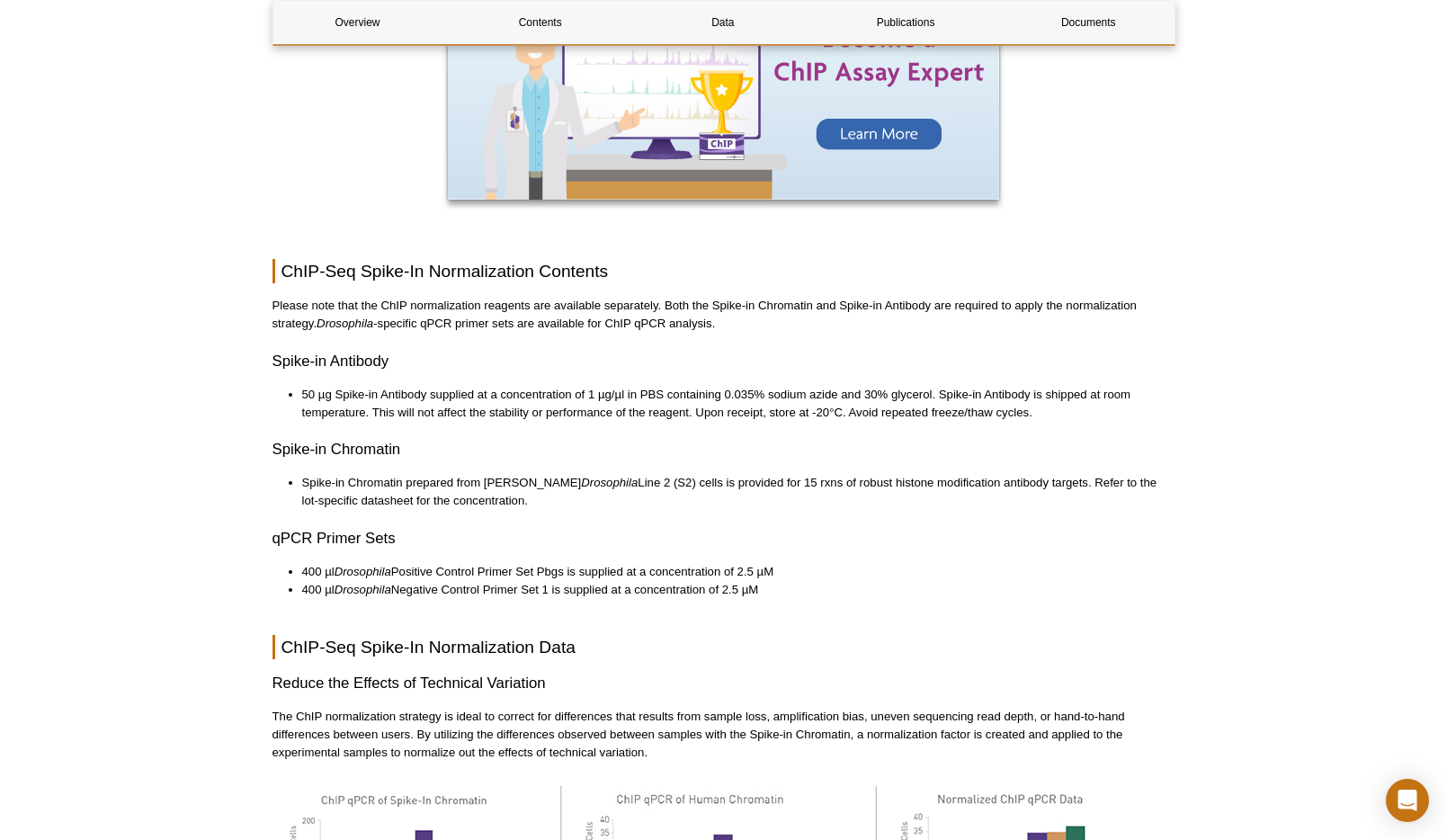
scroll to position [1993, 0]
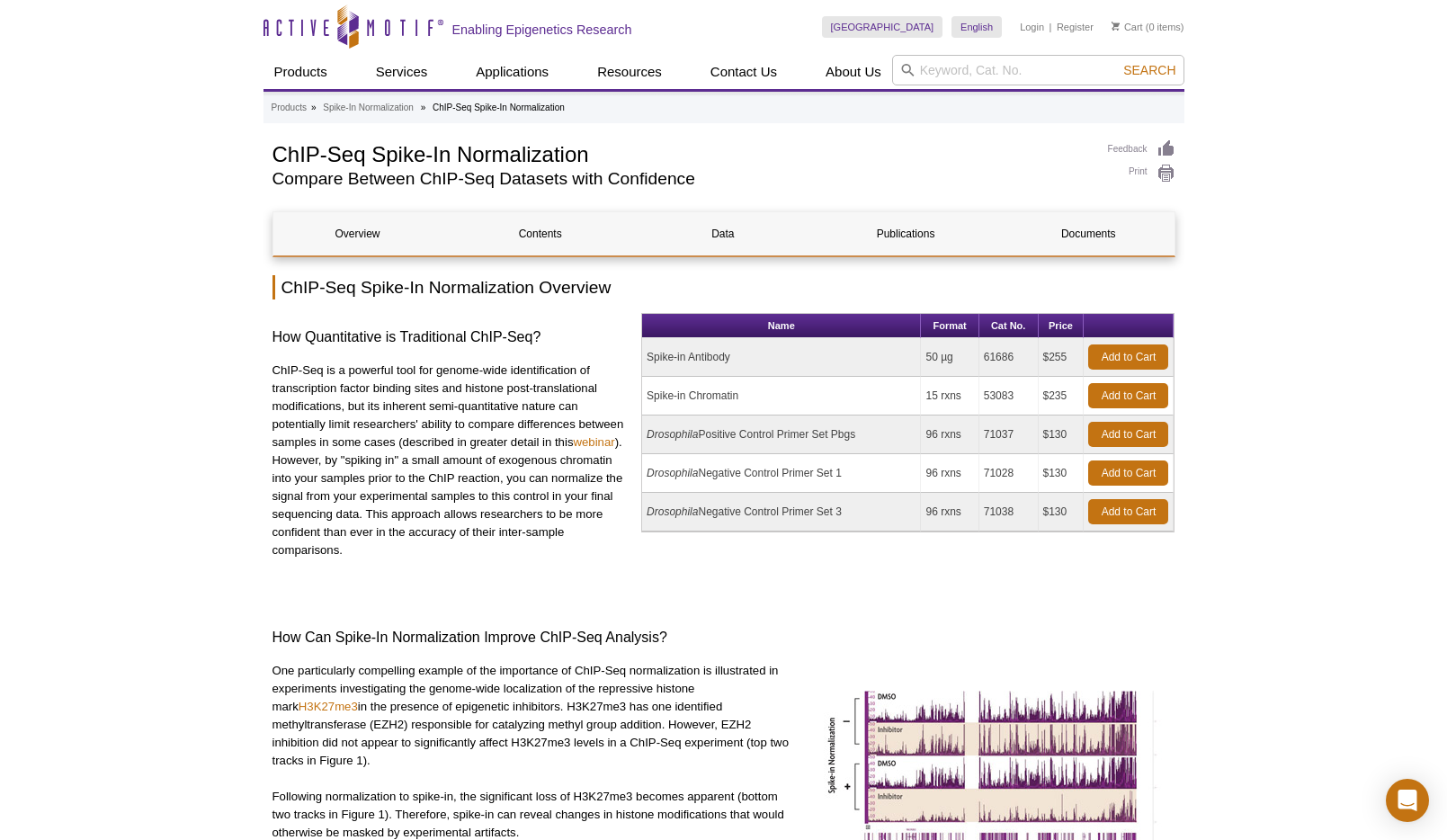
click at [590, 450] on p "ChIP-Seq is a powerful tool for genome-wide identification of transcription fac…" at bounding box center [450, 460] width 356 height 197
click at [593, 441] on link "webinar" at bounding box center [593, 441] width 41 height 14
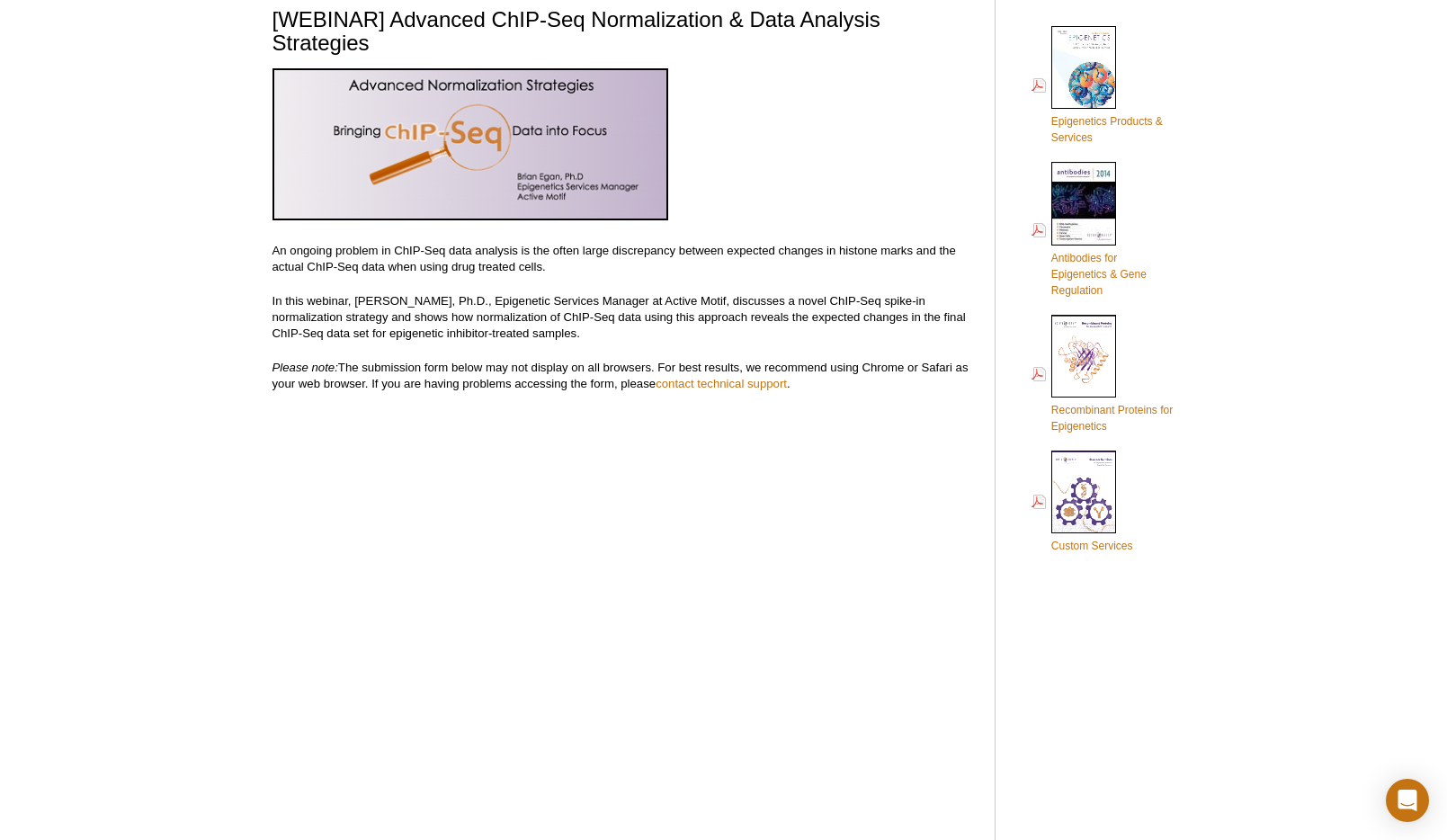
scroll to position [28, 0]
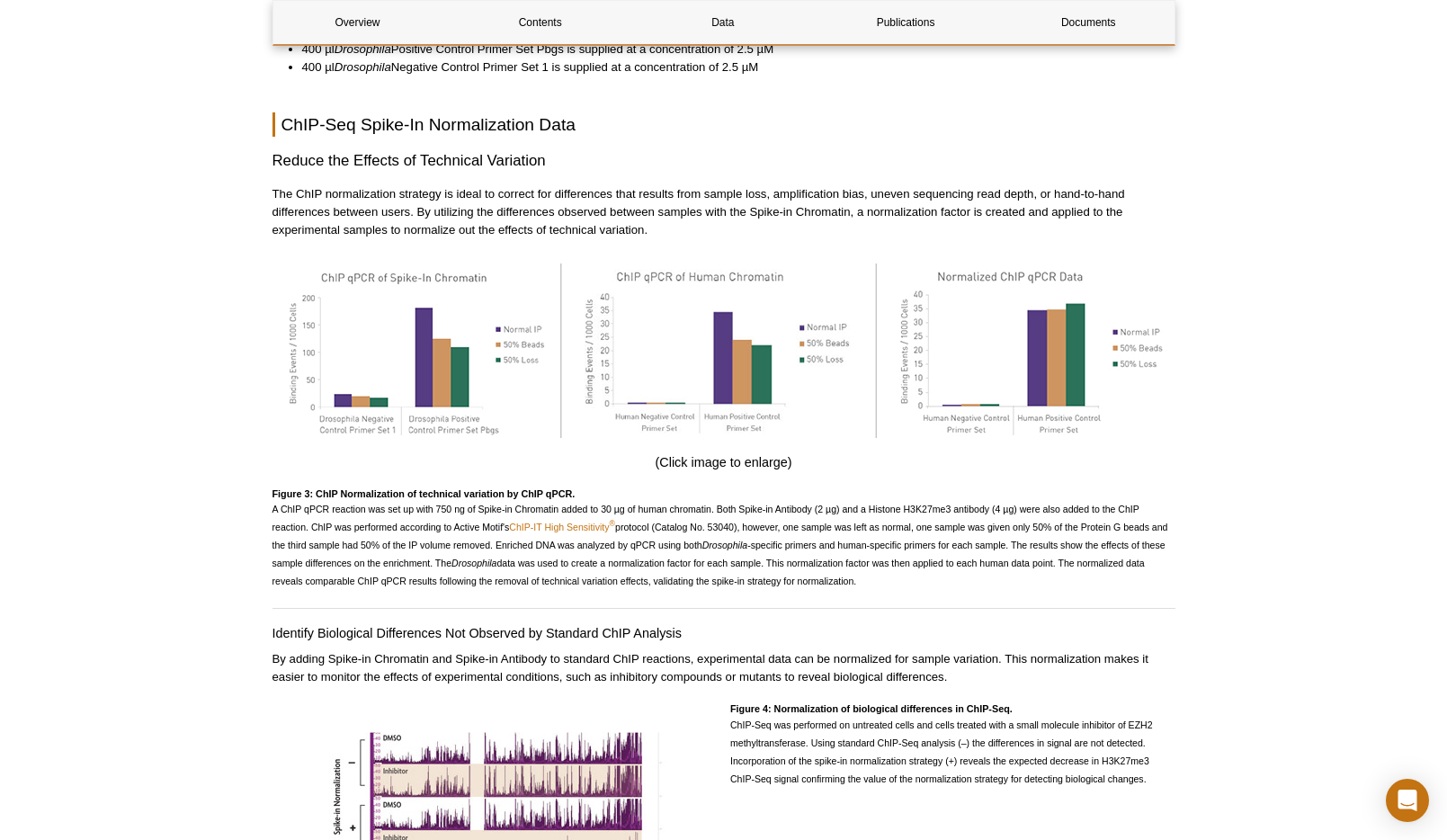
scroll to position [2771, 0]
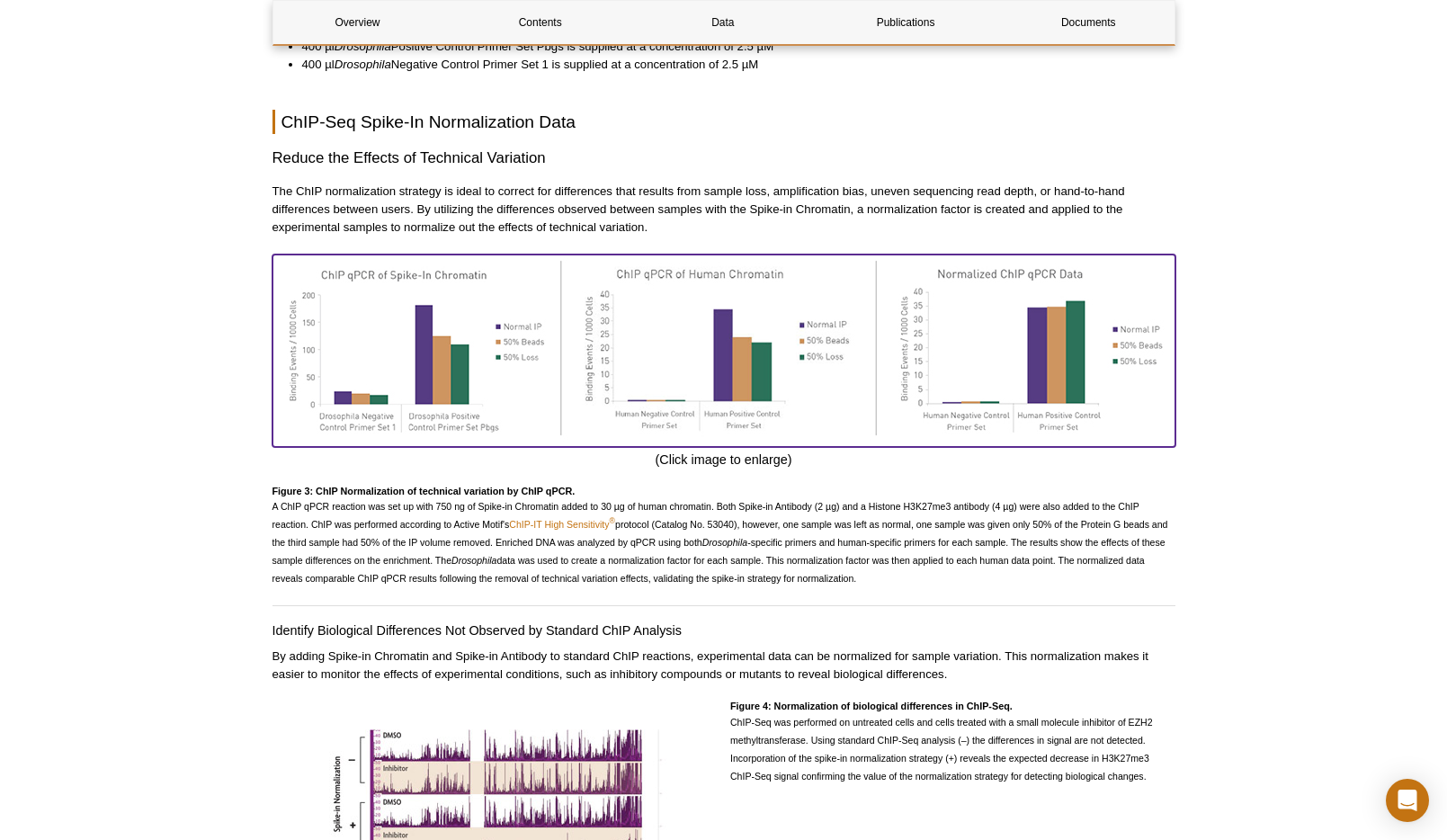
click at [738, 414] on img at bounding box center [724, 347] width 903 height 187
